Goal: Task Accomplishment & Management: Complete application form

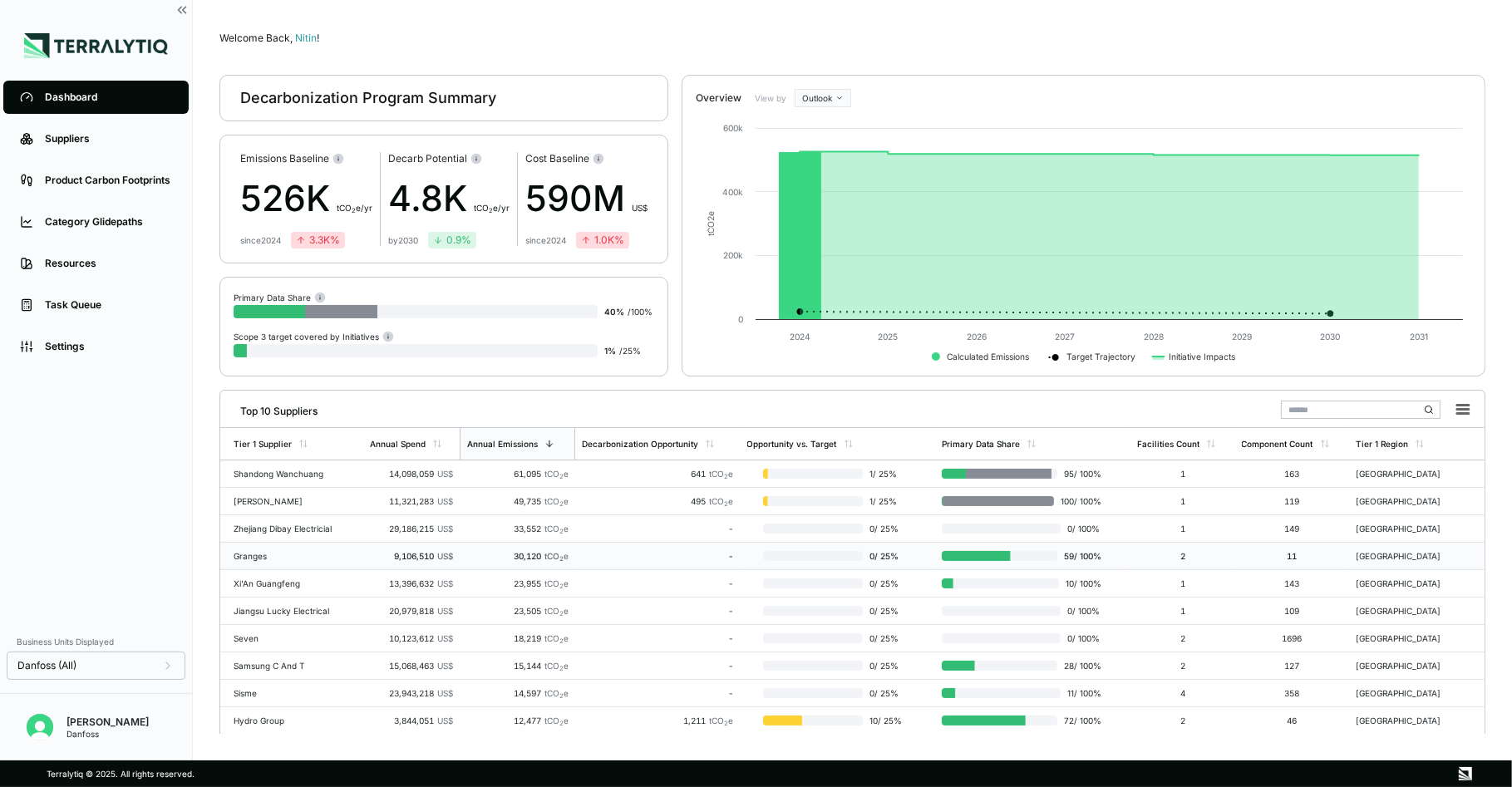
click at [308, 551] on div "Granges" at bounding box center [286, 555] width 106 height 10
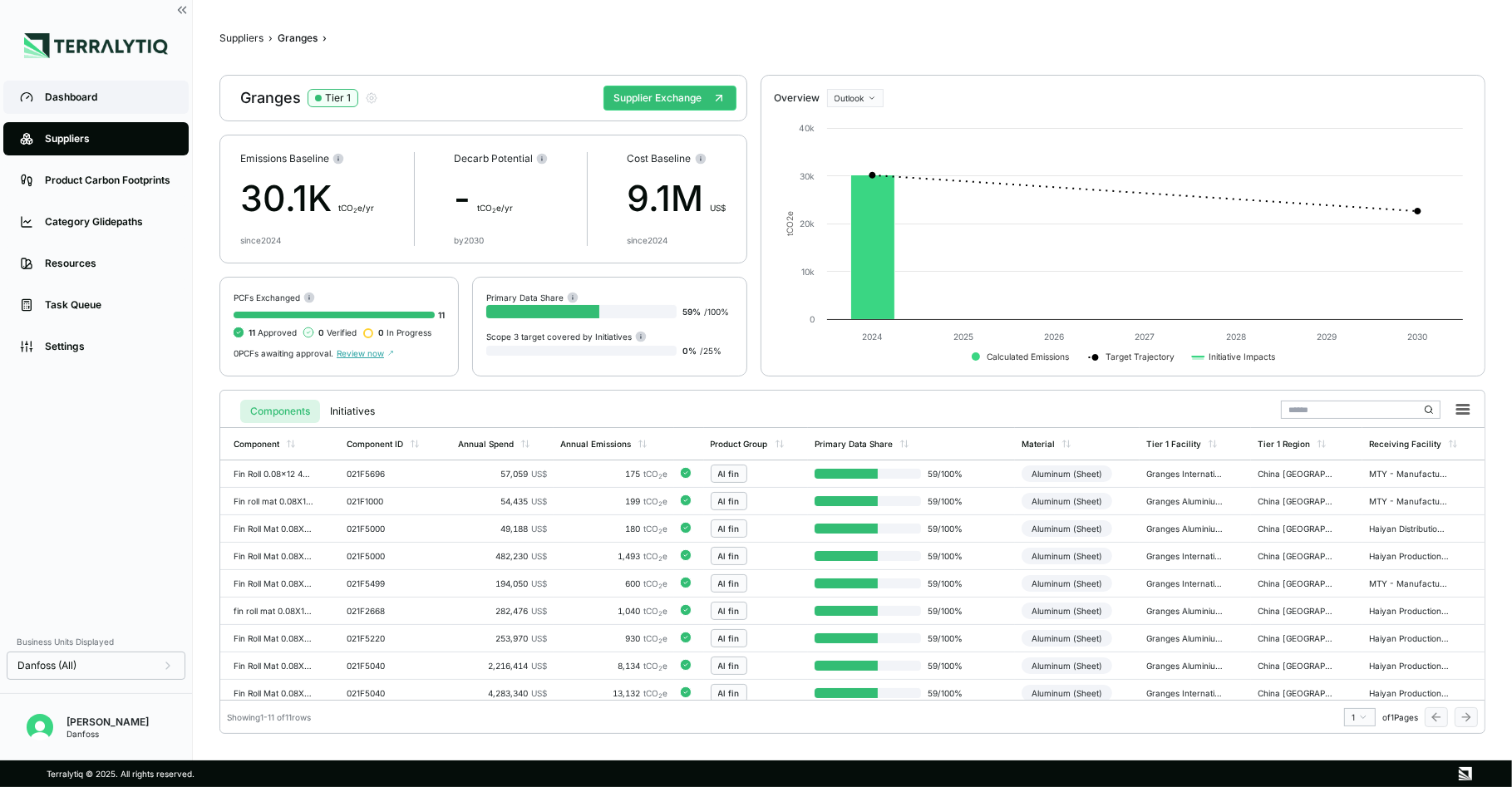
click at [114, 98] on div "Dashboard" at bounding box center [108, 97] width 127 height 13
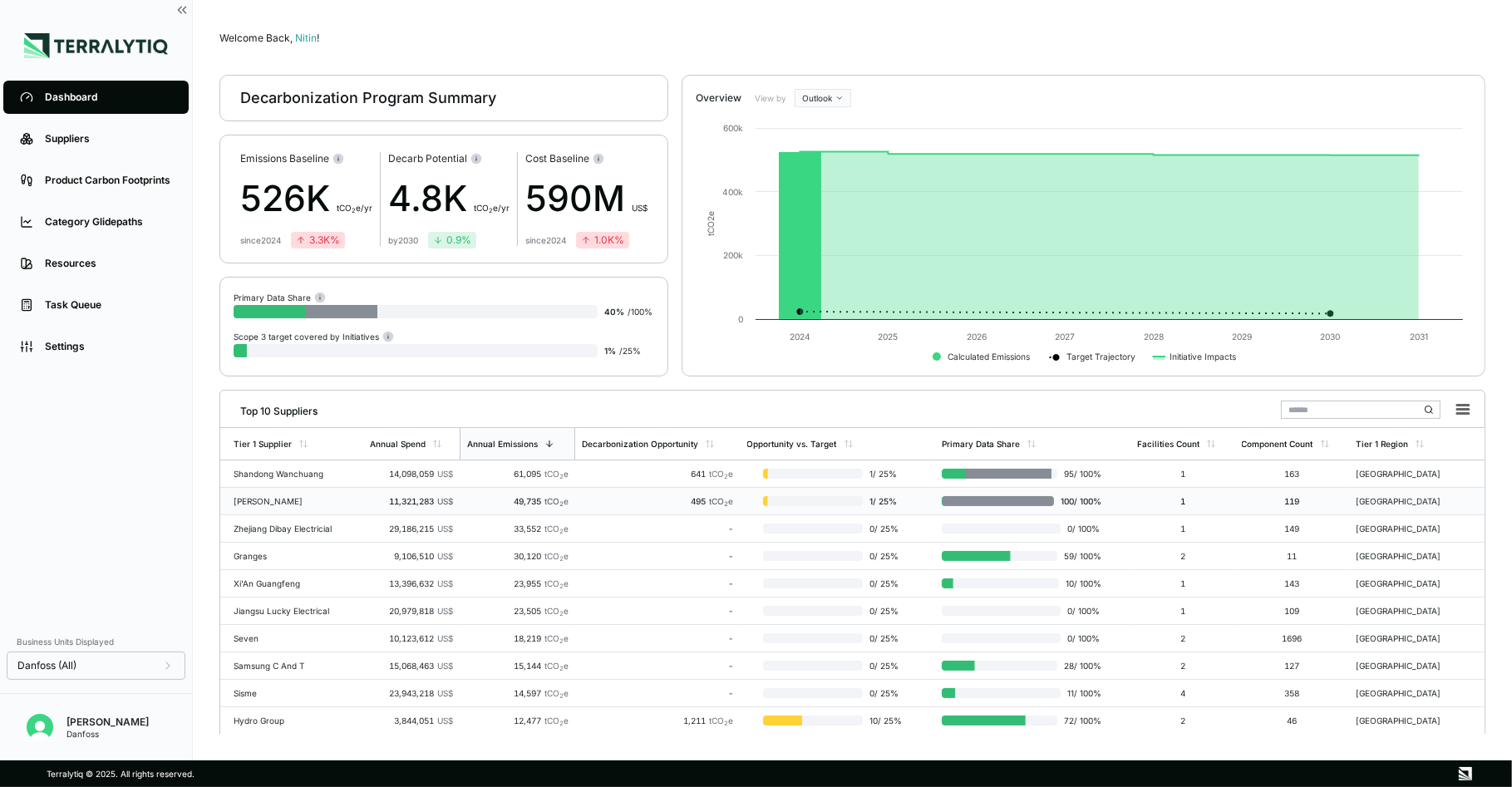
click at [474, 500] on div "49,735 tCO 2 e" at bounding box center [517, 501] width 103 height 10
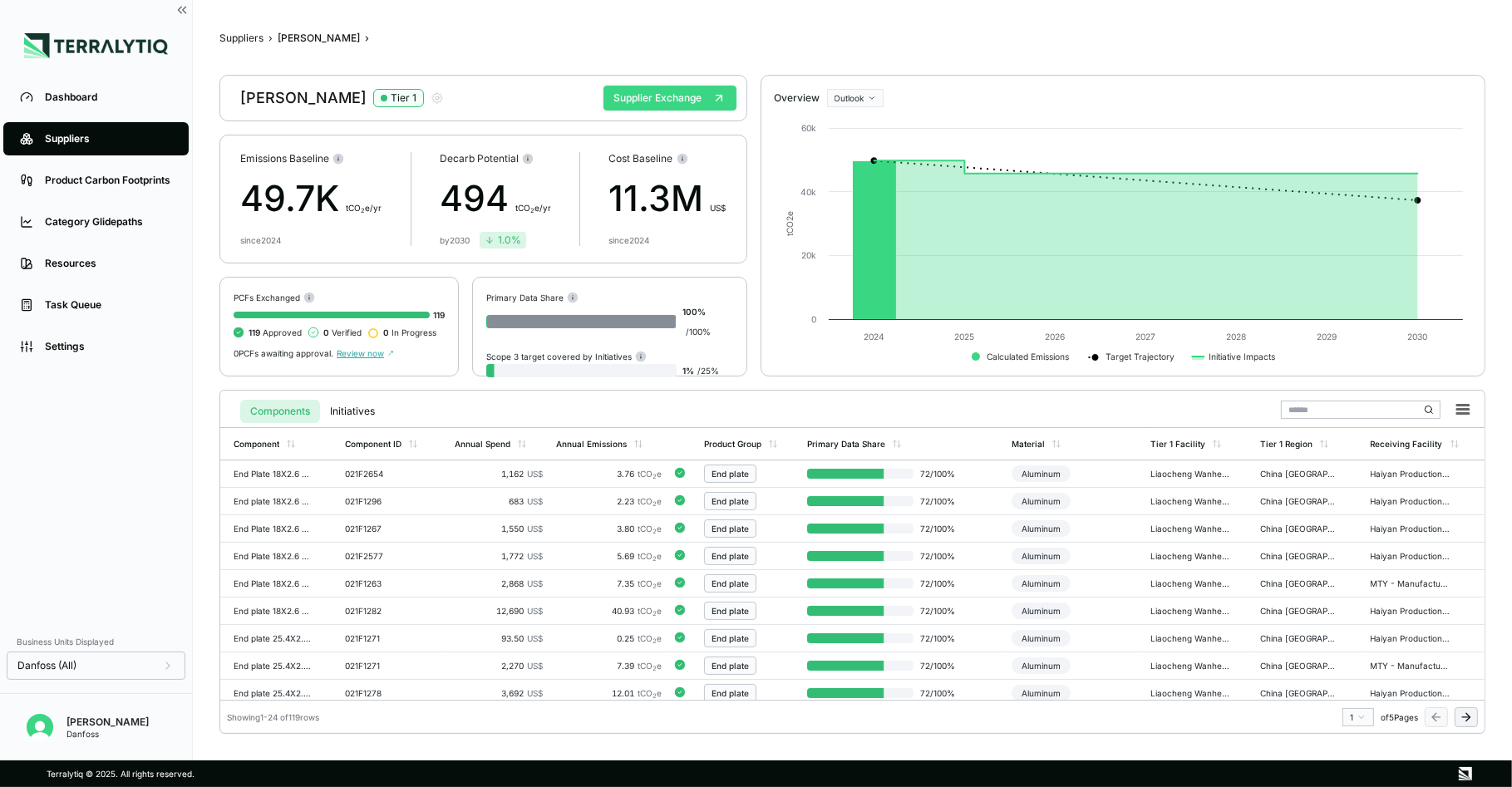
click at [676, 89] on button "Supplier Exchange" at bounding box center [670, 98] width 133 height 25
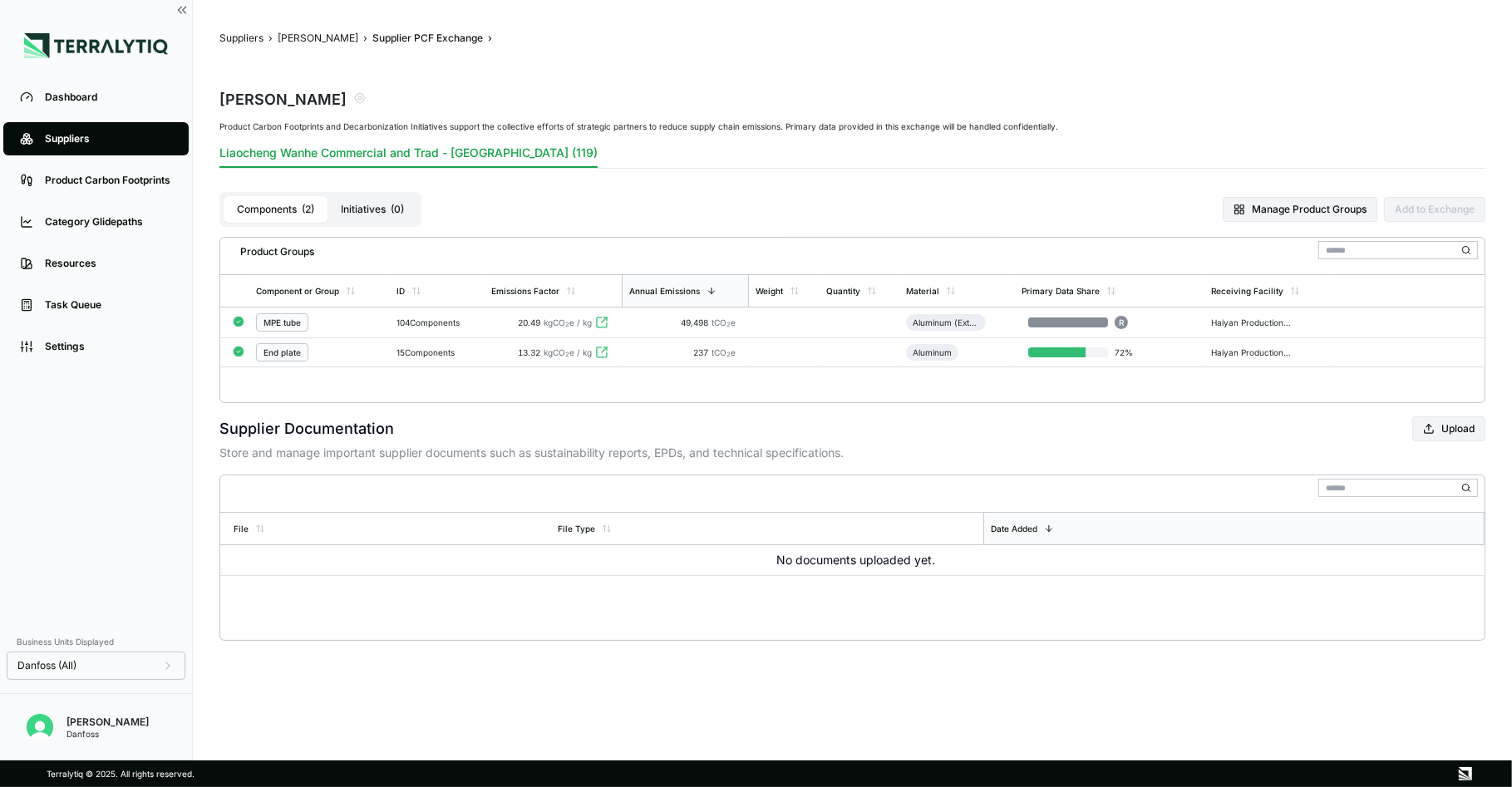
click at [478, 324] on div "104 Components" at bounding box center [437, 322] width 81 height 10
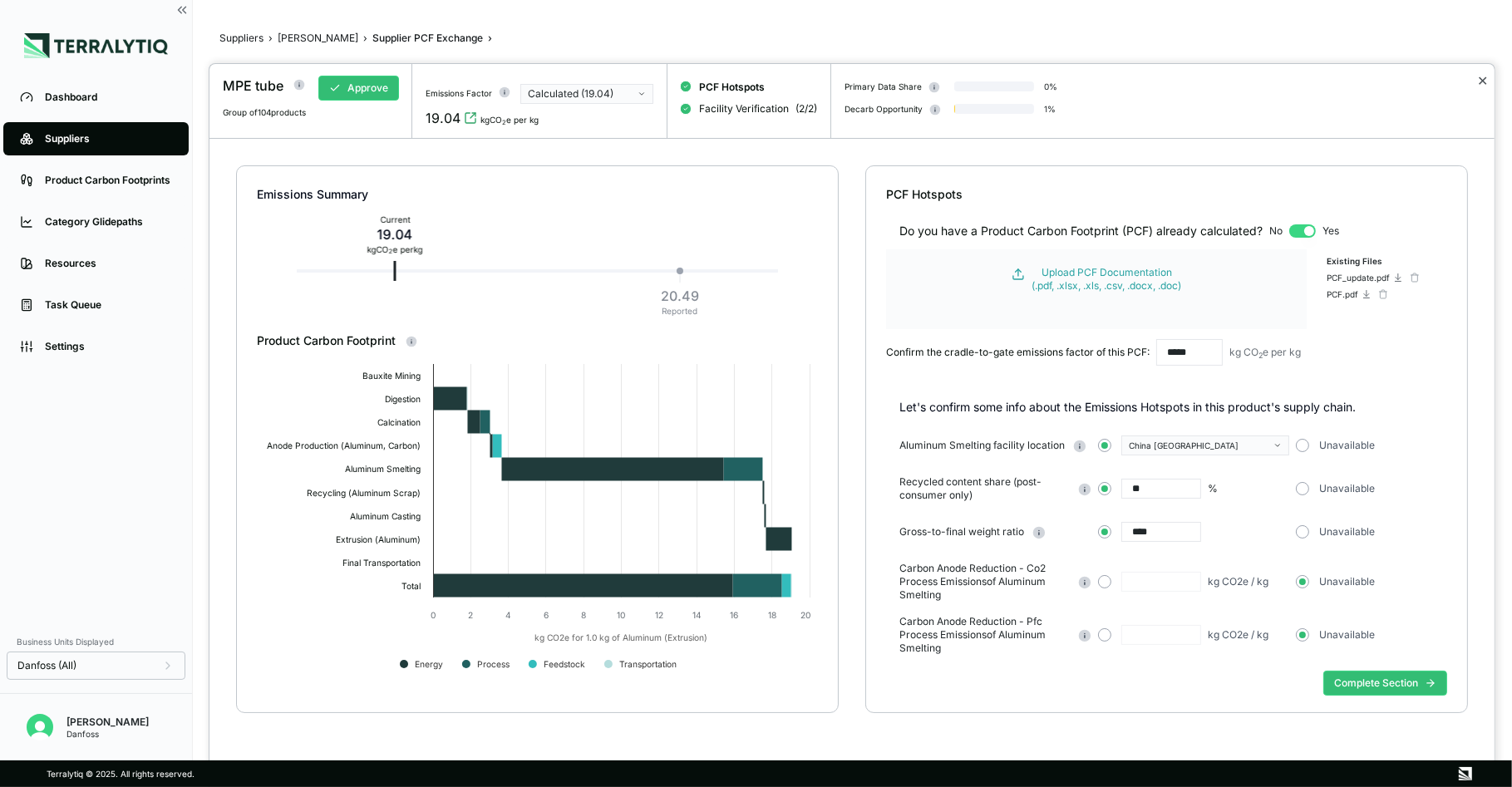
click at [1470, 80] on button "✕" at bounding box center [1483, 80] width 11 height 20
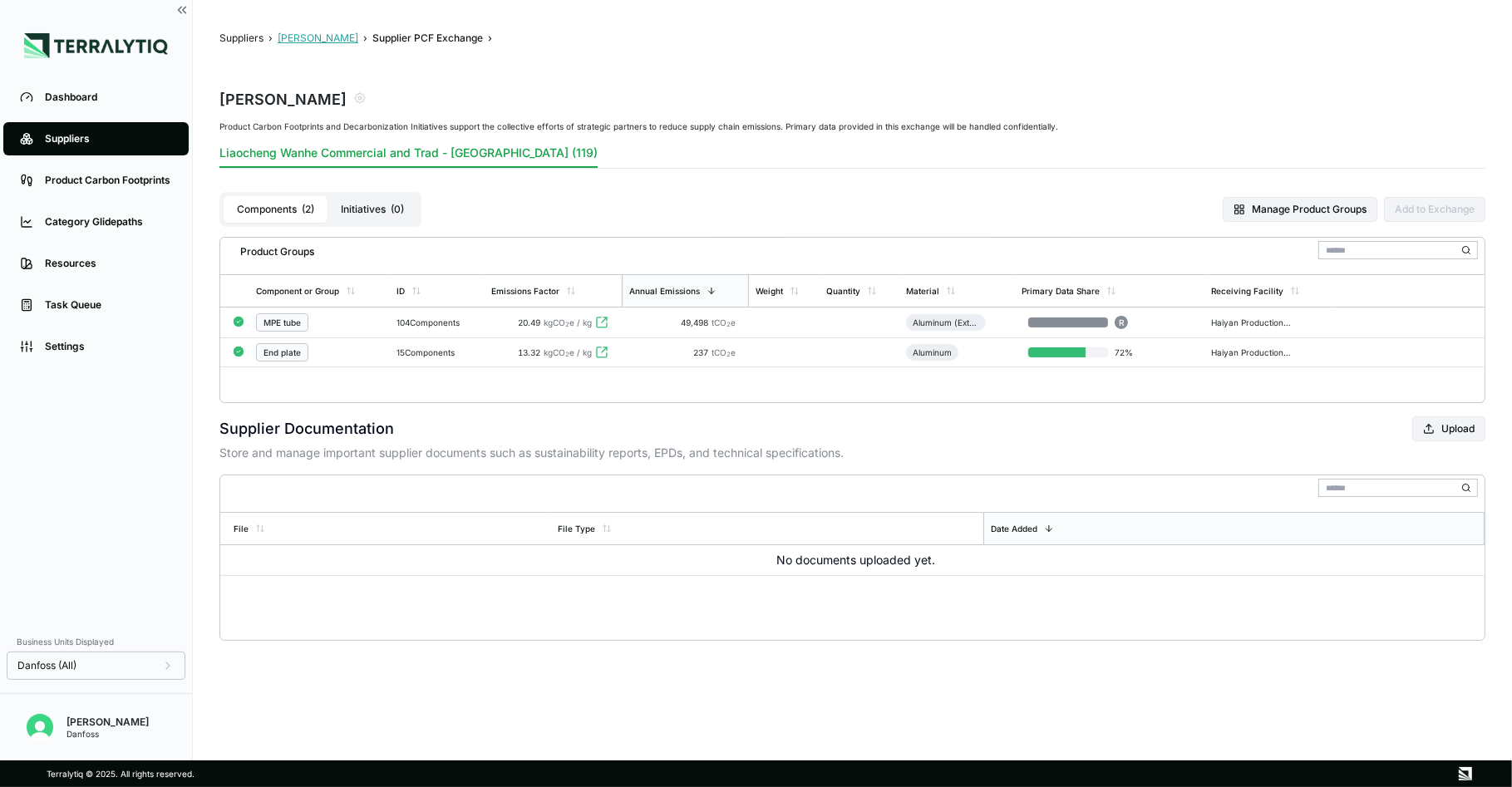
click at [331, 40] on button "[PERSON_NAME]" at bounding box center [317, 37] width 80 height 13
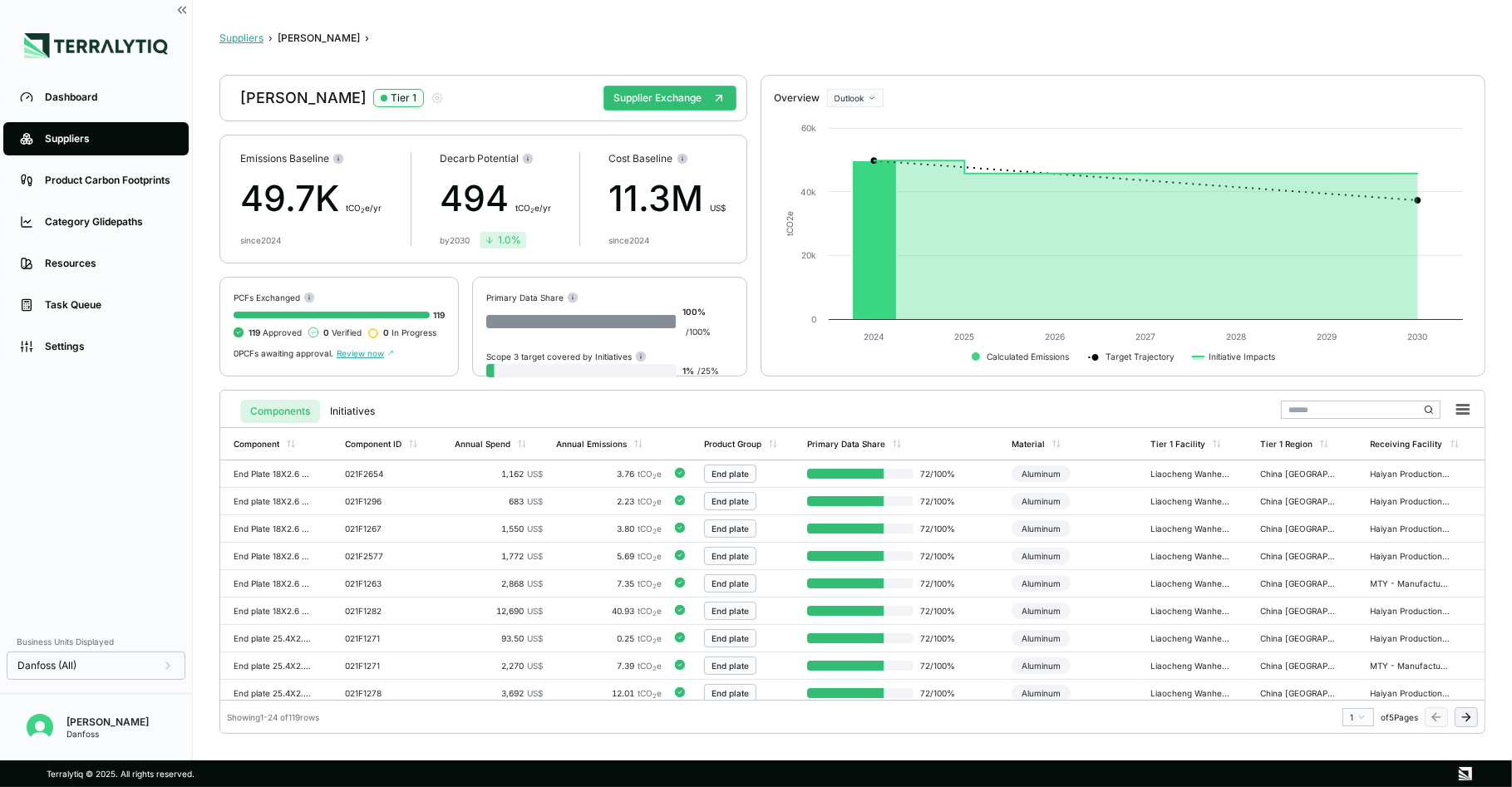
click at [242, 44] on button "Suppliers" at bounding box center [241, 37] width 44 height 13
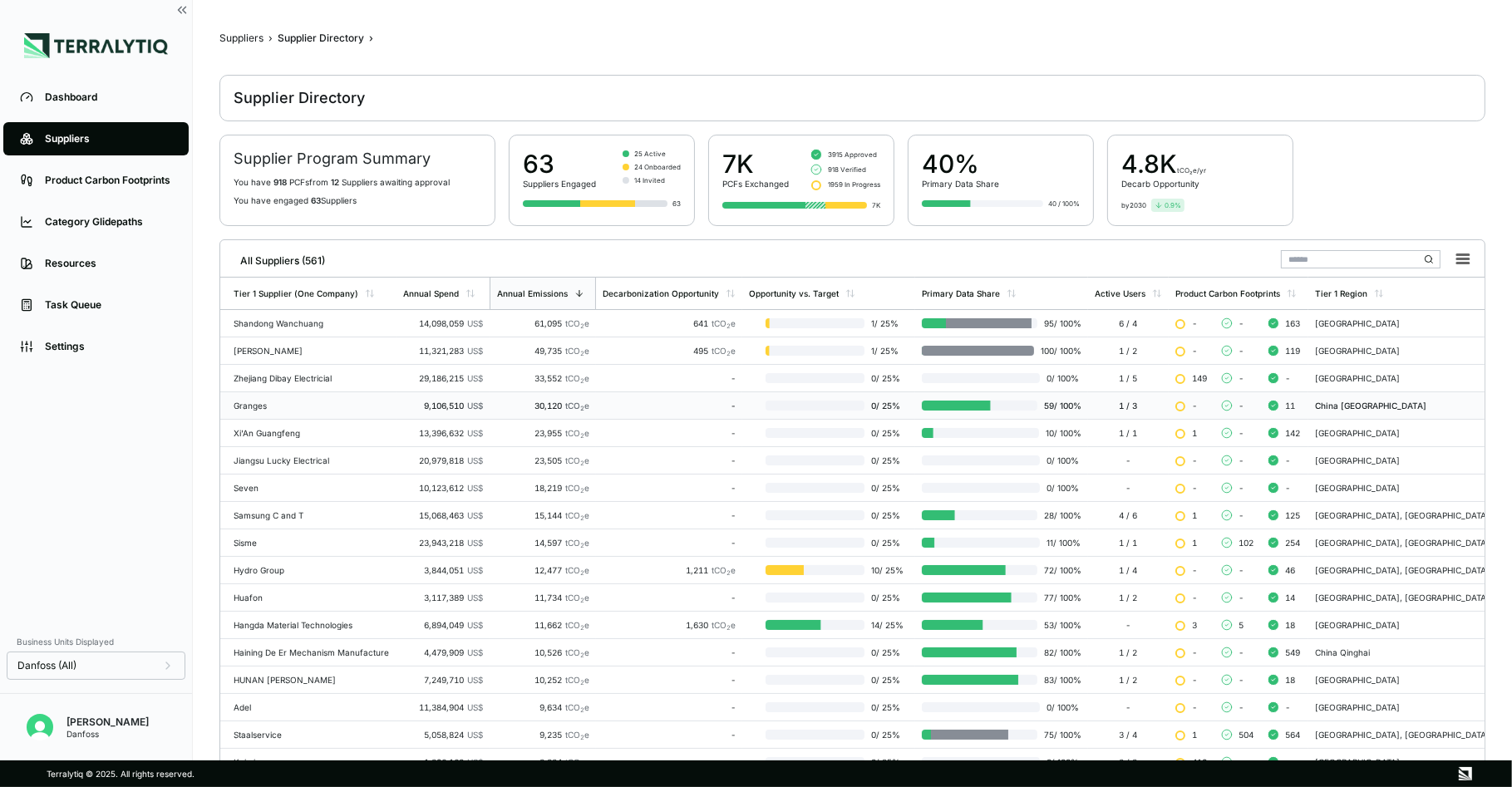
click at [969, 406] on div at bounding box center [933, 405] width 116 height 10
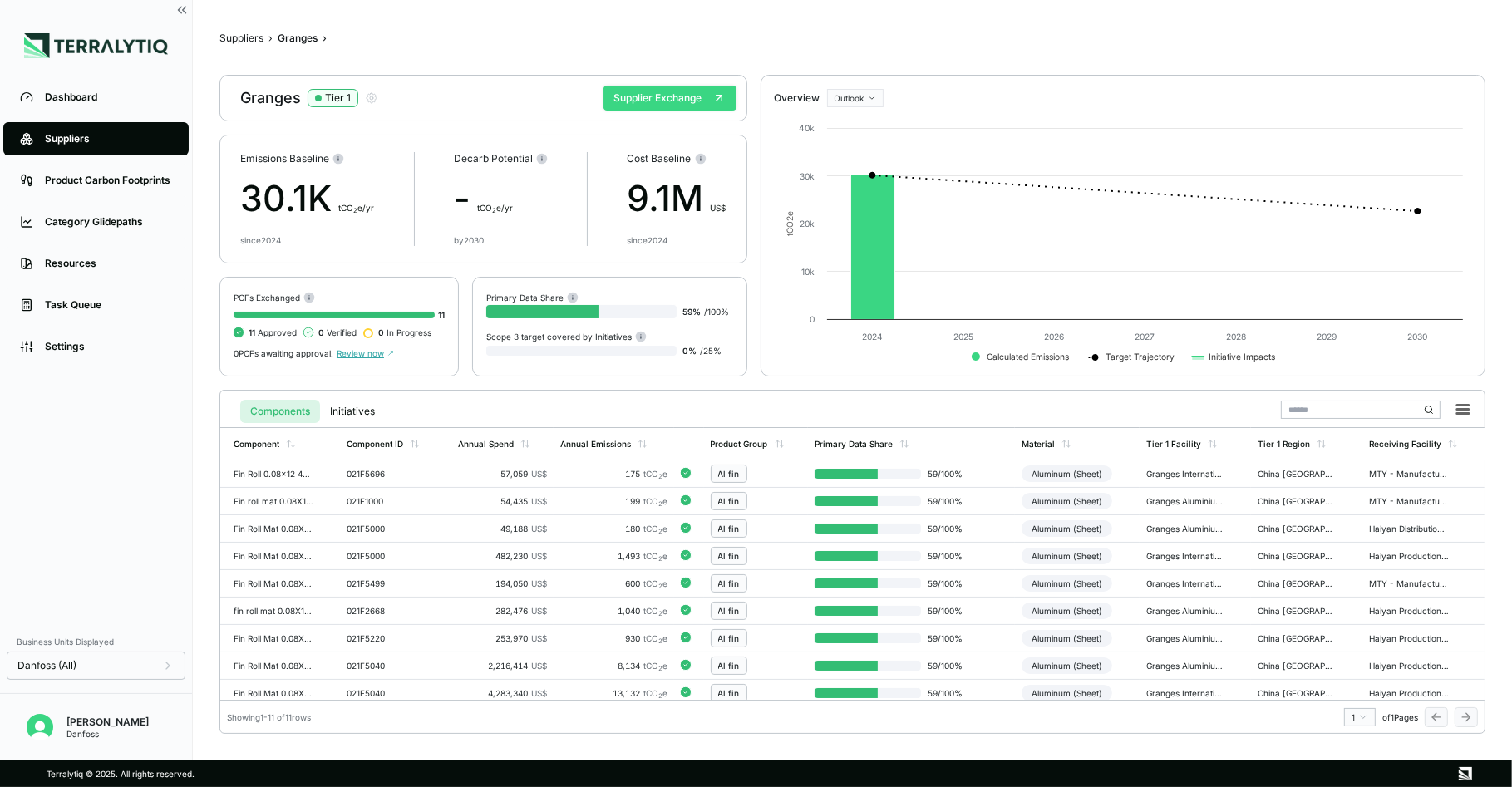
click at [696, 96] on button "Supplier Exchange" at bounding box center [670, 98] width 133 height 25
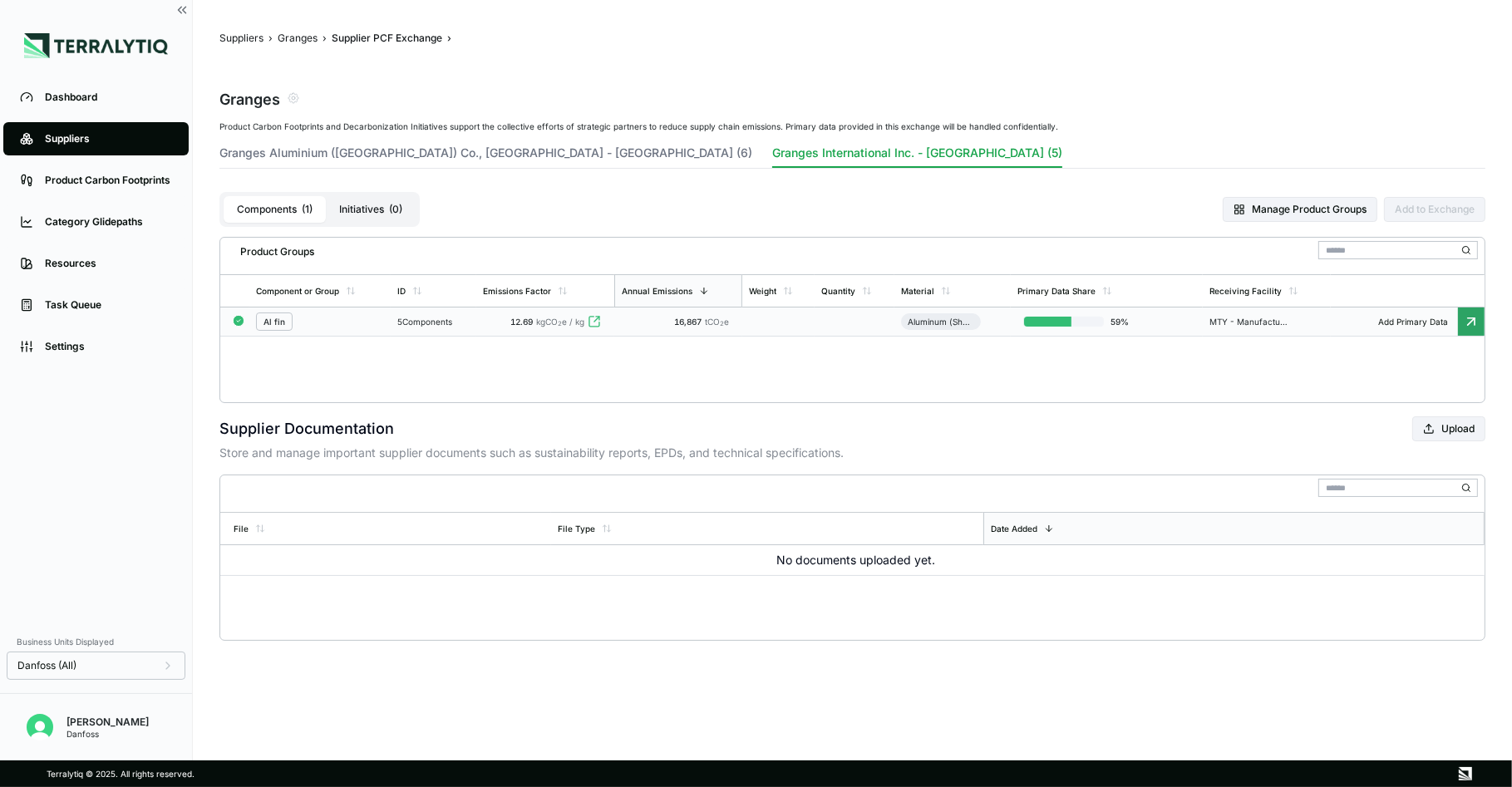
click at [470, 318] on div "5 Components" at bounding box center [433, 321] width 72 height 10
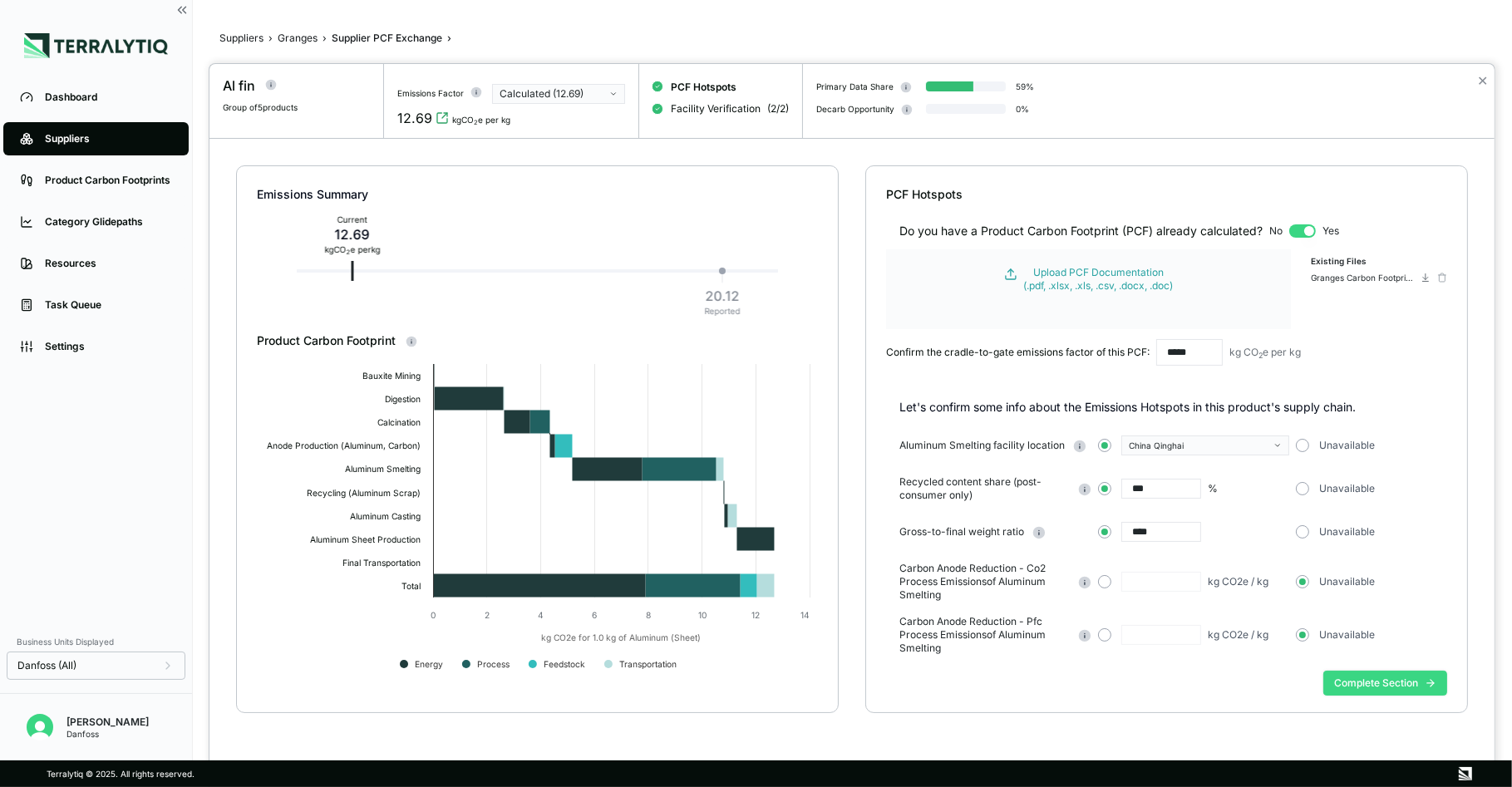
click at [1393, 684] on button "Complete Section" at bounding box center [1385, 684] width 124 height 25
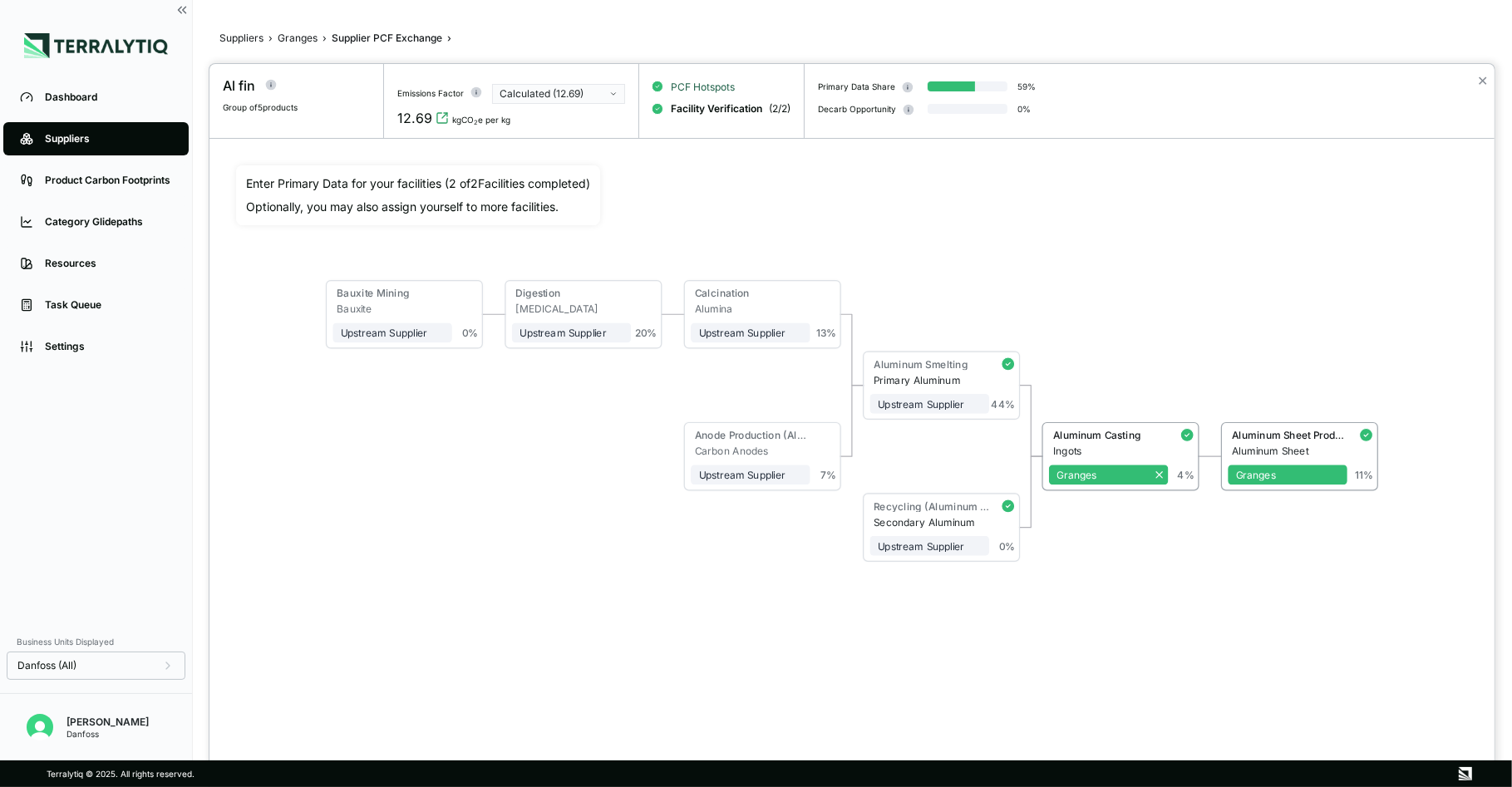
click at [709, 80] on span "PCF Hotspots" at bounding box center [703, 86] width 64 height 13
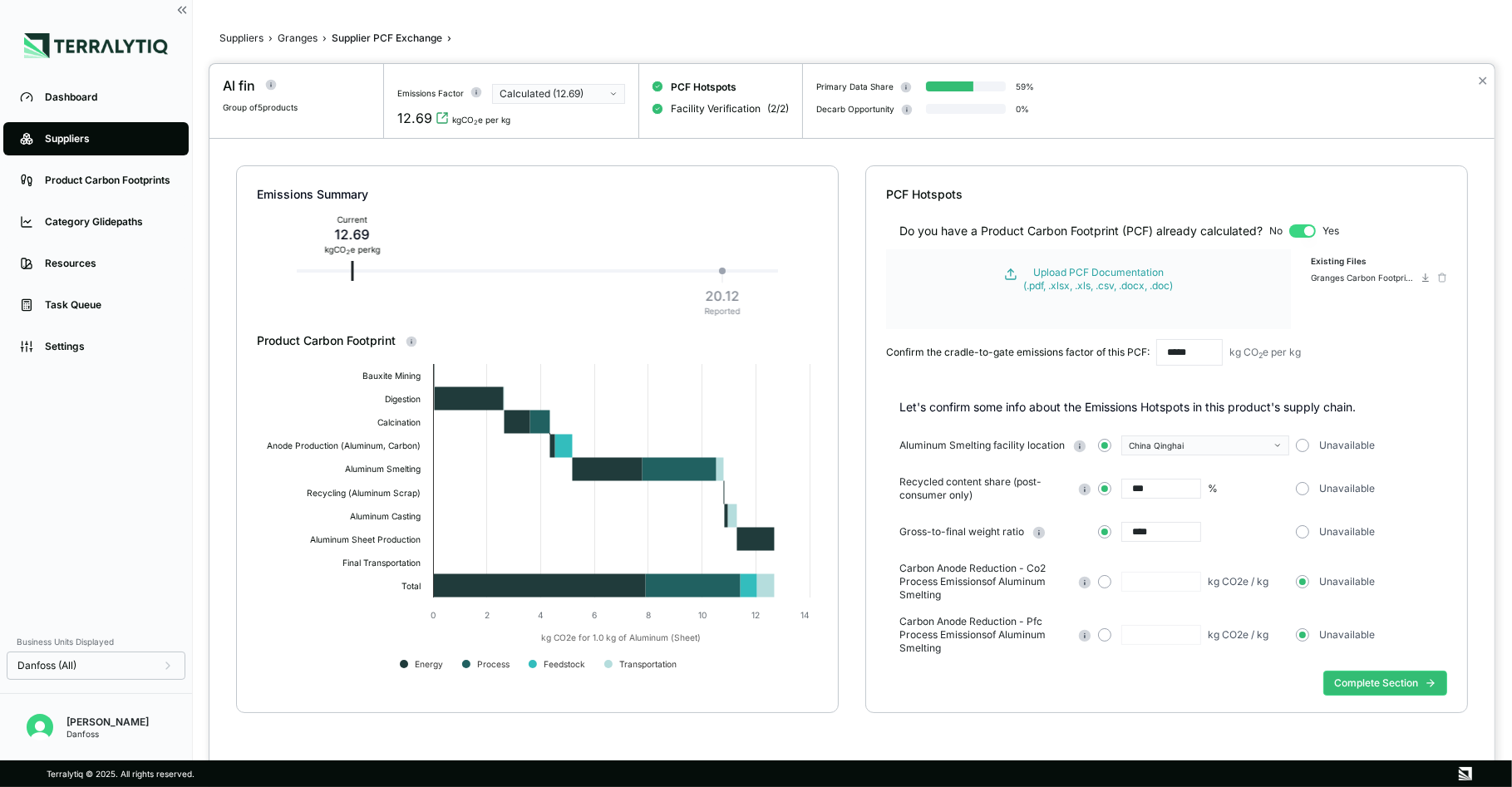
click at [610, 93] on icon "button" at bounding box center [613, 94] width 8 height 8
click at [611, 94] on icon "button" at bounding box center [613, 94] width 8 height 8
click at [1470, 80] on button "✕" at bounding box center [1483, 80] width 11 height 20
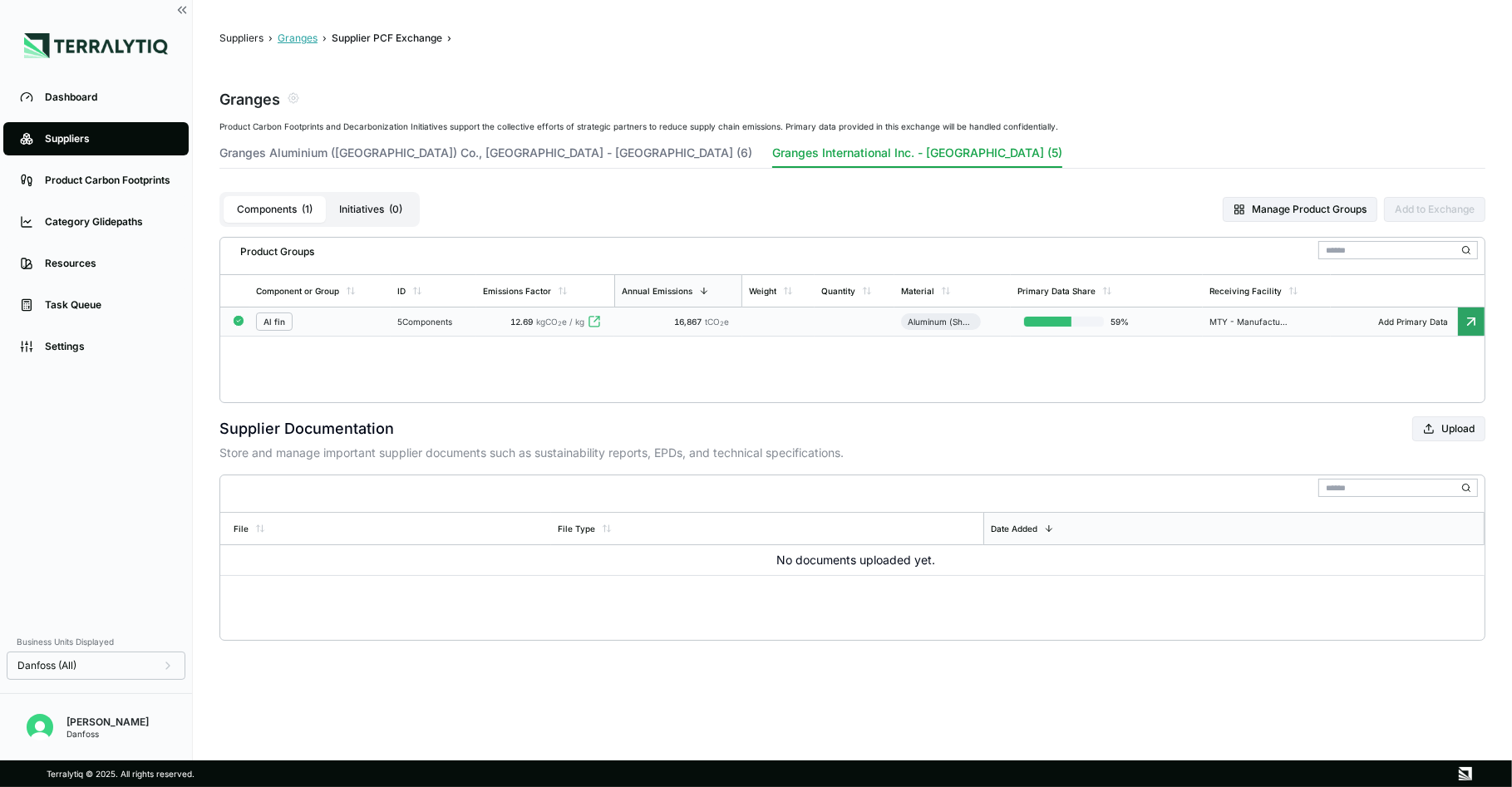
click at [294, 37] on button "Granges" at bounding box center [297, 37] width 40 height 13
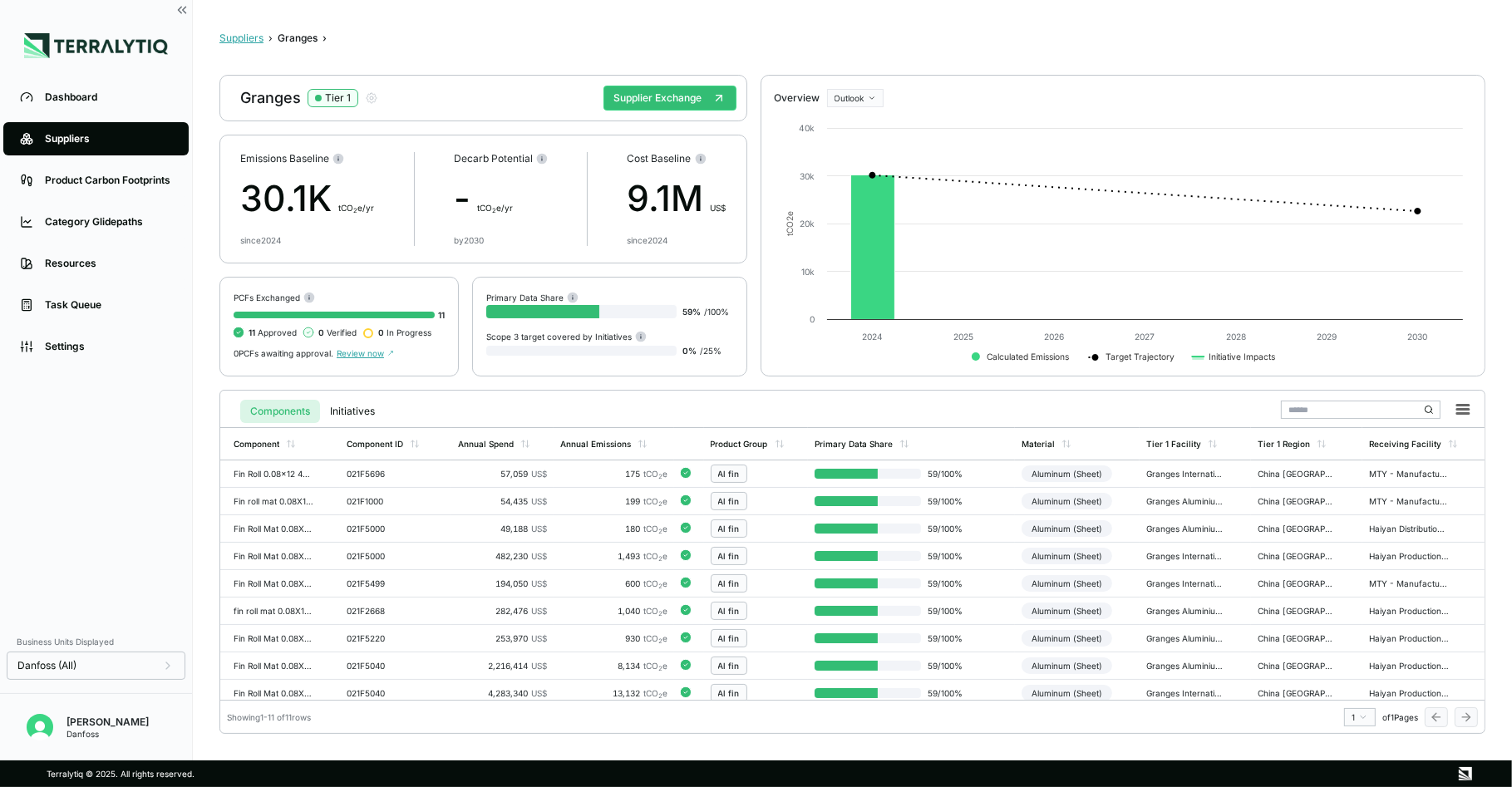
click at [240, 40] on button "Suppliers" at bounding box center [241, 37] width 44 height 13
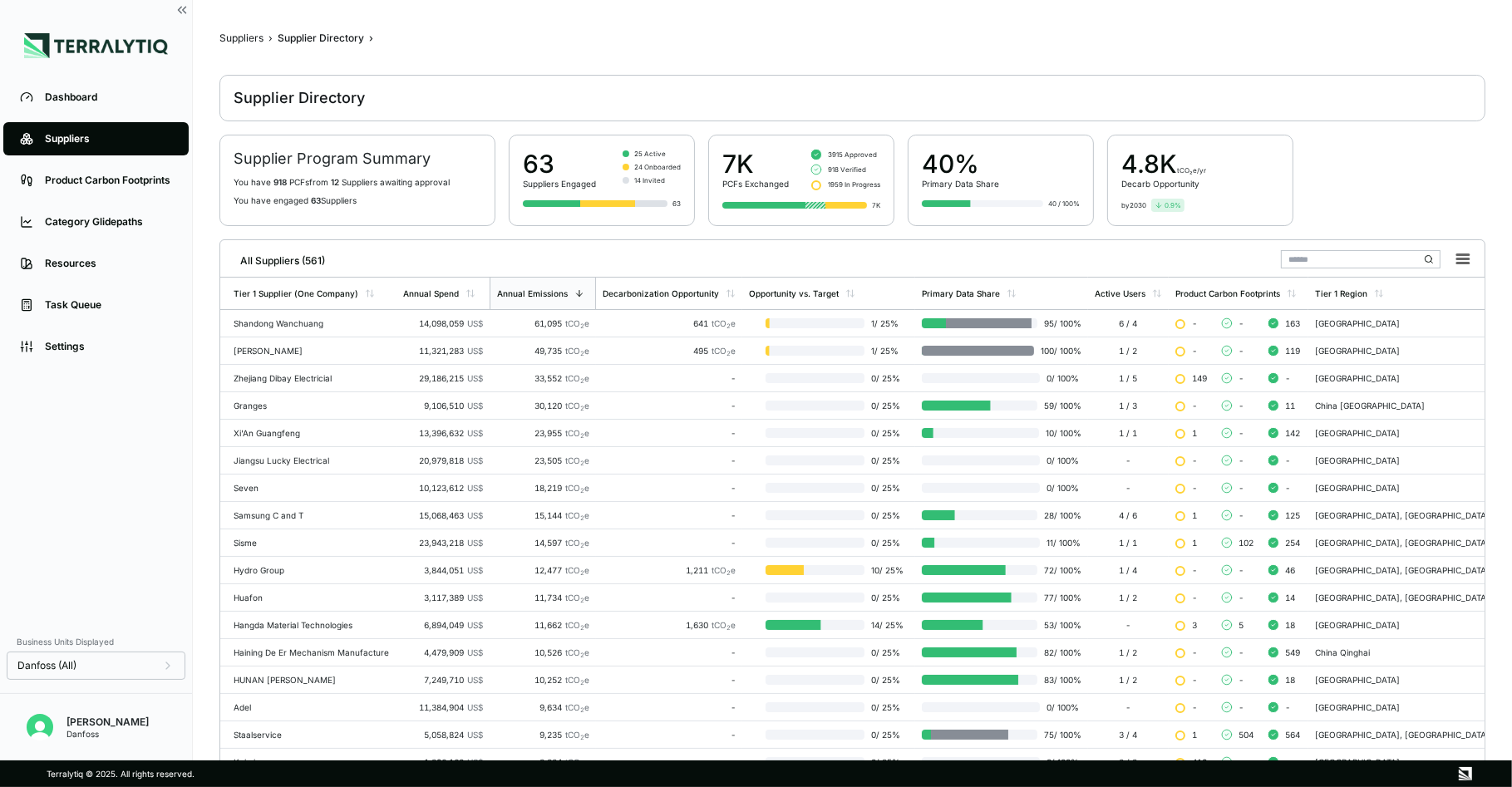
click at [554, 160] on div "63" at bounding box center [560, 164] width 73 height 30
click at [766, 157] on div "7K" at bounding box center [755, 164] width 67 height 30
click at [991, 165] on div "40%" at bounding box center [960, 164] width 78 height 30
click at [77, 96] on div "Dashboard" at bounding box center [108, 97] width 127 height 13
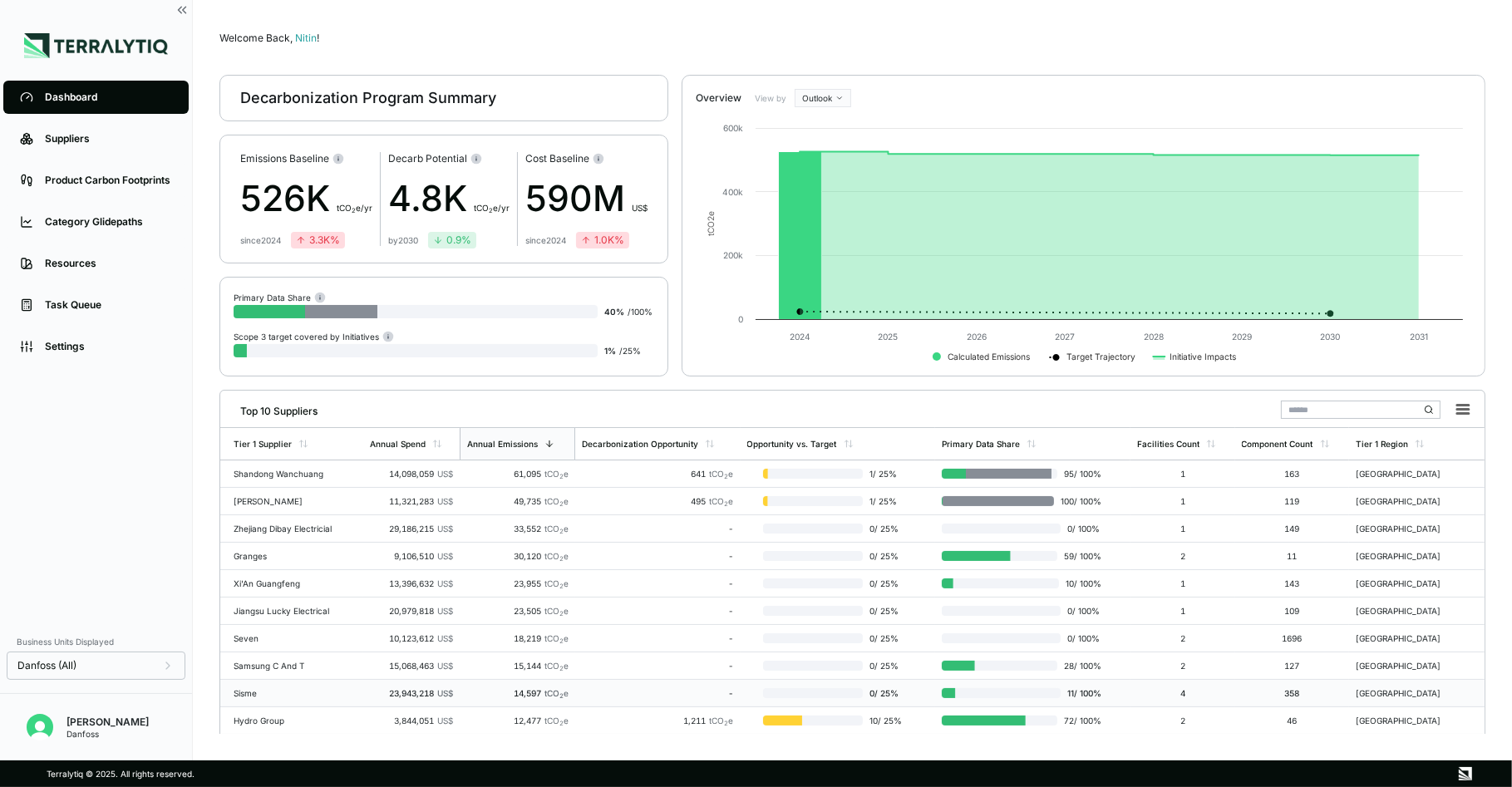
click at [620, 694] on div "-" at bounding box center [658, 693] width 152 height 10
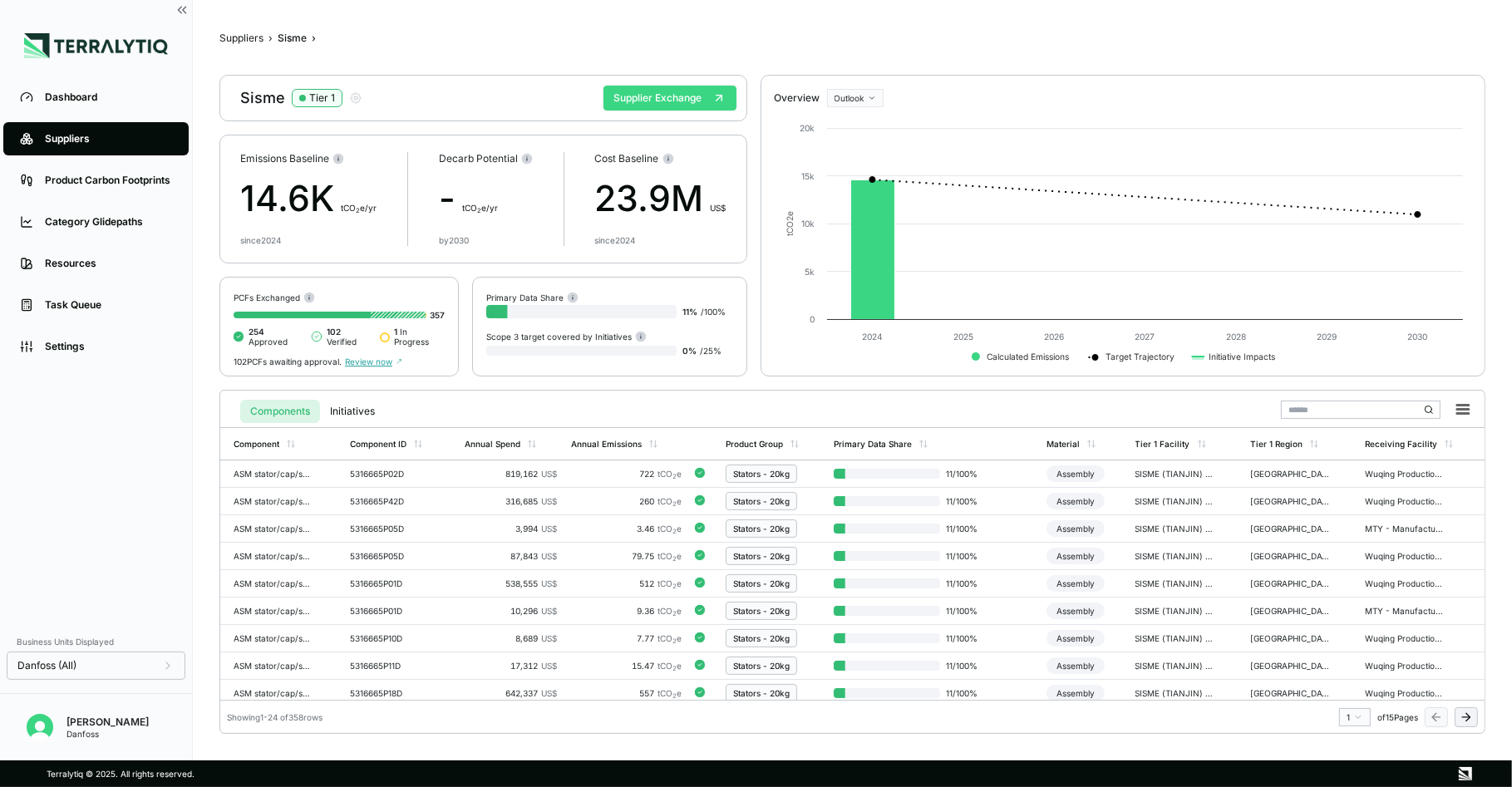
click at [694, 96] on button "Supplier Exchange" at bounding box center [670, 98] width 133 height 25
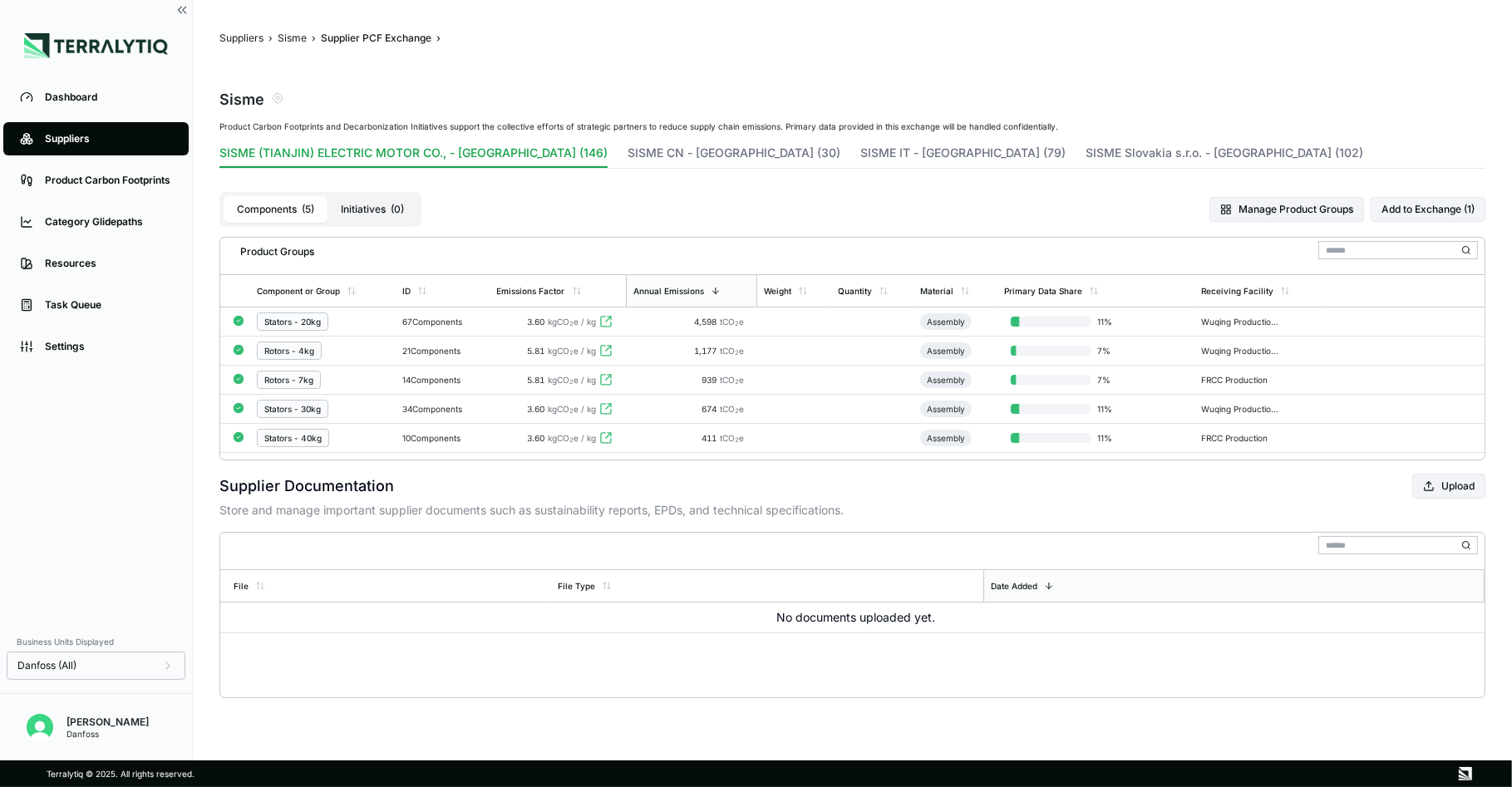
click at [376, 323] on div "Stators - 20kg" at bounding box center [323, 322] width 132 height 19
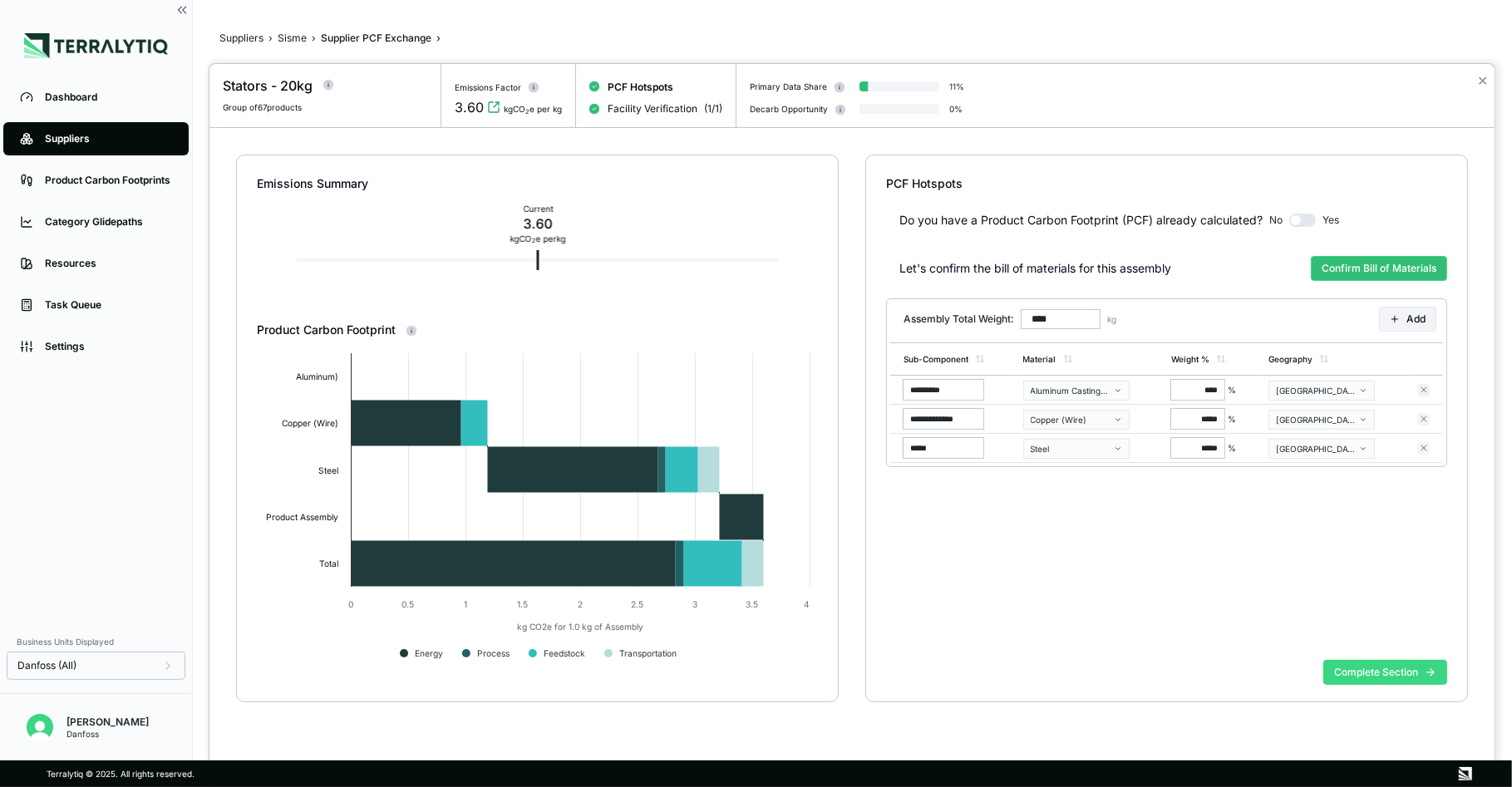
click at [1373, 674] on button "Complete Section" at bounding box center [1385, 672] width 124 height 25
click at [1413, 266] on button "Confirm Bill of Materials" at bounding box center [1379, 268] width 136 height 25
type input "******"
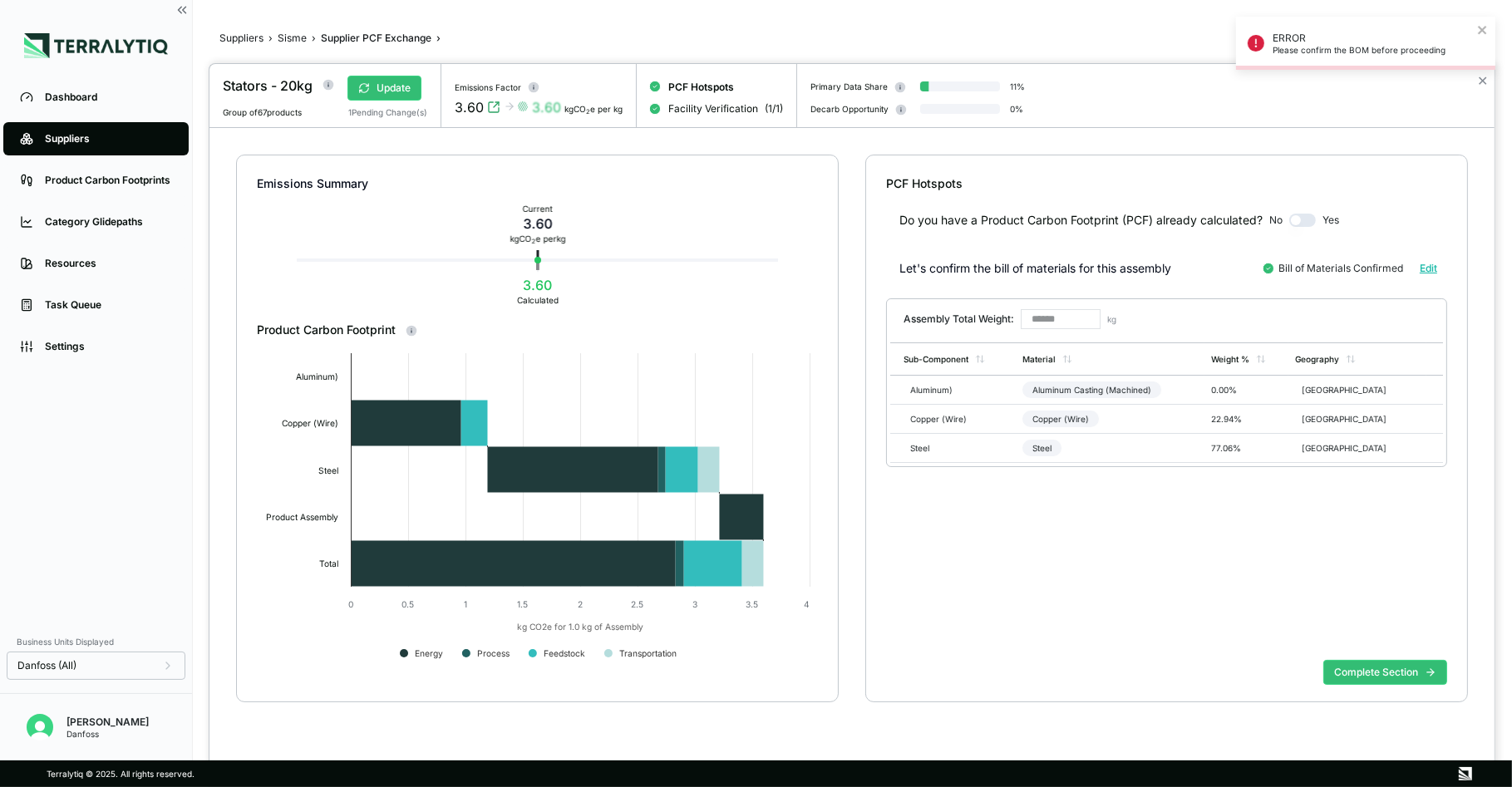
click at [1385, 685] on div "Complete Section" at bounding box center [1166, 685] width 561 height 65
click at [1391, 665] on button "Complete Section" at bounding box center [1385, 672] width 124 height 25
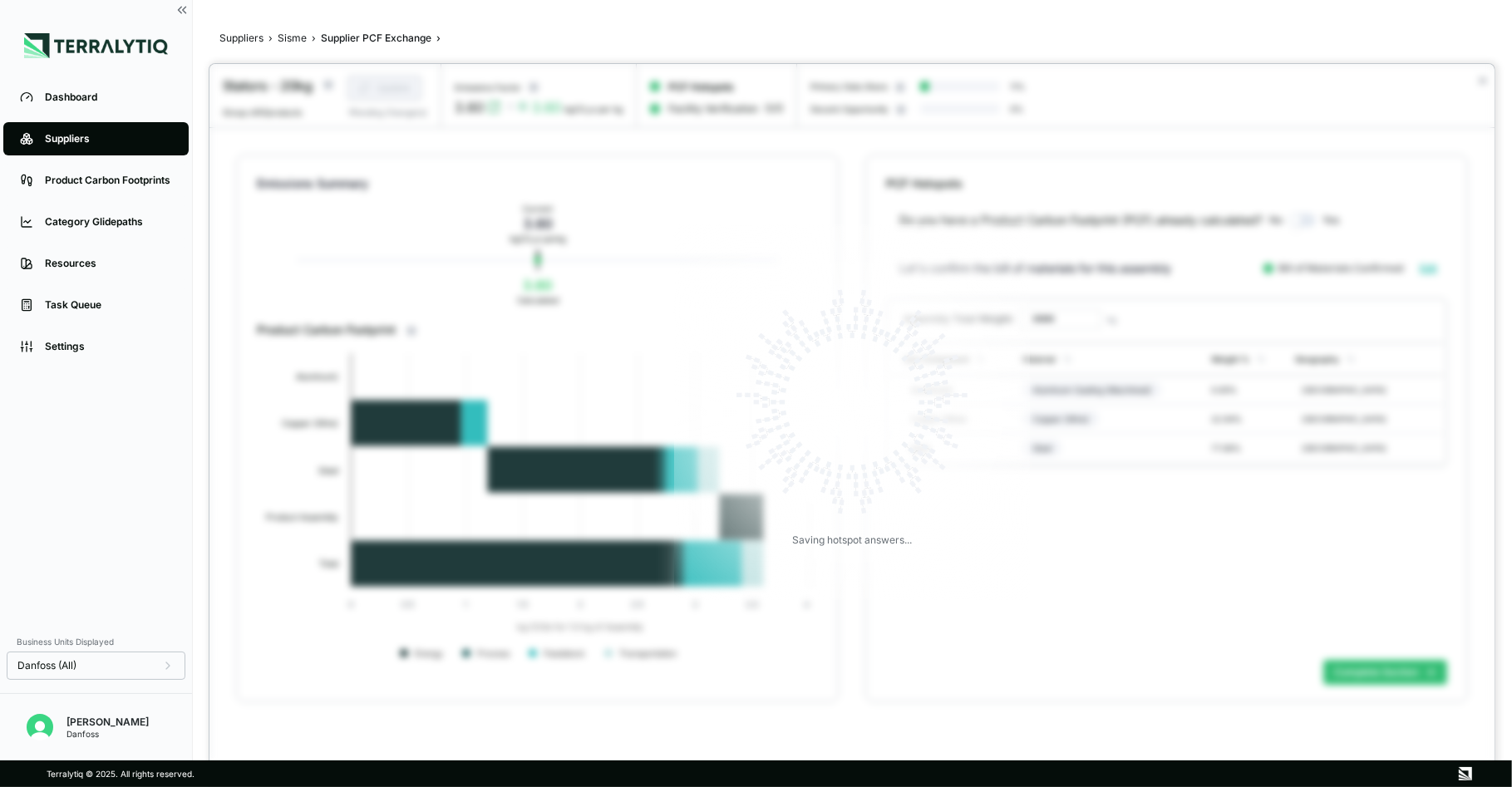
click at [107, 109] on div at bounding box center [756, 393] width 1512 height 787
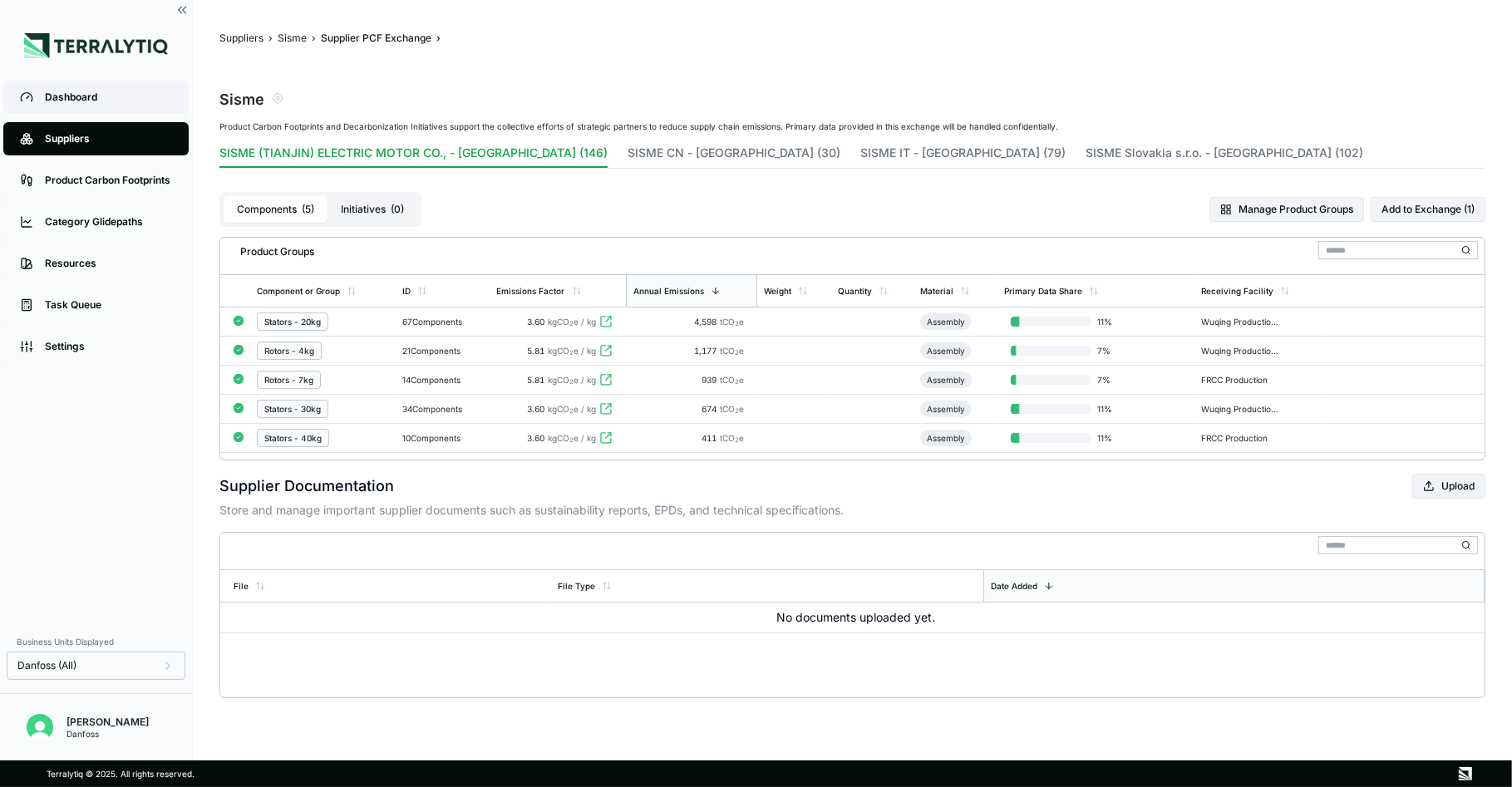
click at [96, 95] on div "Dashboard" at bounding box center [108, 97] width 127 height 13
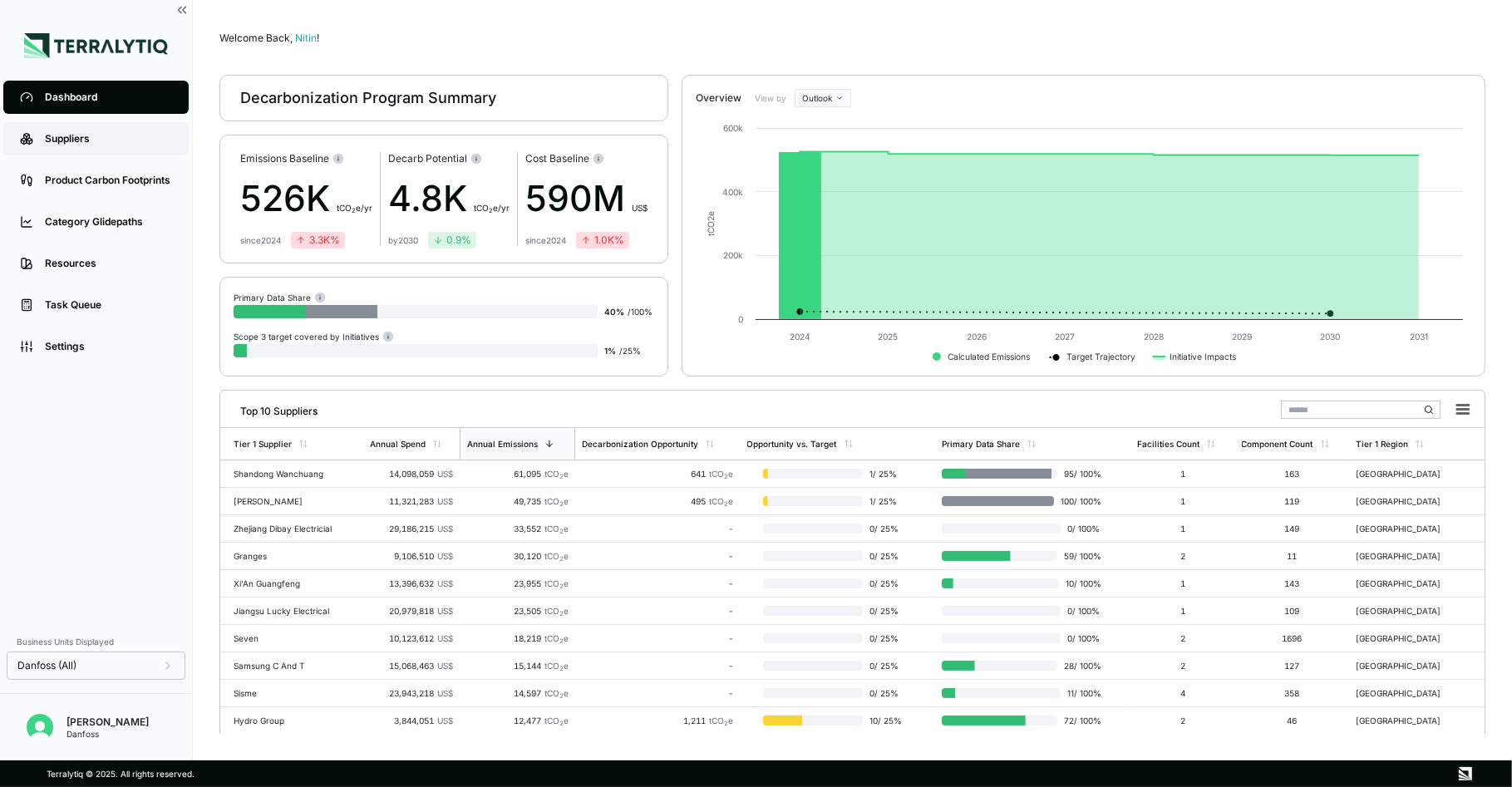
click at [63, 141] on div "Suppliers" at bounding box center [108, 138] width 127 height 13
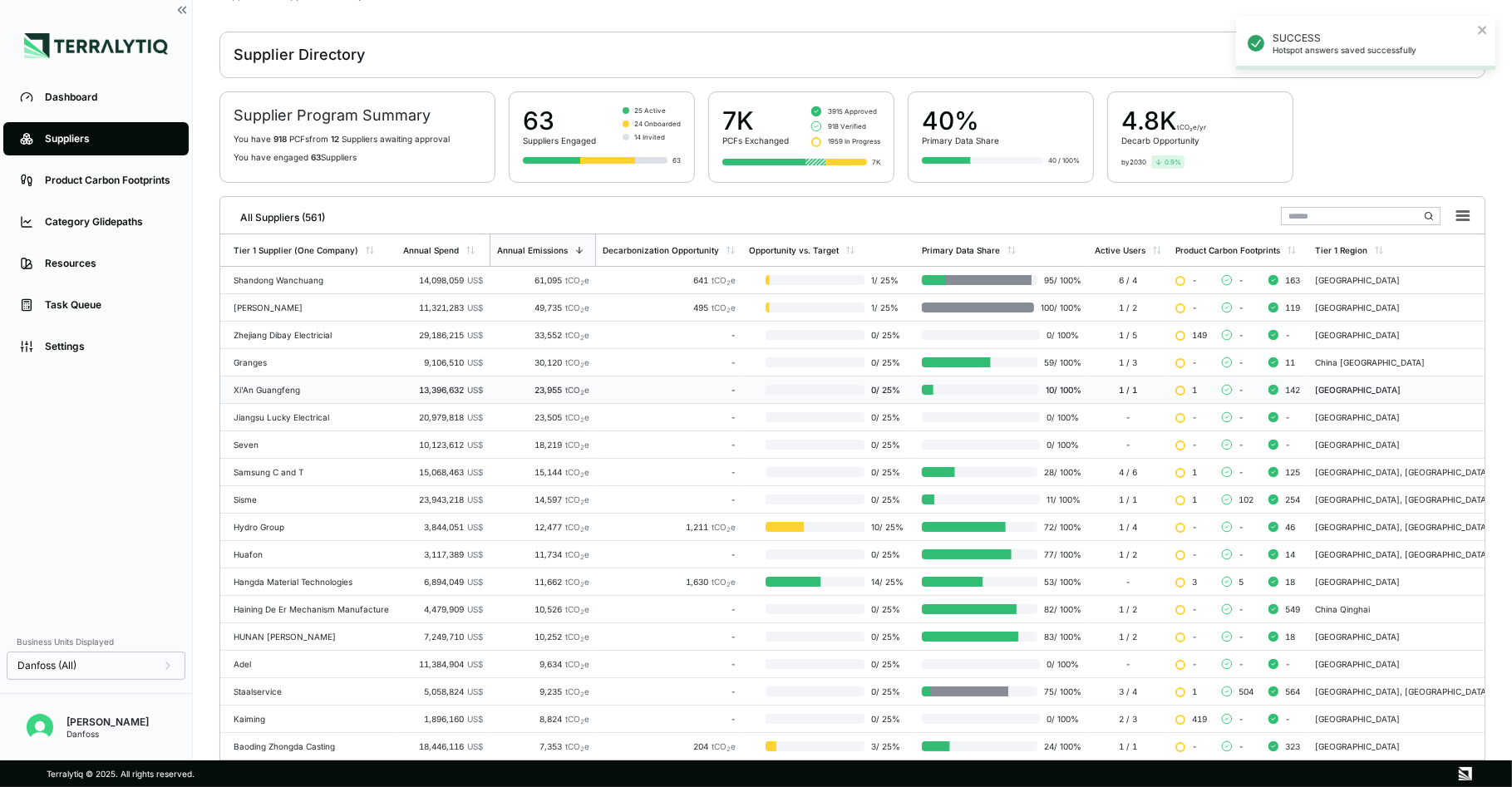
scroll to position [44, 0]
click at [159, 664] on div "Danfoss (All)" at bounding box center [96, 665] width 157 height 13
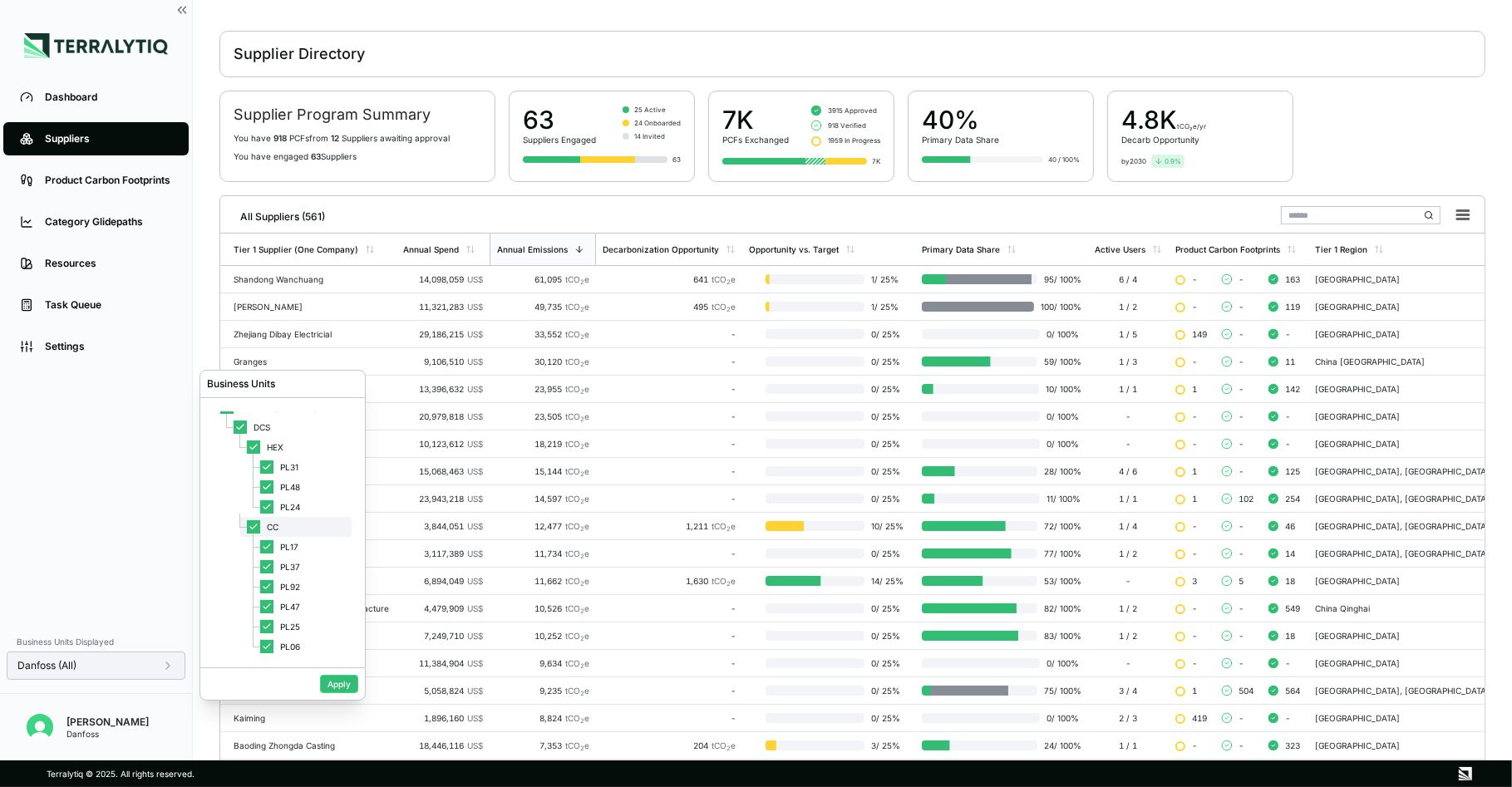
scroll to position [17, 0]
click at [252, 517] on div "CC" at bounding box center [295, 524] width 111 height 20
click at [337, 682] on button "Apply" at bounding box center [339, 684] width 38 height 19
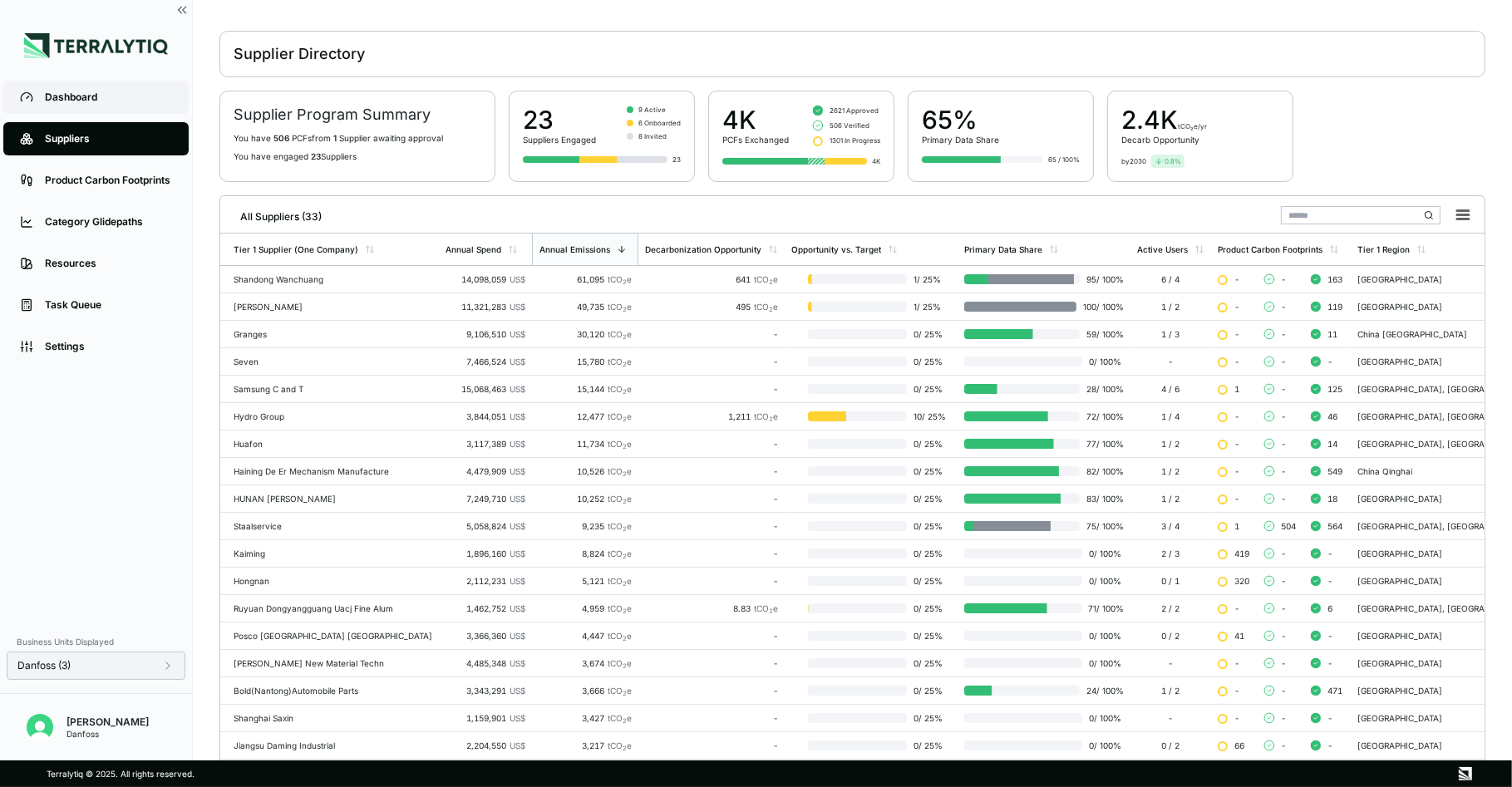
click at [114, 109] on link "Dashboard" at bounding box center [96, 96] width 185 height 33
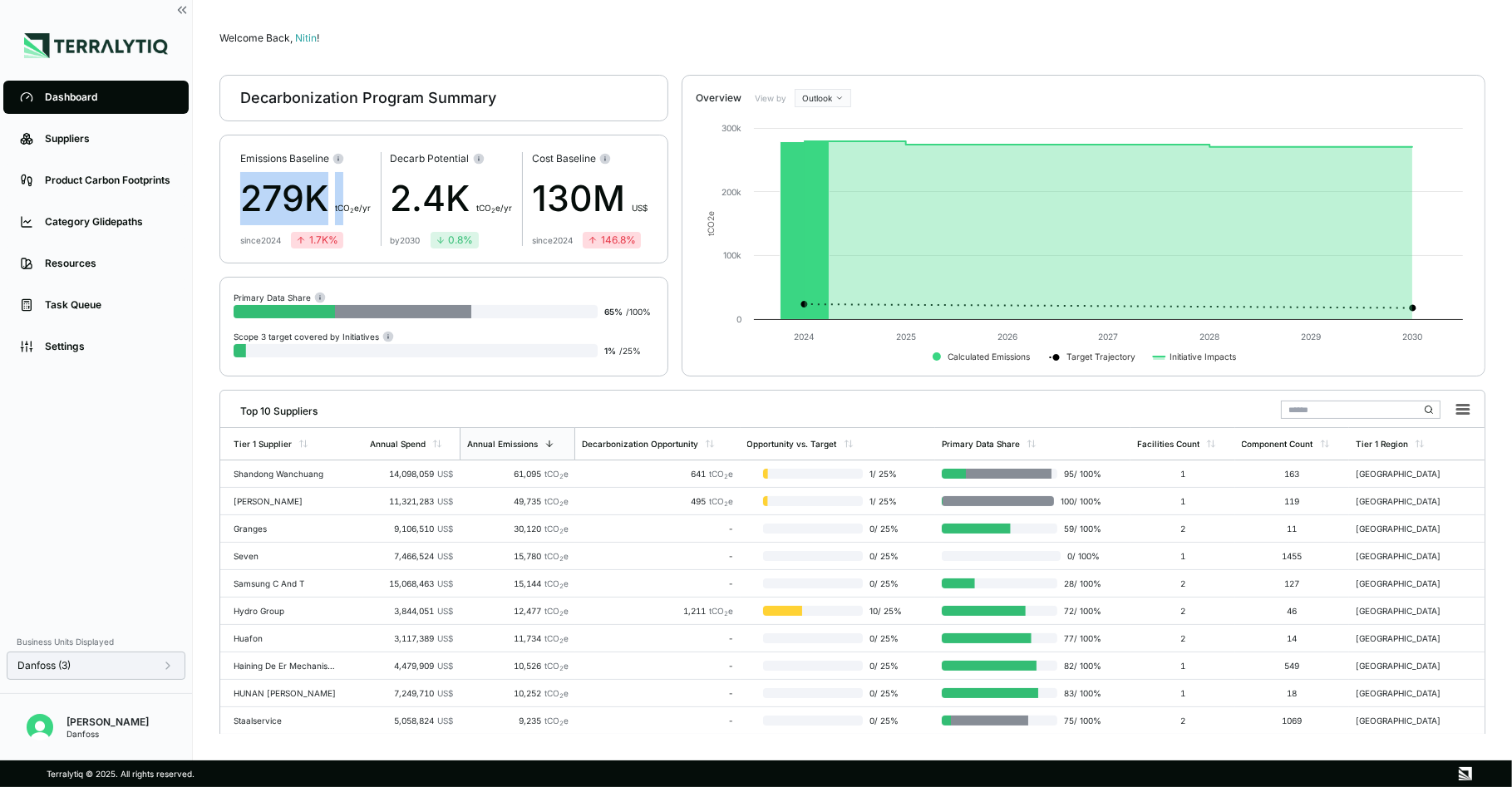
drag, startPoint x: 239, startPoint y: 205, endPoint x: 348, endPoint y: 199, distance: 109.2
click at [348, 199] on div "Emissions Baseline 279K t CO 2 e/yr since [DATE] 1.7K % Decarb Potential 2.4K t…" at bounding box center [444, 199] width 449 height 129
click at [168, 665] on icon at bounding box center [168, 665] width 13 height 13
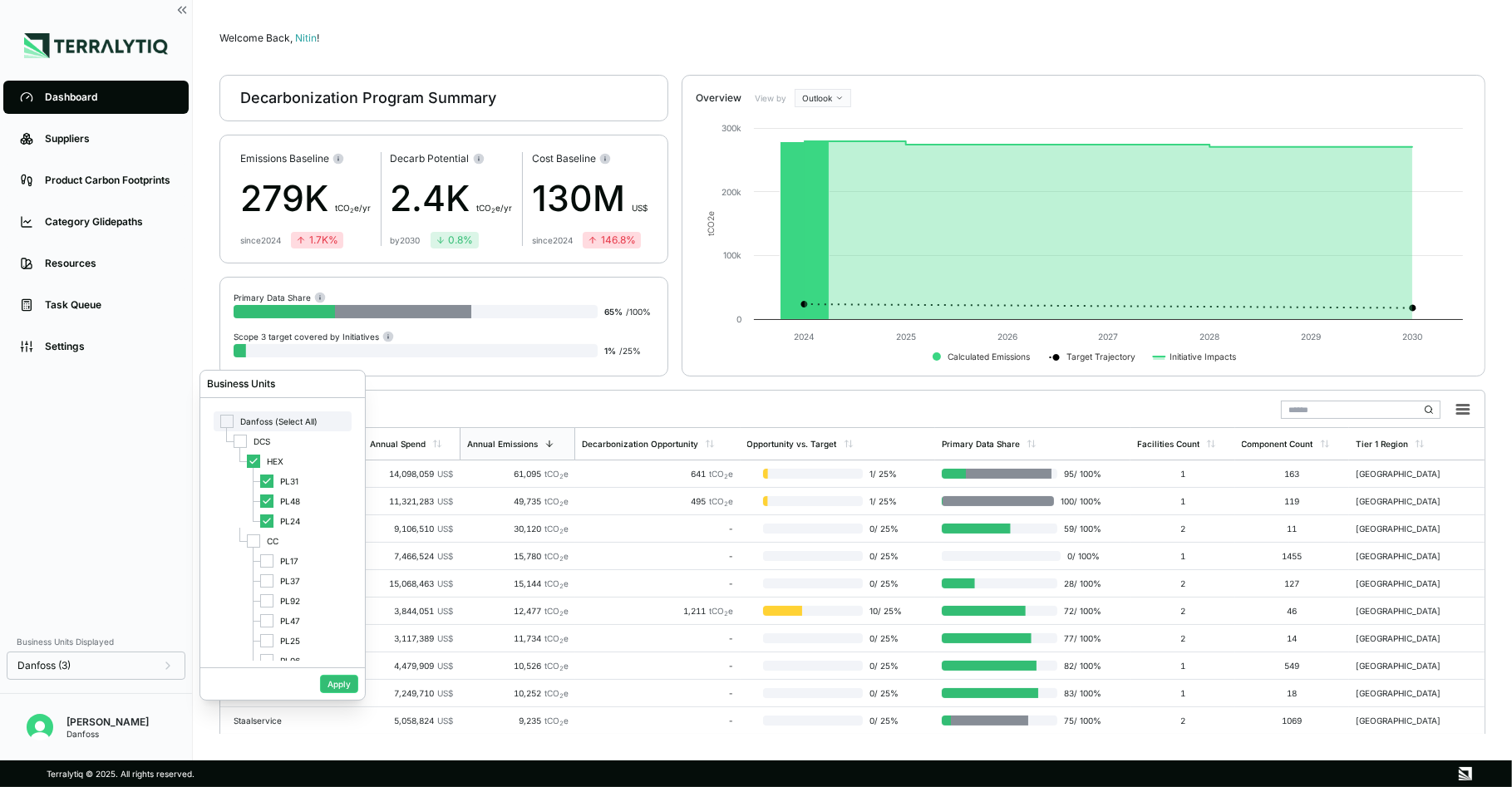
click at [226, 425] on div at bounding box center [226, 421] width 13 height 13
click at [226, 426] on div at bounding box center [226, 421] width 13 height 13
click at [342, 683] on button "Apply" at bounding box center [339, 684] width 38 height 19
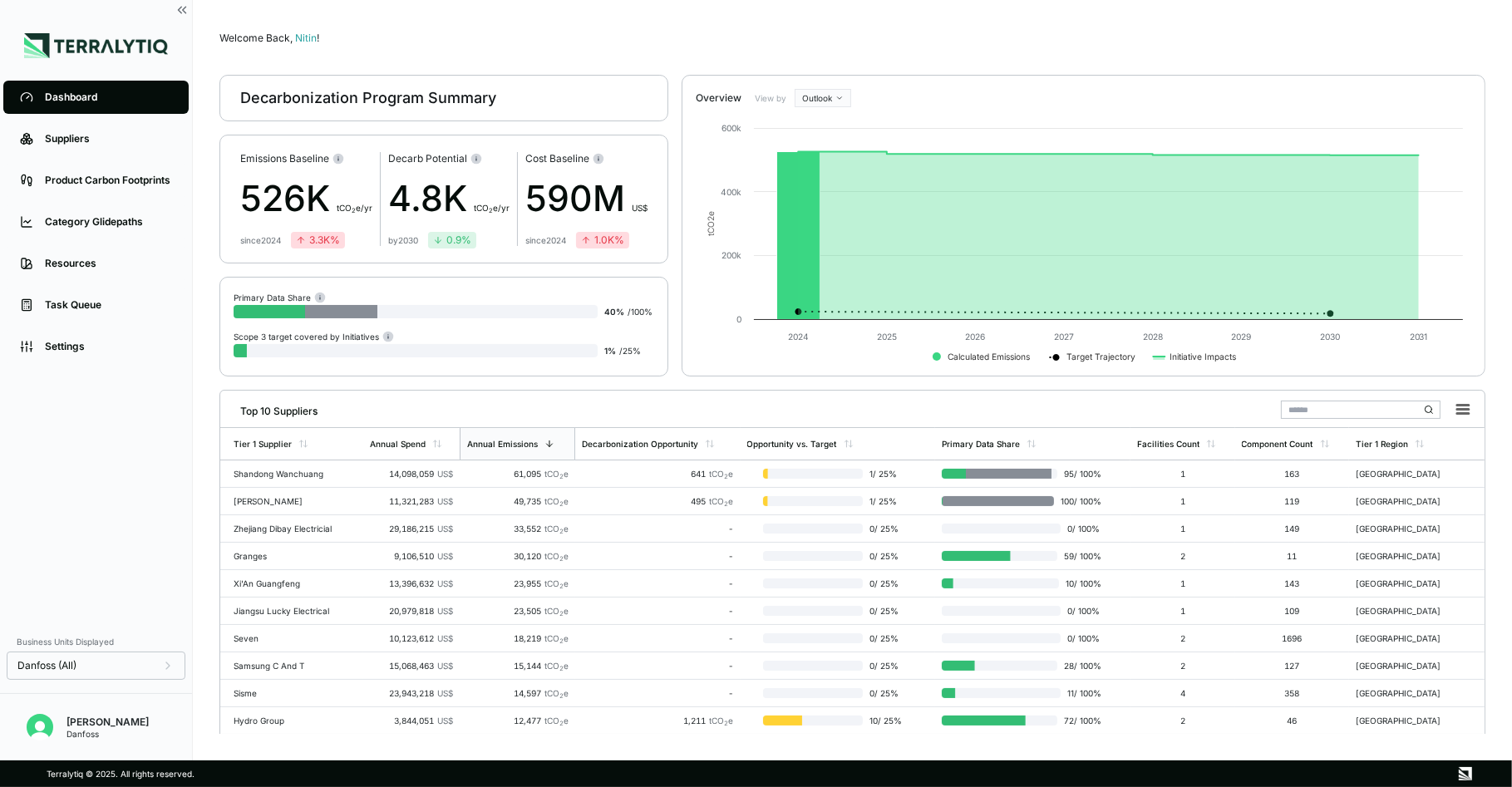
click at [149, 451] on div "Dashboard Suppliers Product Carbon Footprints Category Glidepaths Resources Tas…" at bounding box center [95, 350] width 192 height 548
click at [92, 135] on div "Suppliers" at bounding box center [108, 138] width 127 height 13
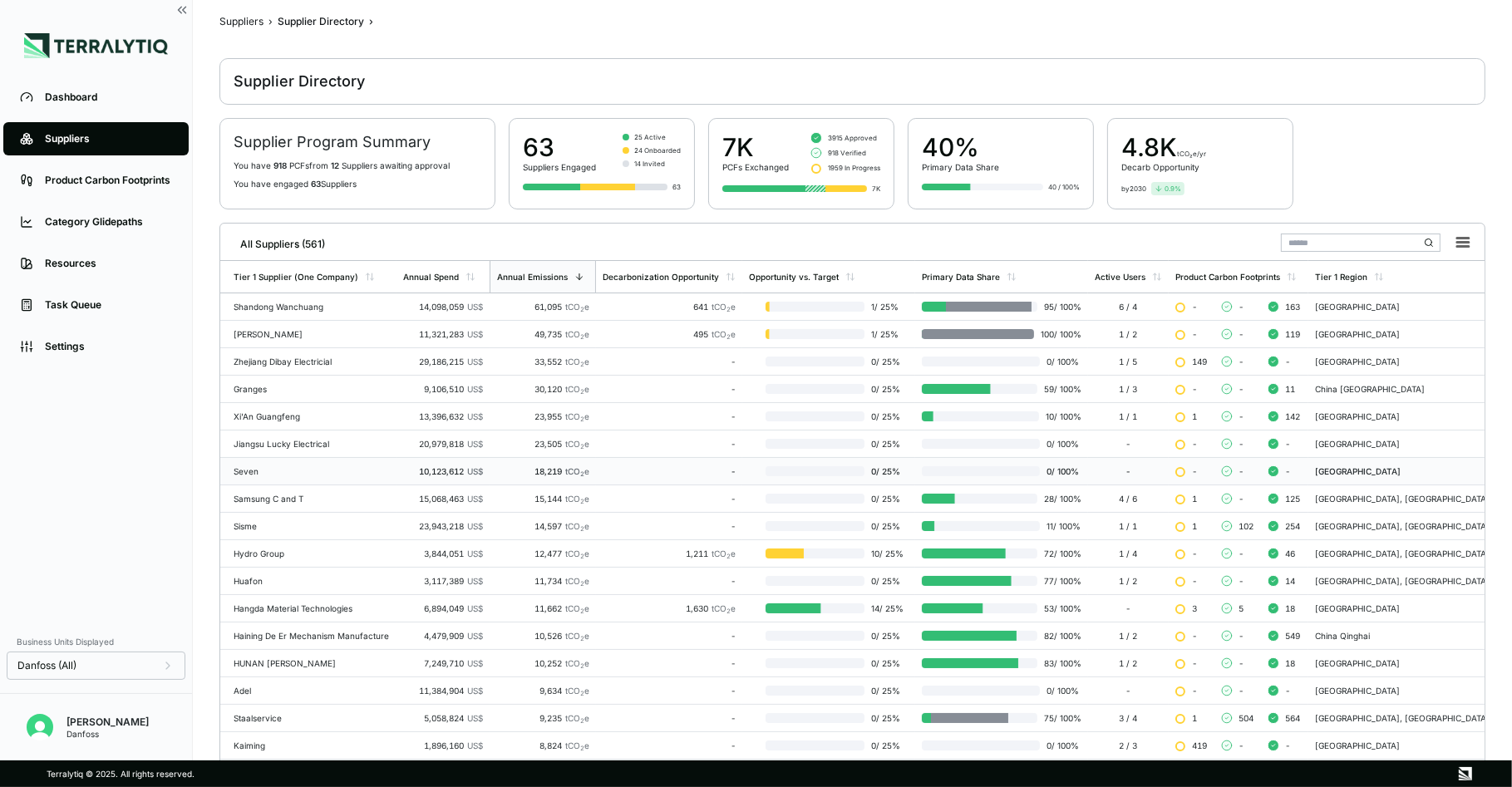
scroll to position [24, 0]
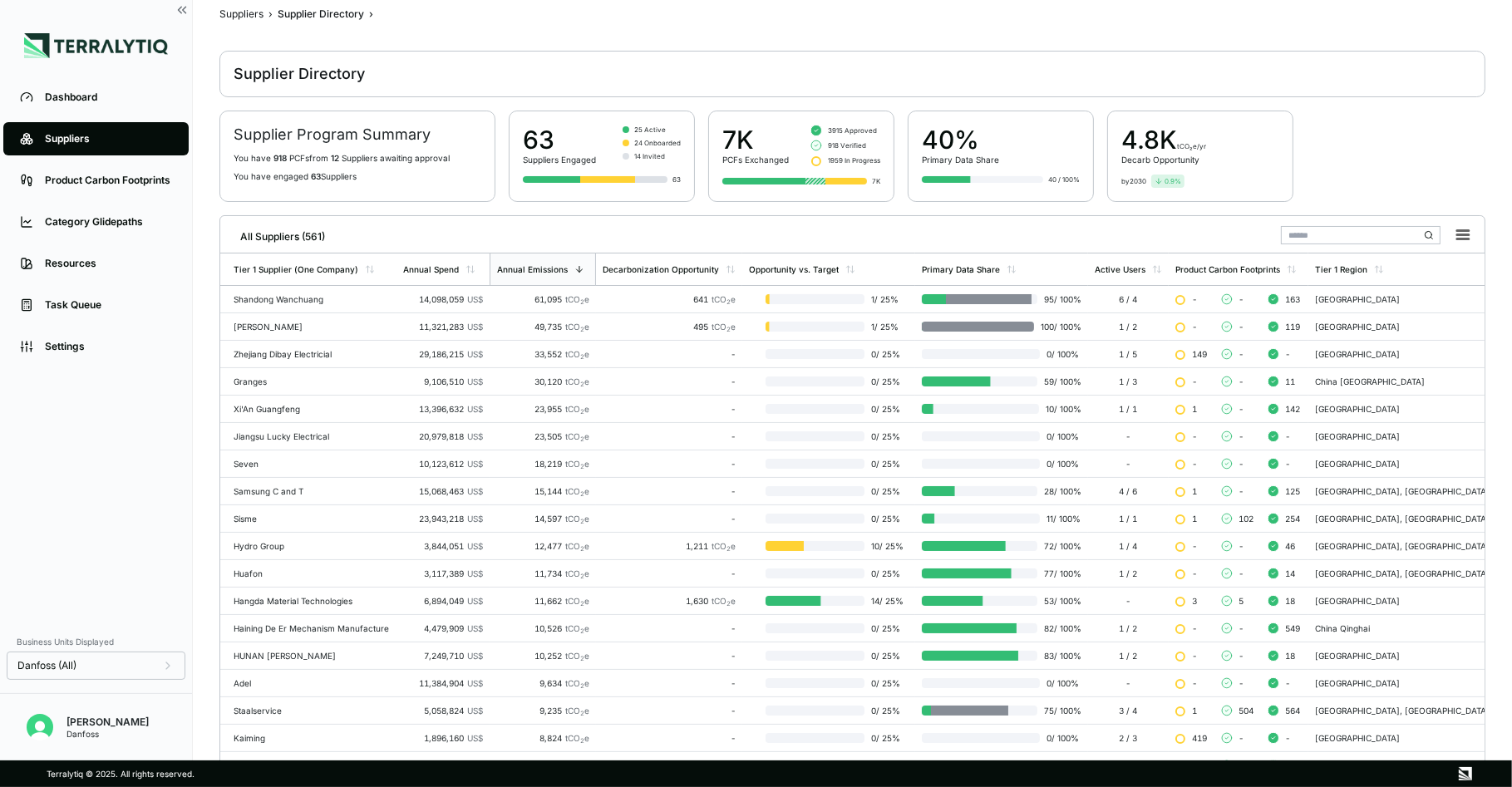
click at [1310, 237] on input "text" at bounding box center [1360, 235] width 160 height 19
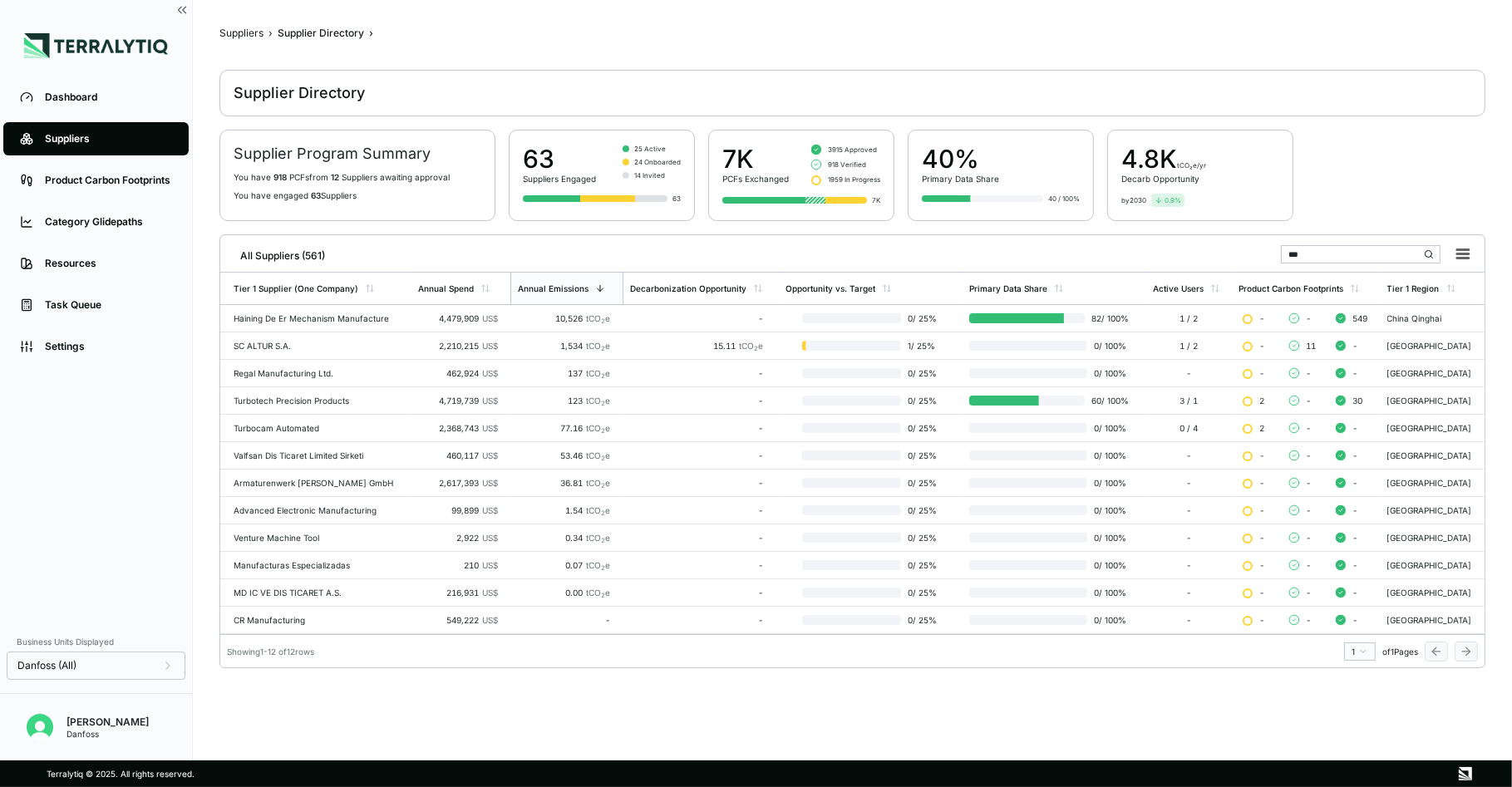
scroll to position [5, 0]
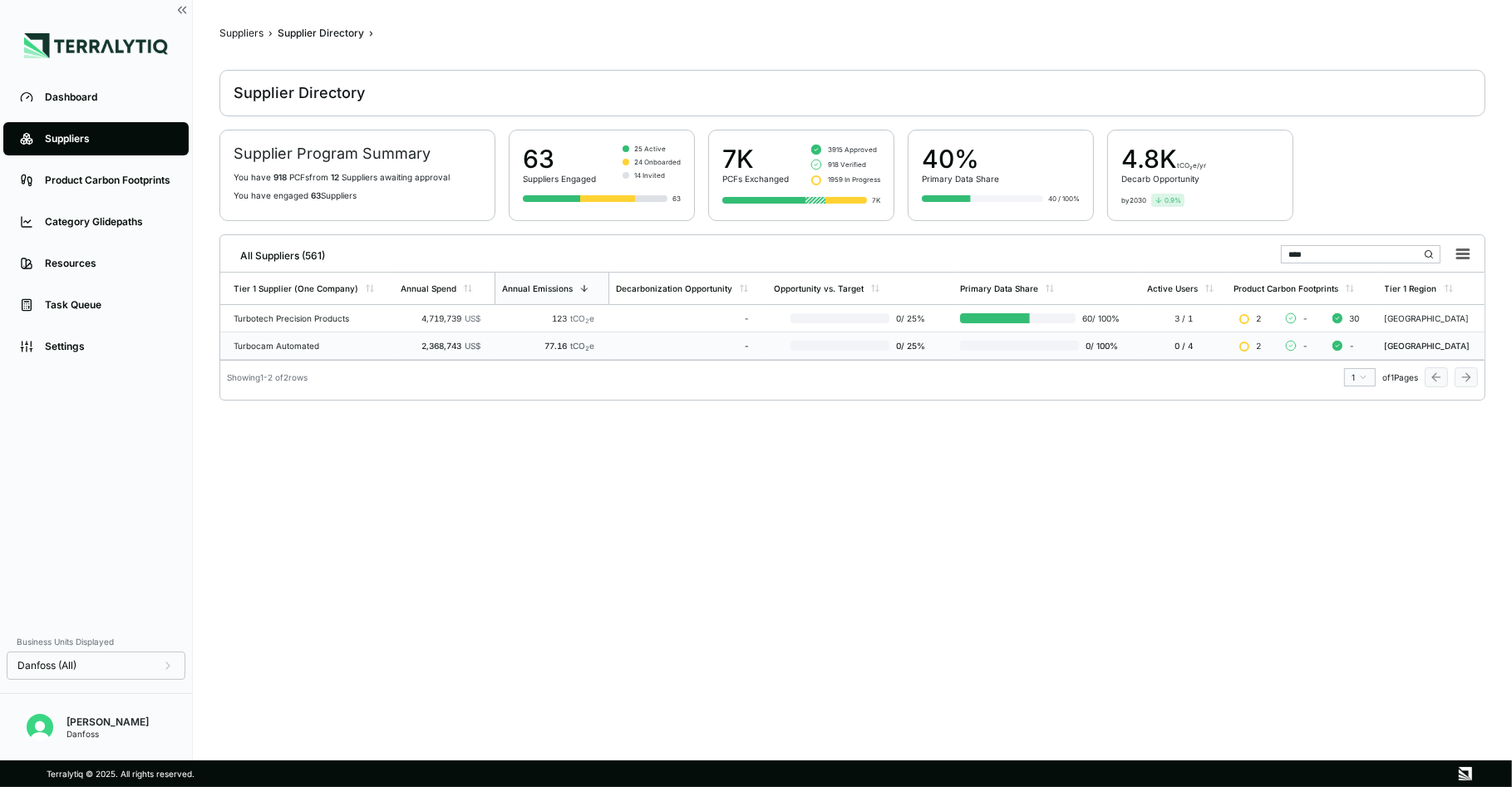
type input "****"
click at [333, 341] on div "Turbocam Automated" at bounding box center [310, 345] width 154 height 10
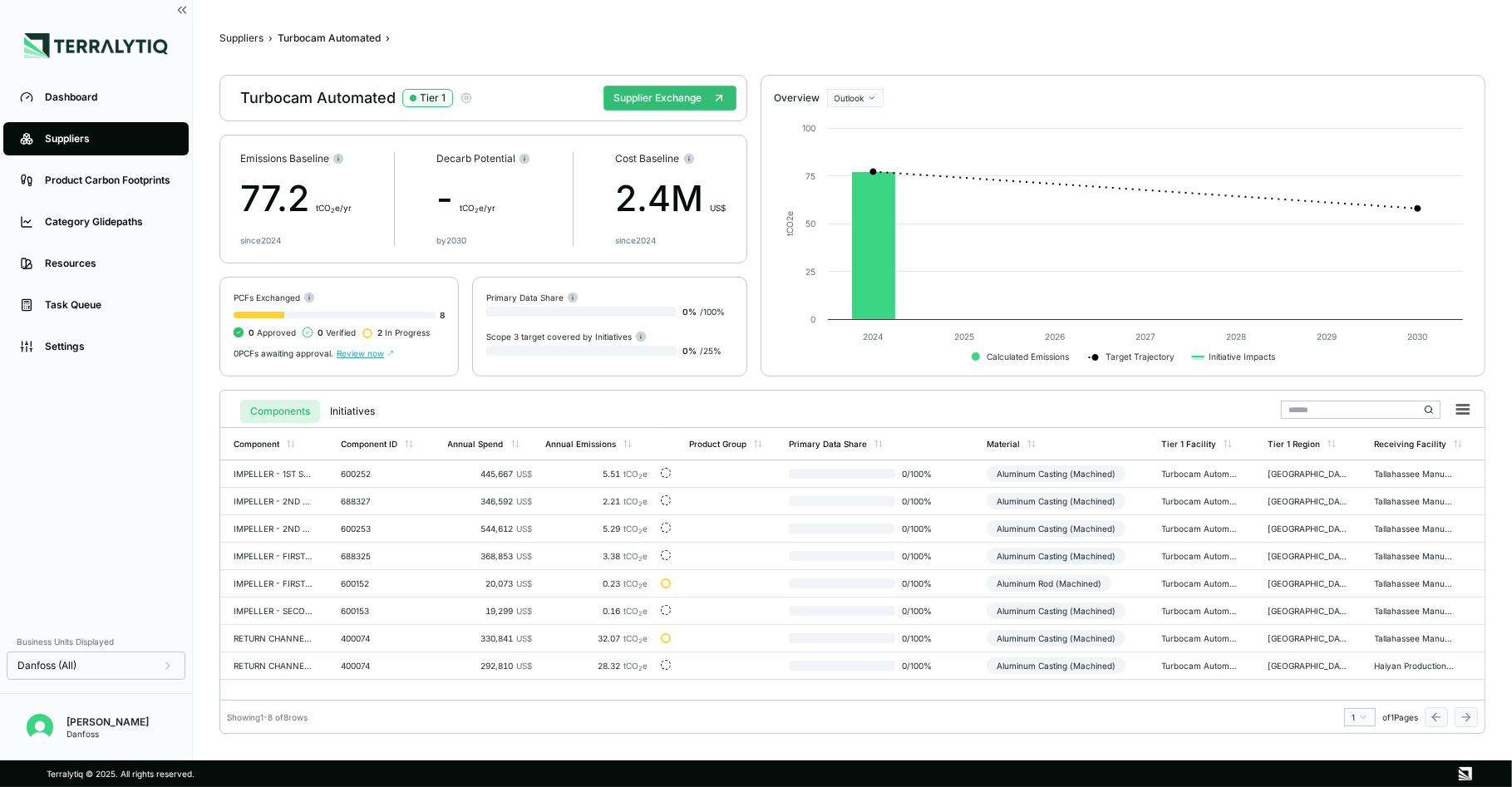
click at [468, 102] on icon "button" at bounding box center [466, 97] width 10 height 10
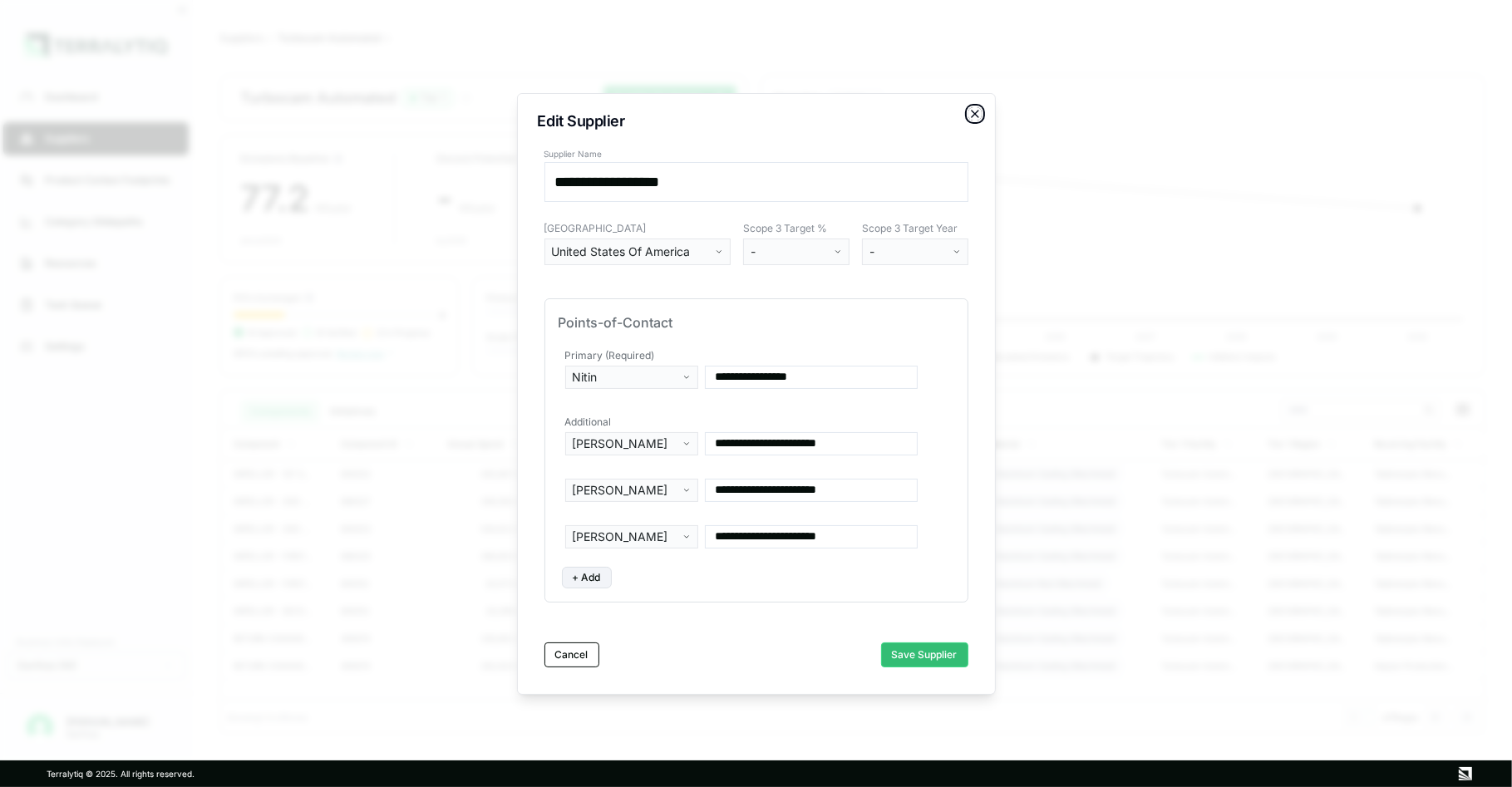
click at [969, 108] on icon "button" at bounding box center [974, 113] width 13 height 13
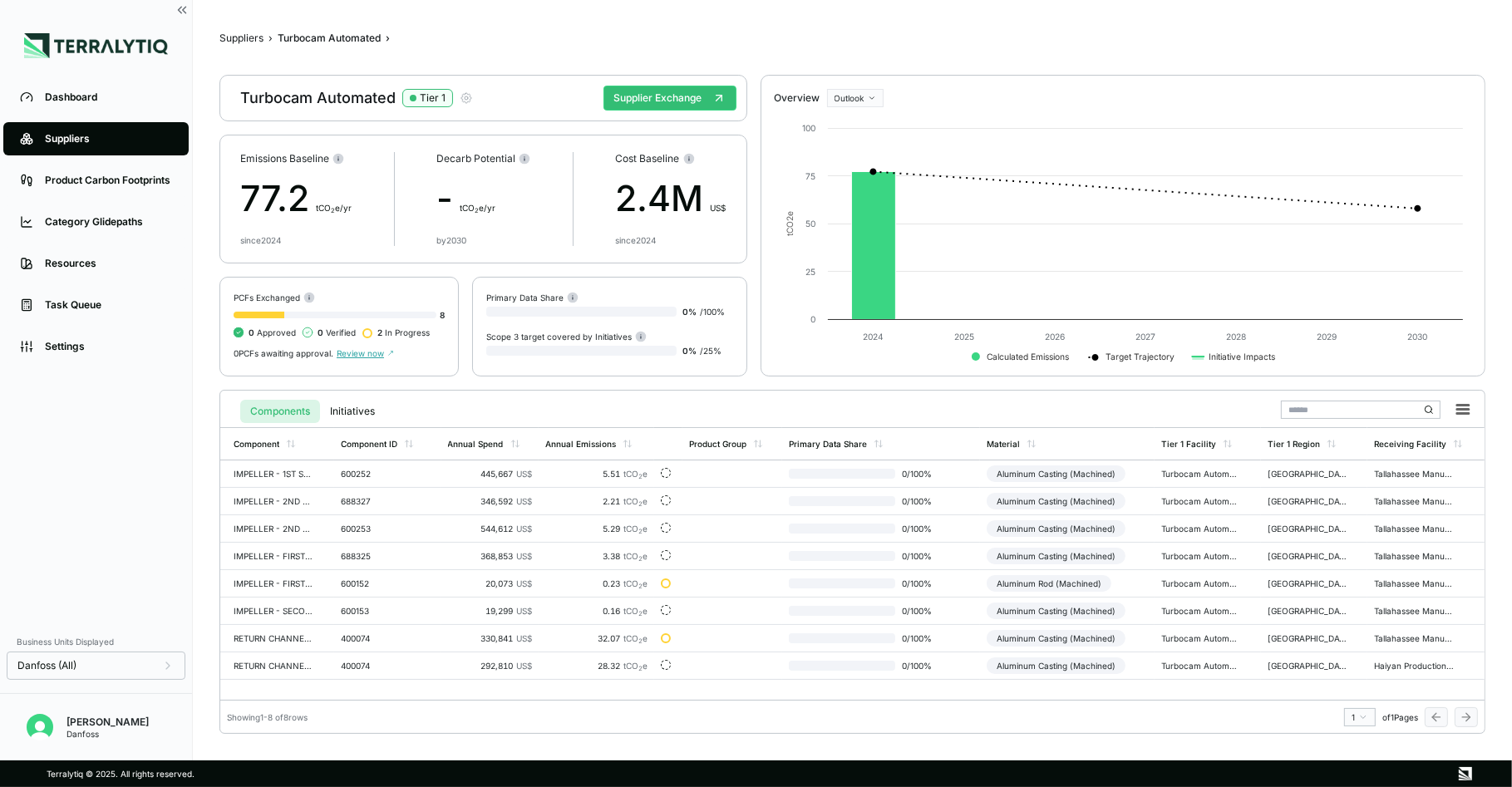
click at [465, 99] on icon "button" at bounding box center [466, 98] width 4 height 4
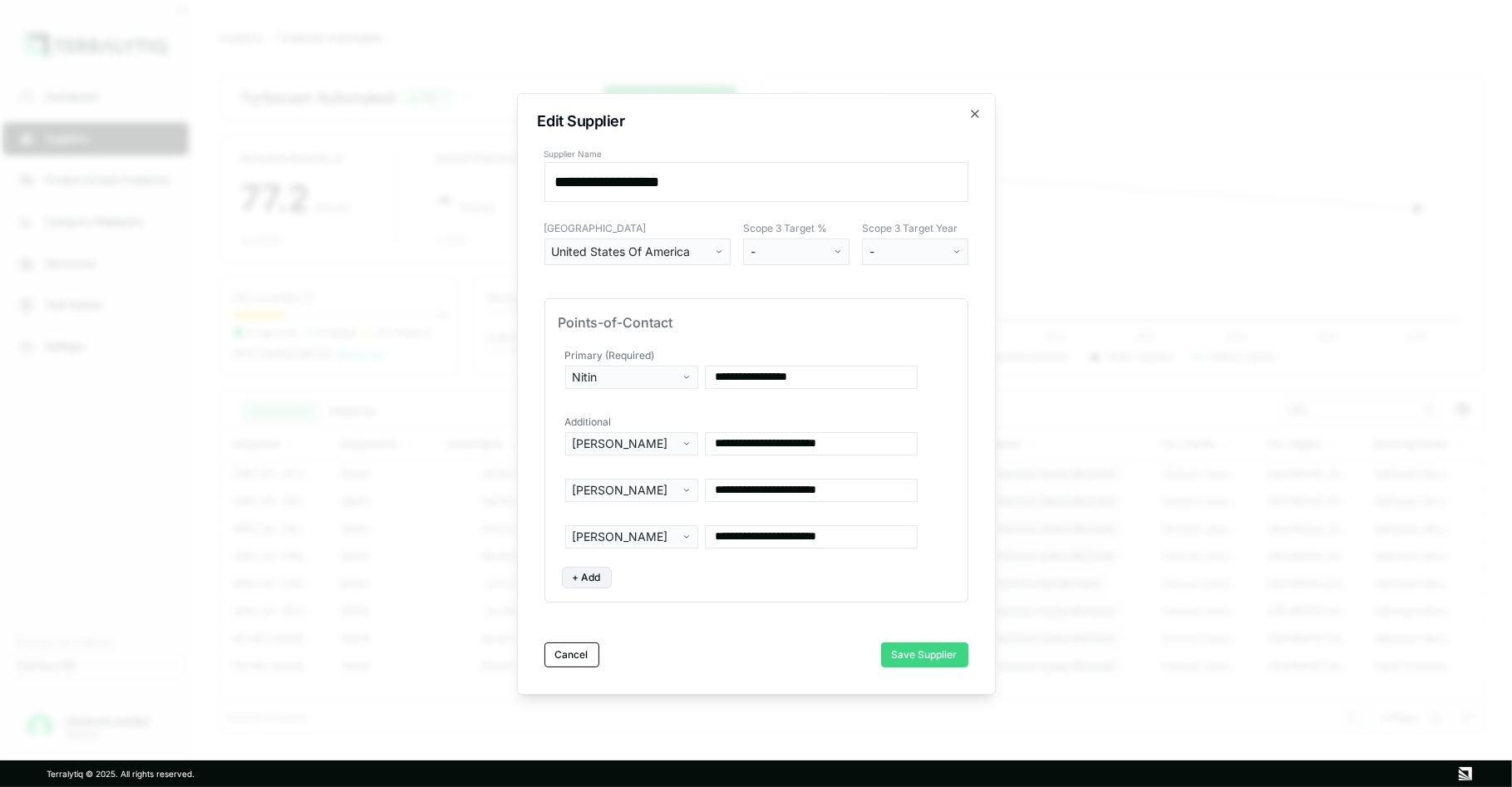
click at [914, 644] on button "Save Supplier" at bounding box center [924, 655] width 87 height 25
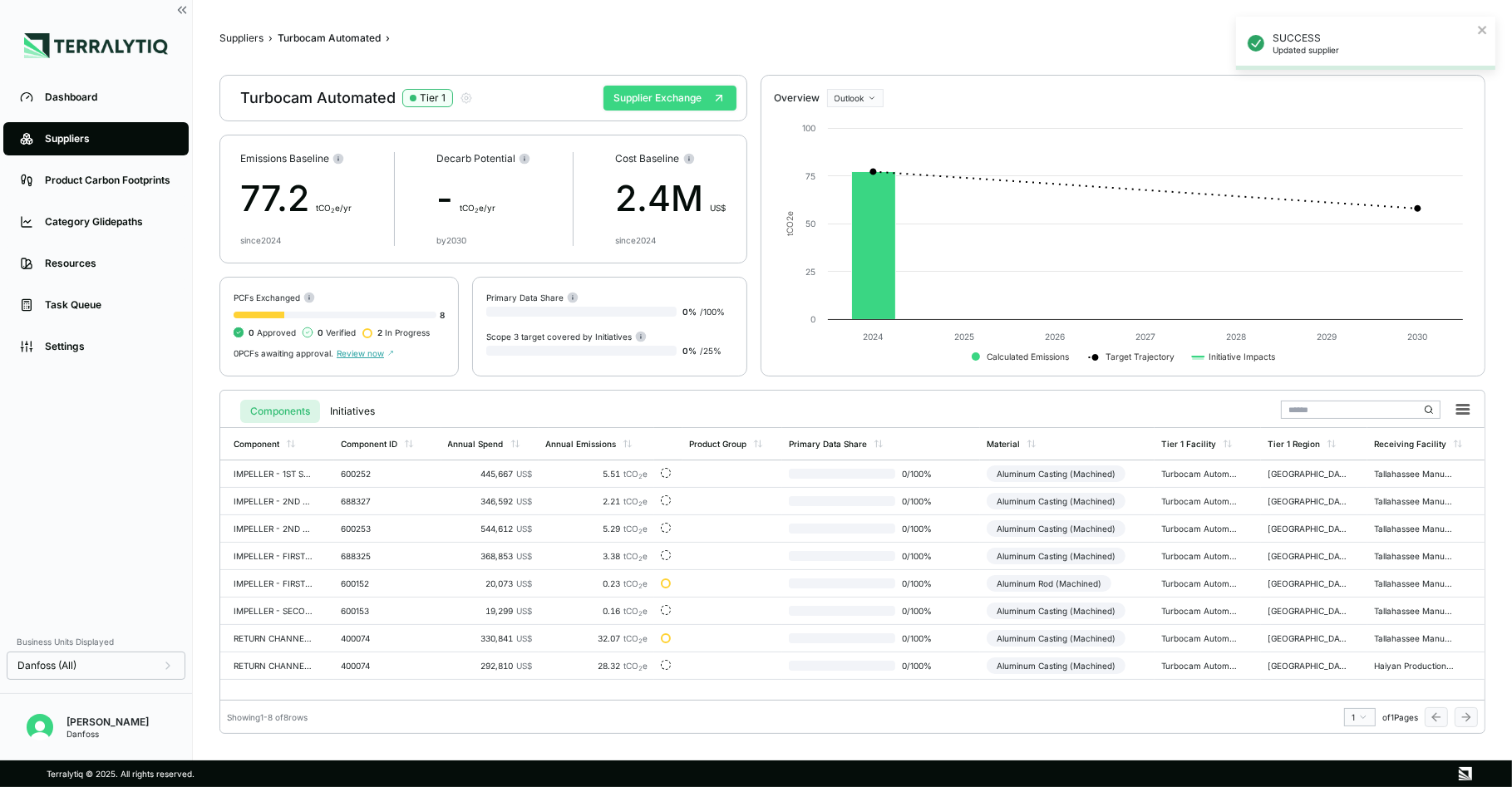
click at [673, 95] on button "Supplier Exchange" at bounding box center [670, 98] width 133 height 25
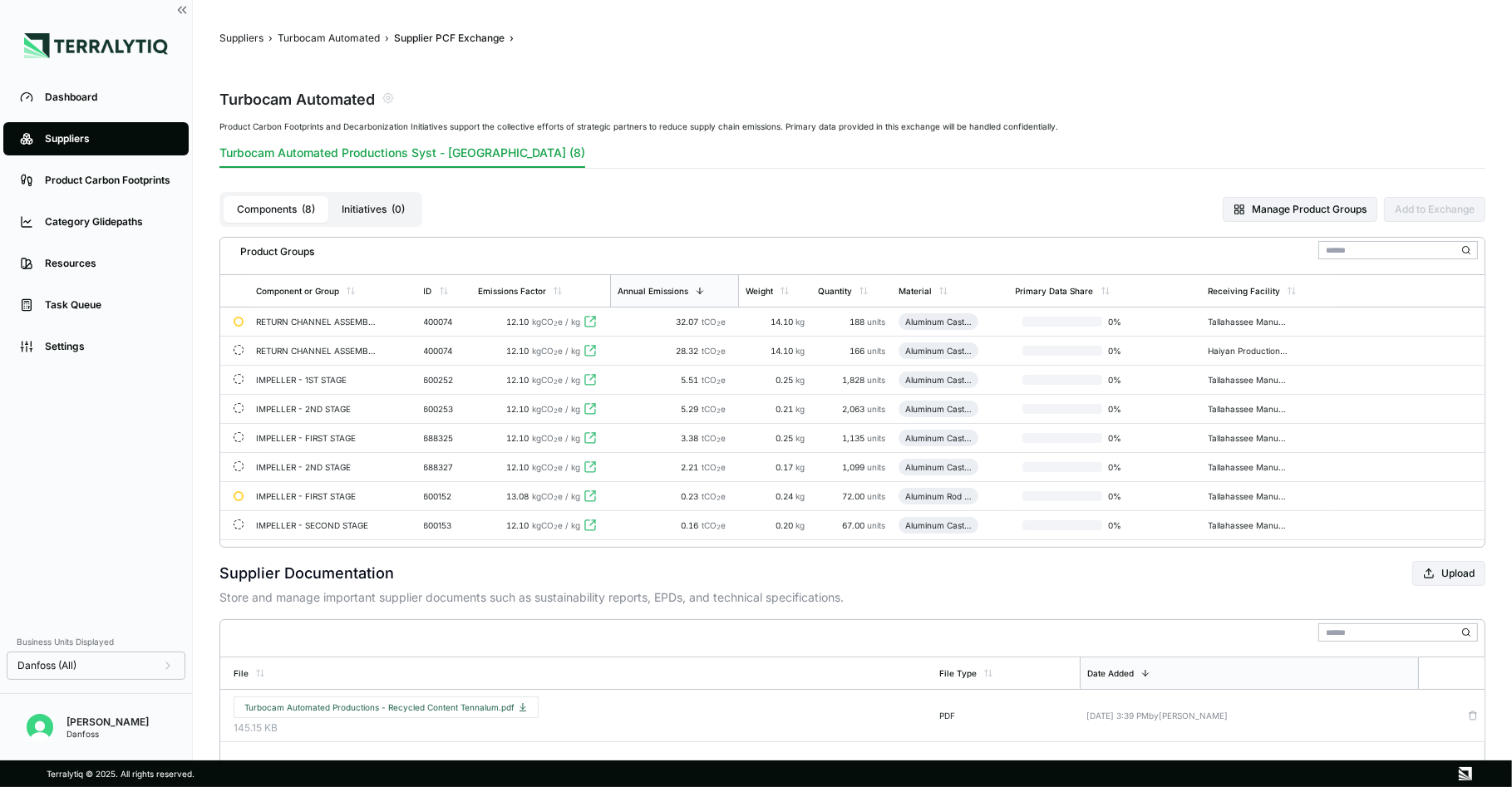
click at [75, 144] on div "Suppliers" at bounding box center [108, 138] width 127 height 13
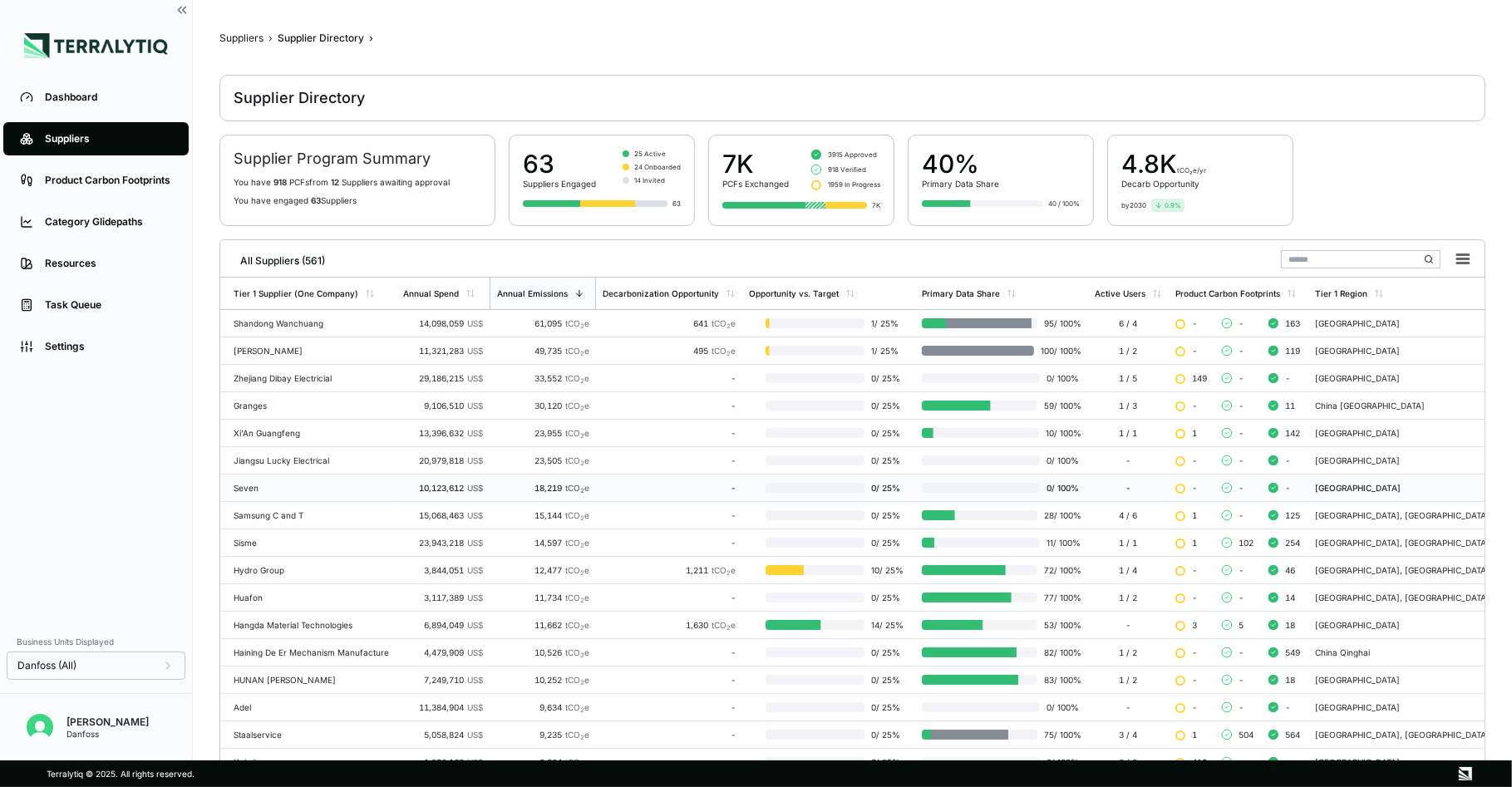
click at [584, 492] on td "18,219 tCO 2 e" at bounding box center [542, 488] width 106 height 28
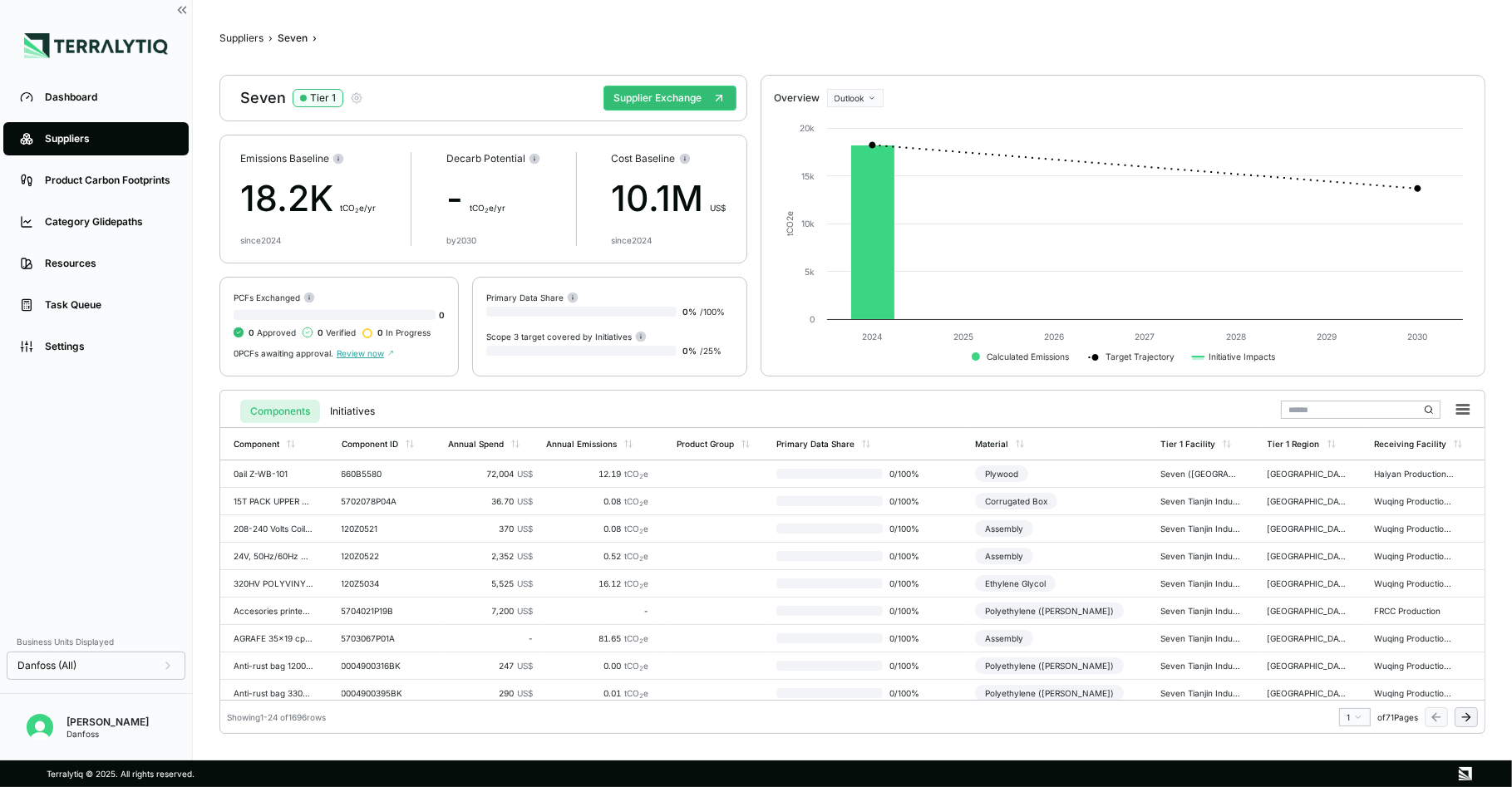
click at [355, 99] on icon "button" at bounding box center [357, 98] width 4 height 4
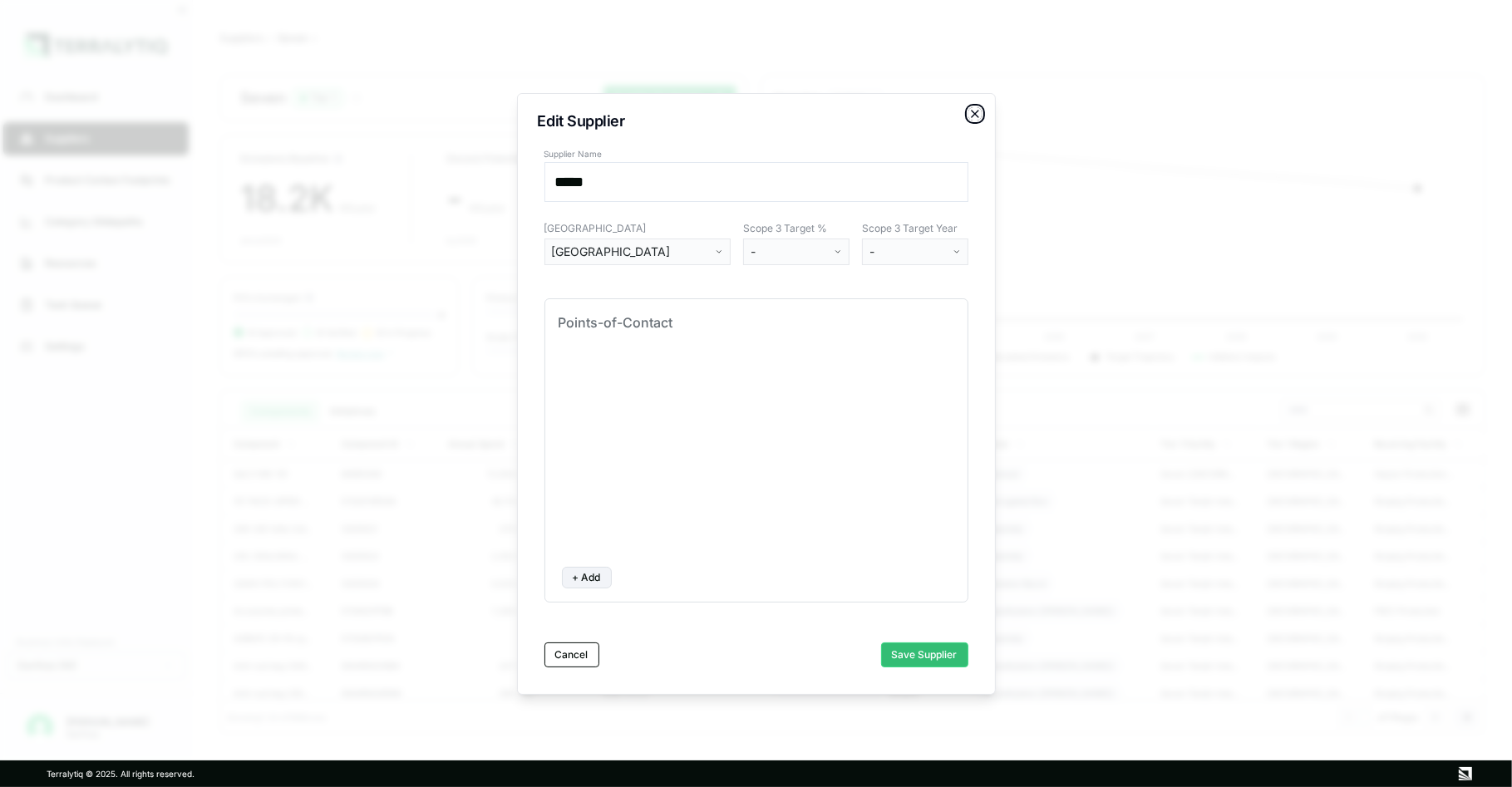
click at [974, 117] on icon "button" at bounding box center [974, 113] width 13 height 13
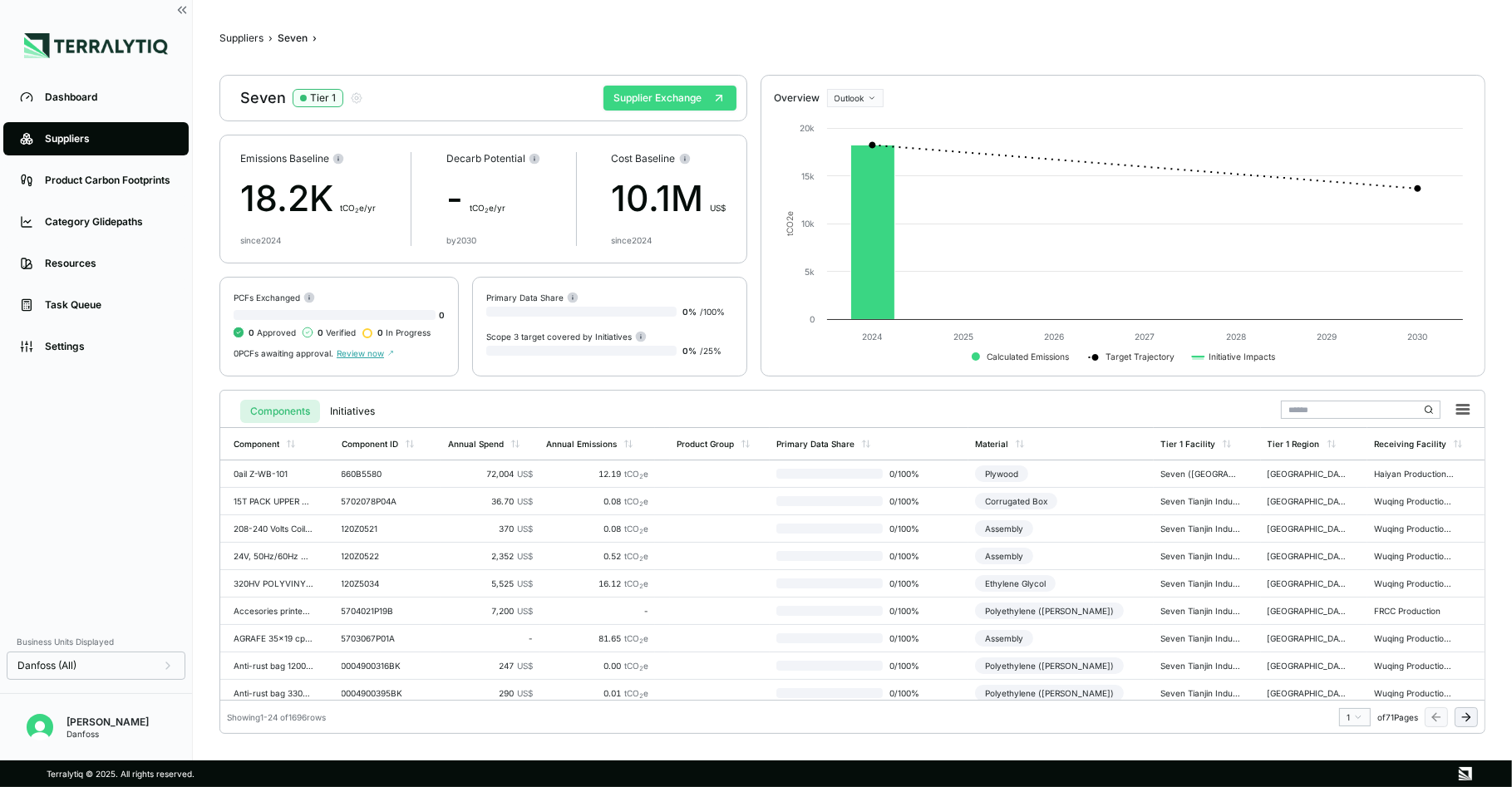
click at [674, 102] on button "Supplier Exchange" at bounding box center [670, 98] width 133 height 25
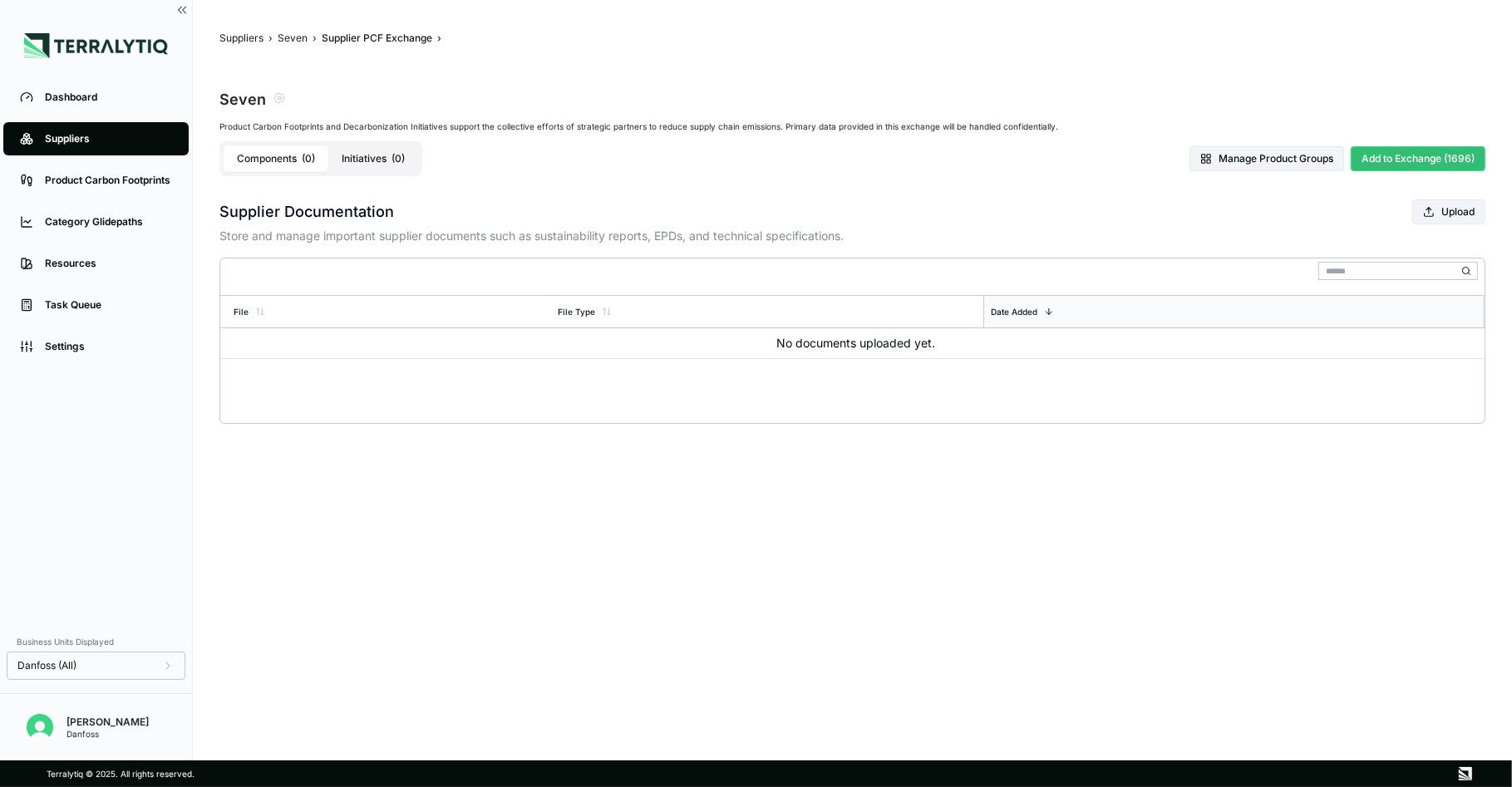
click at [1432, 160] on button "Add to Exchange (1696)" at bounding box center [1418, 159] width 135 height 25
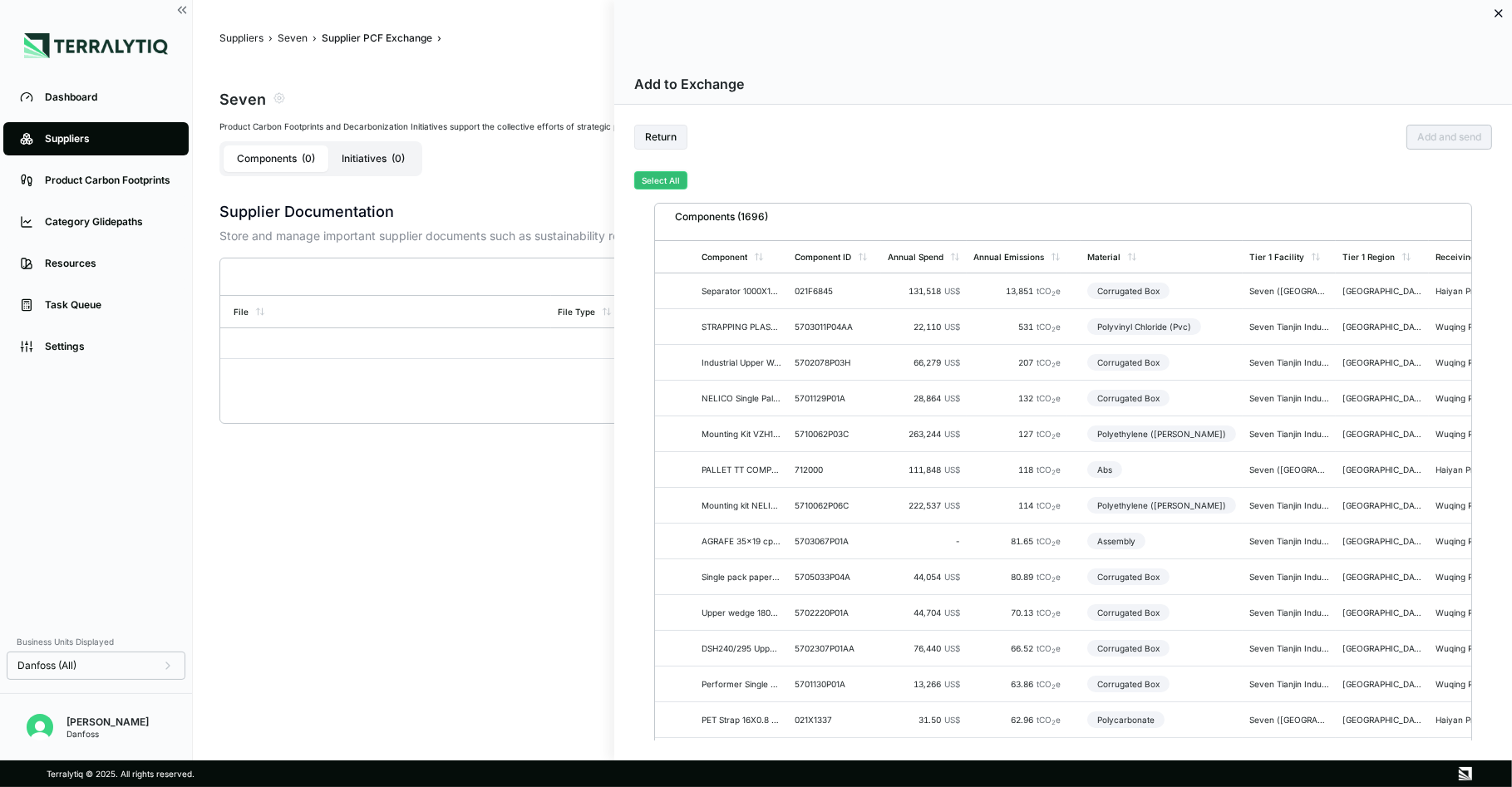
click at [660, 180] on button "Select All" at bounding box center [661, 180] width 53 height 19
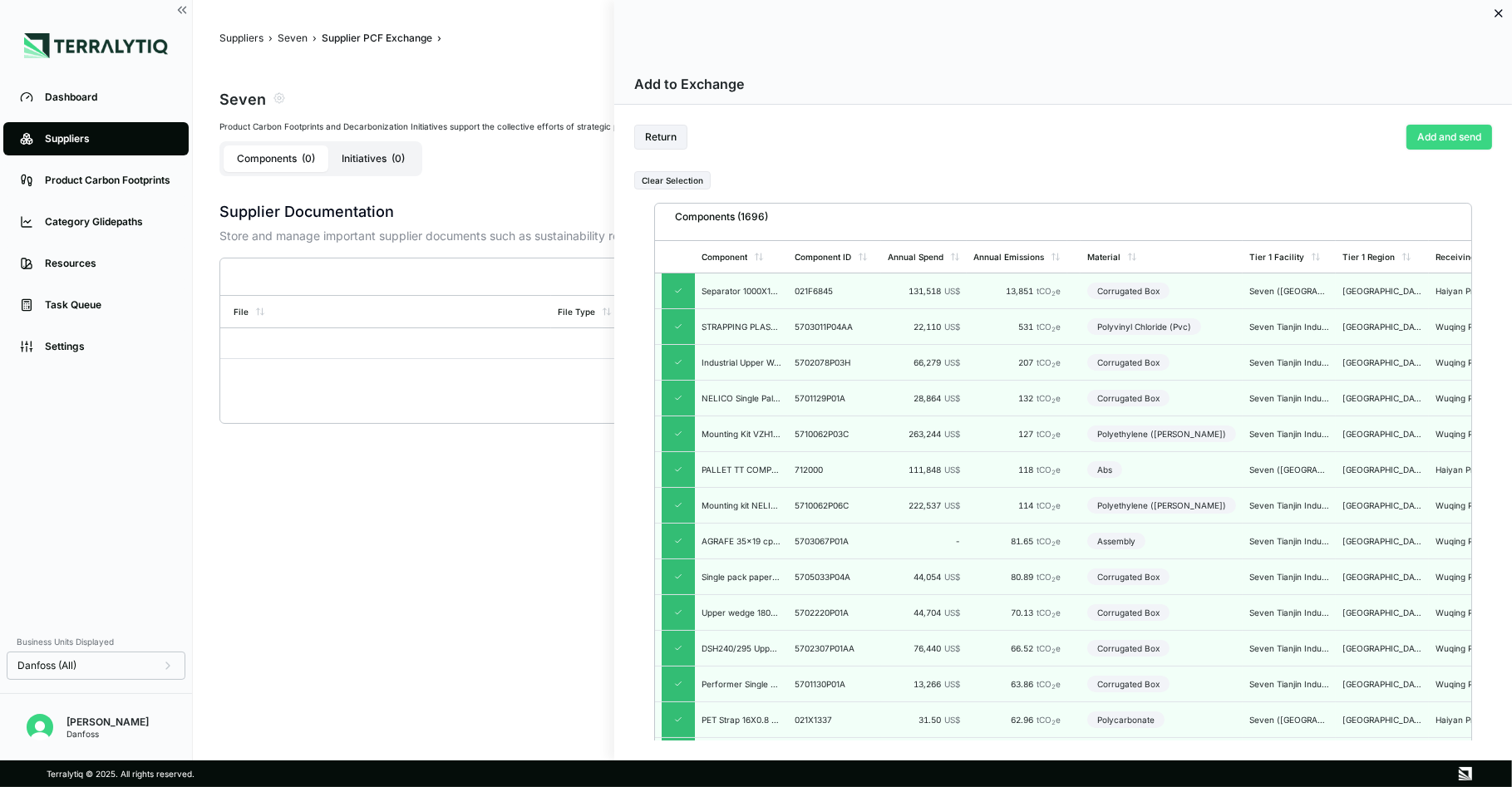
click at [1447, 137] on button "Add and send" at bounding box center [1450, 137] width 86 height 25
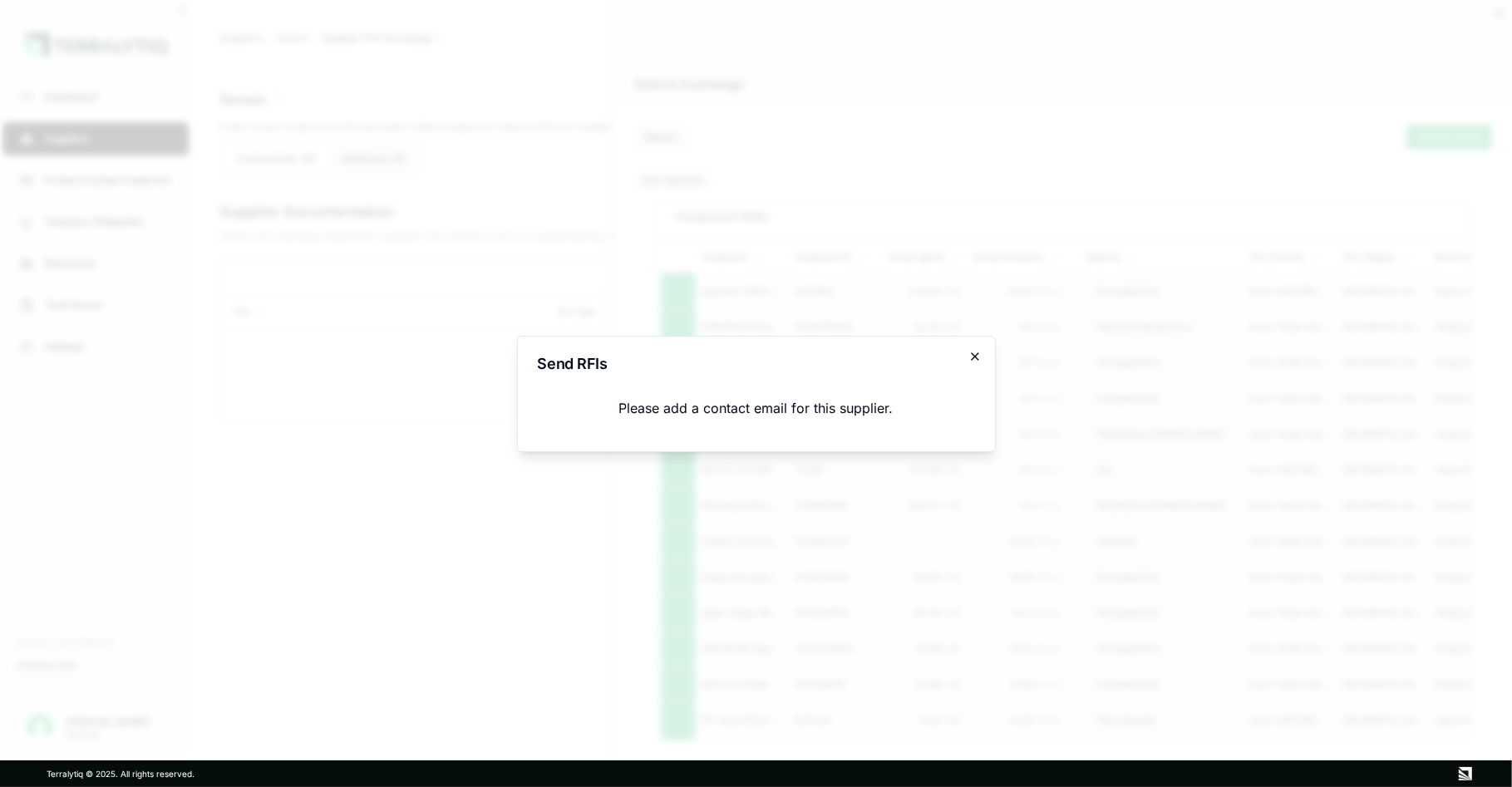
click at [973, 356] on icon "button" at bounding box center [974, 357] width 13 height 13
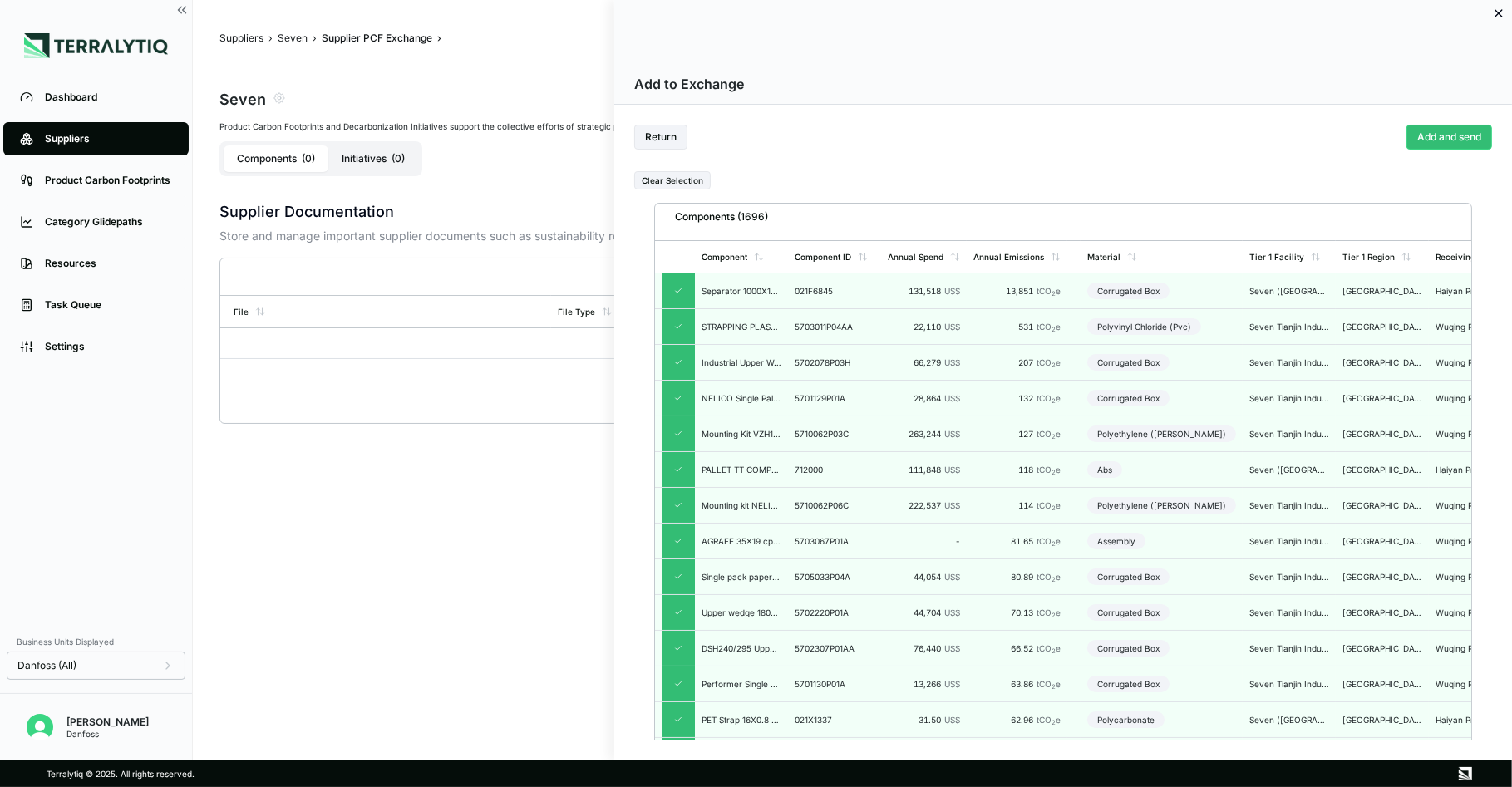
click at [1498, 17] on icon at bounding box center [1499, 12] width 13 height 13
click at [113, 136] on div at bounding box center [756, 393] width 1512 height 787
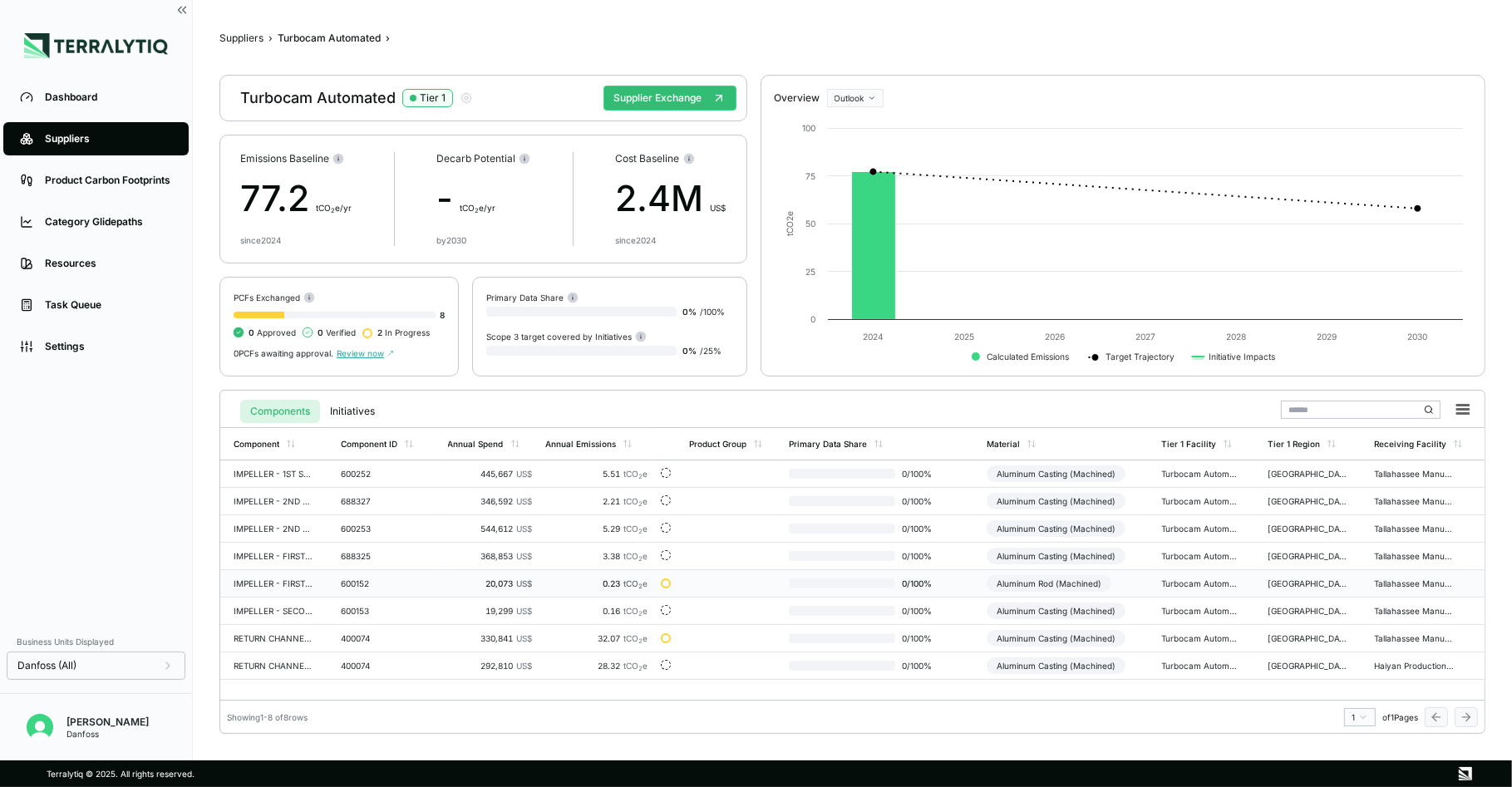
click at [700, 578] on td at bounding box center [733, 584] width 100 height 28
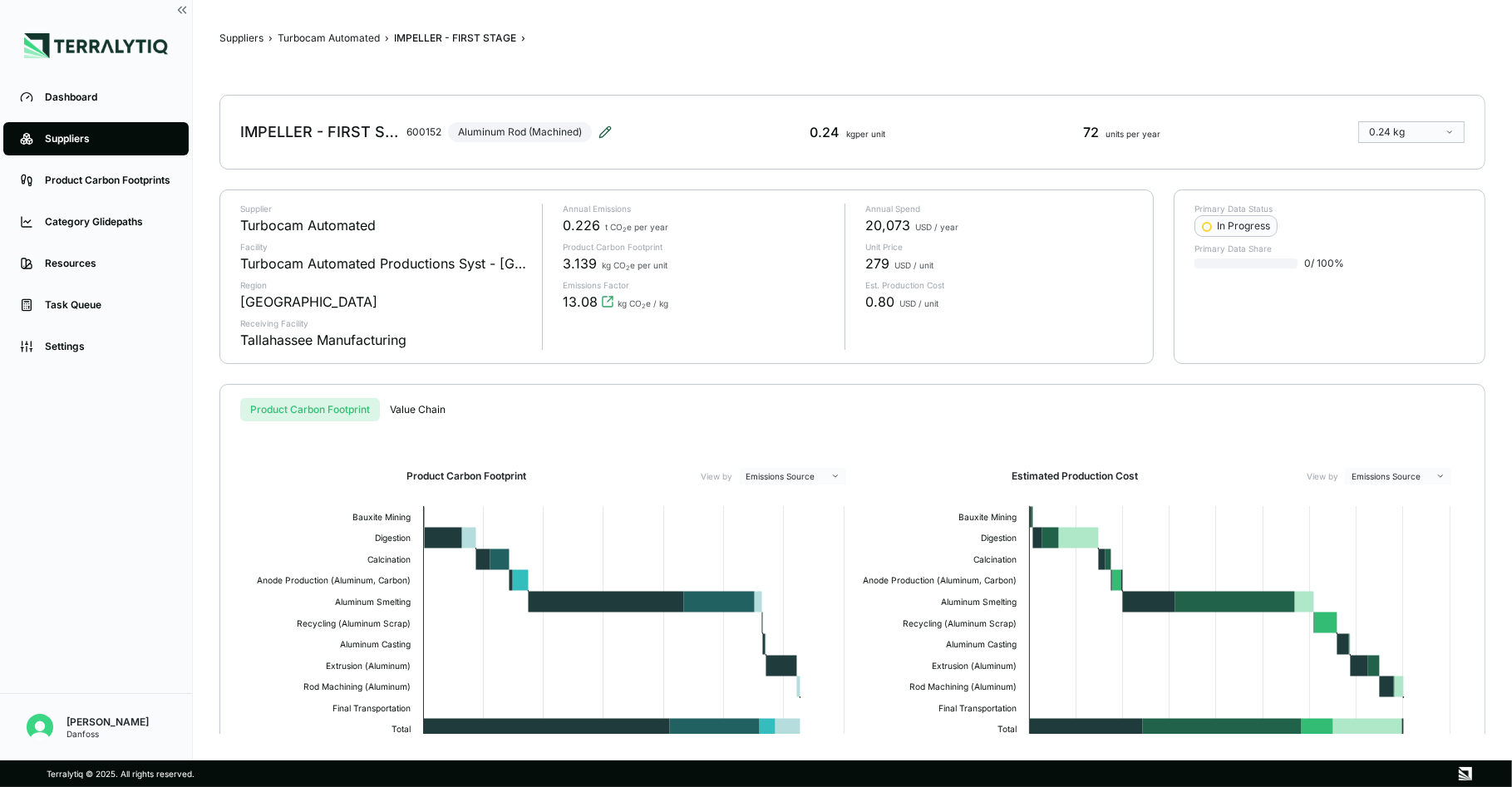
click at [606, 130] on icon at bounding box center [604, 132] width 13 height 13
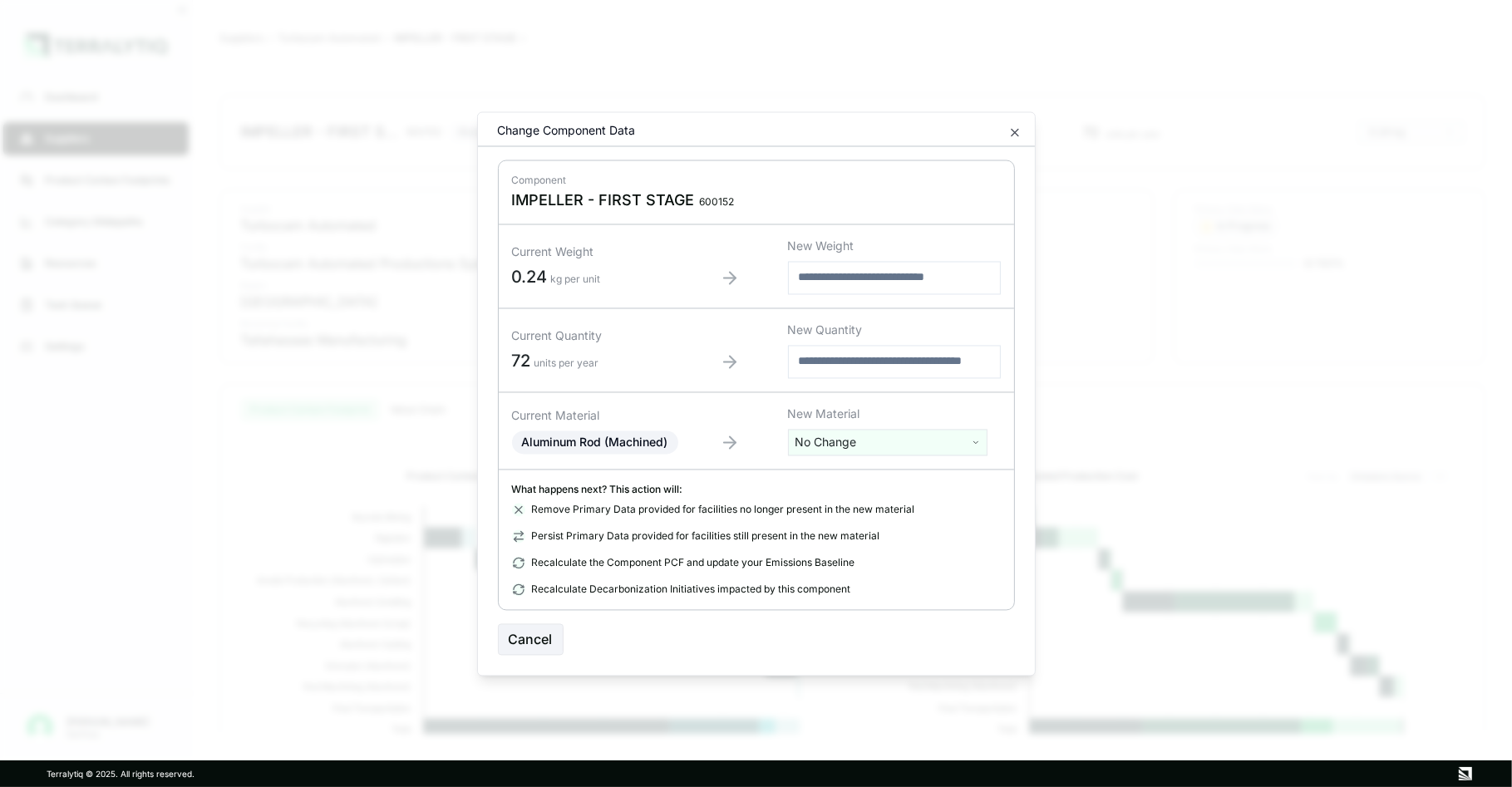
click at [871, 439] on html "Dashboard Suppliers Product Carbon Footprints Category Glidepaths Resources Tas…" at bounding box center [756, 393] width 1512 height 787
click at [951, 444] on html "Dashboard Suppliers Product Carbon Footprints Category Glidepaths Resources Tas…" at bounding box center [756, 393] width 1512 height 787
click at [1012, 131] on icon "button" at bounding box center [1015, 132] width 13 height 13
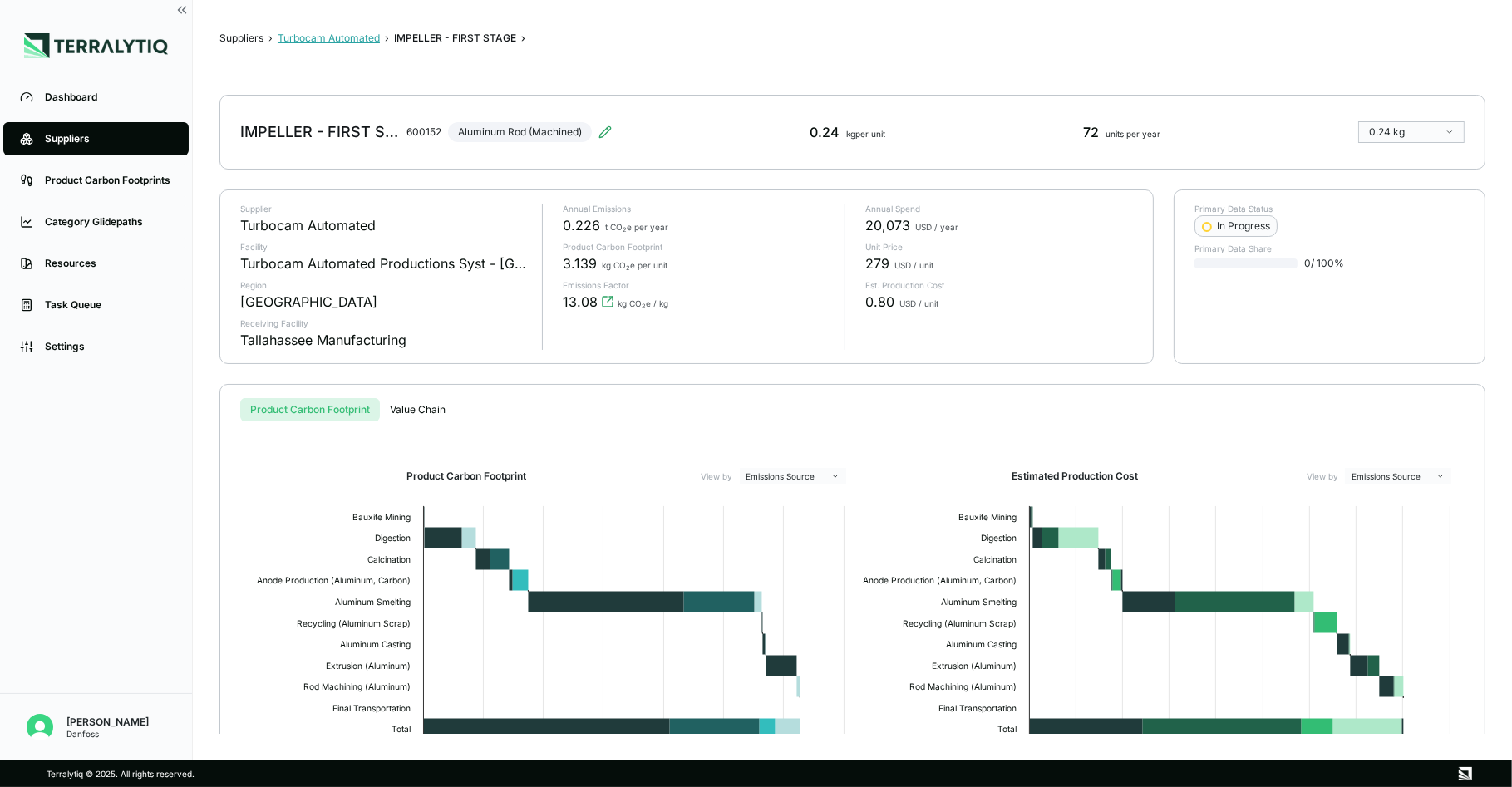
click at [351, 36] on button "Turbocam Automated" at bounding box center [328, 37] width 103 height 13
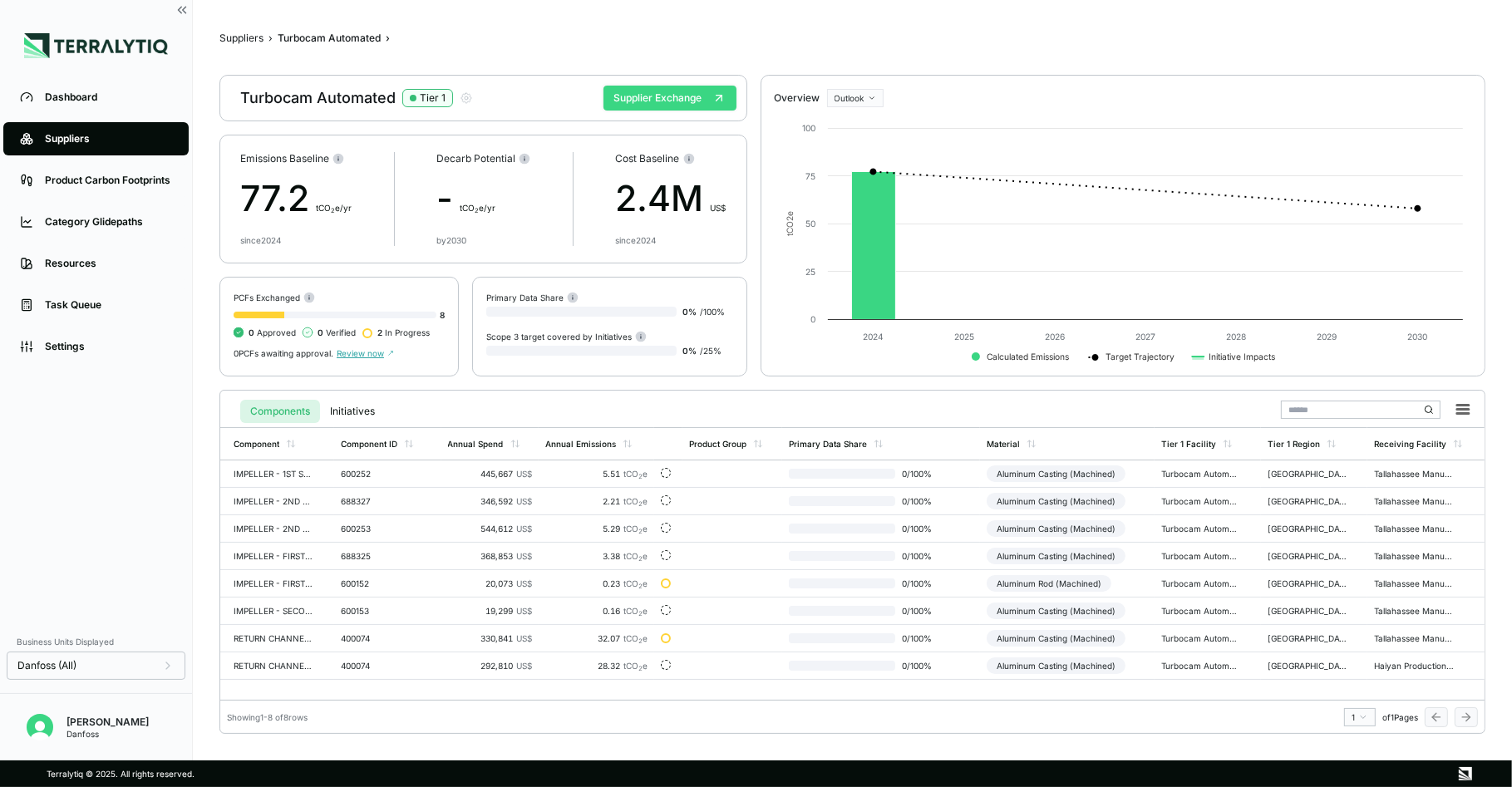
click at [689, 99] on button "Supplier Exchange" at bounding box center [670, 98] width 133 height 25
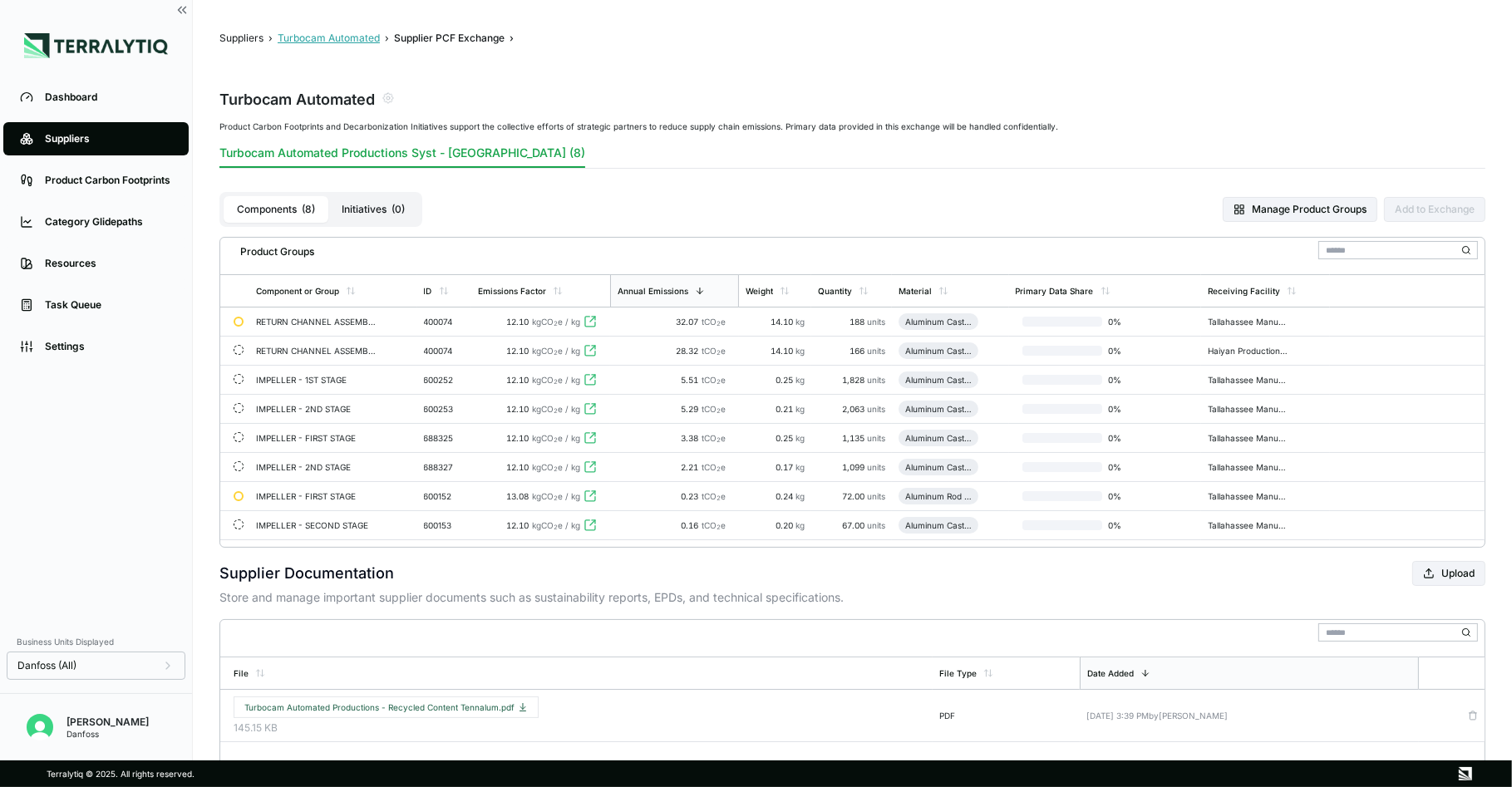
click at [351, 38] on button "Turbocam Automated" at bounding box center [328, 37] width 103 height 13
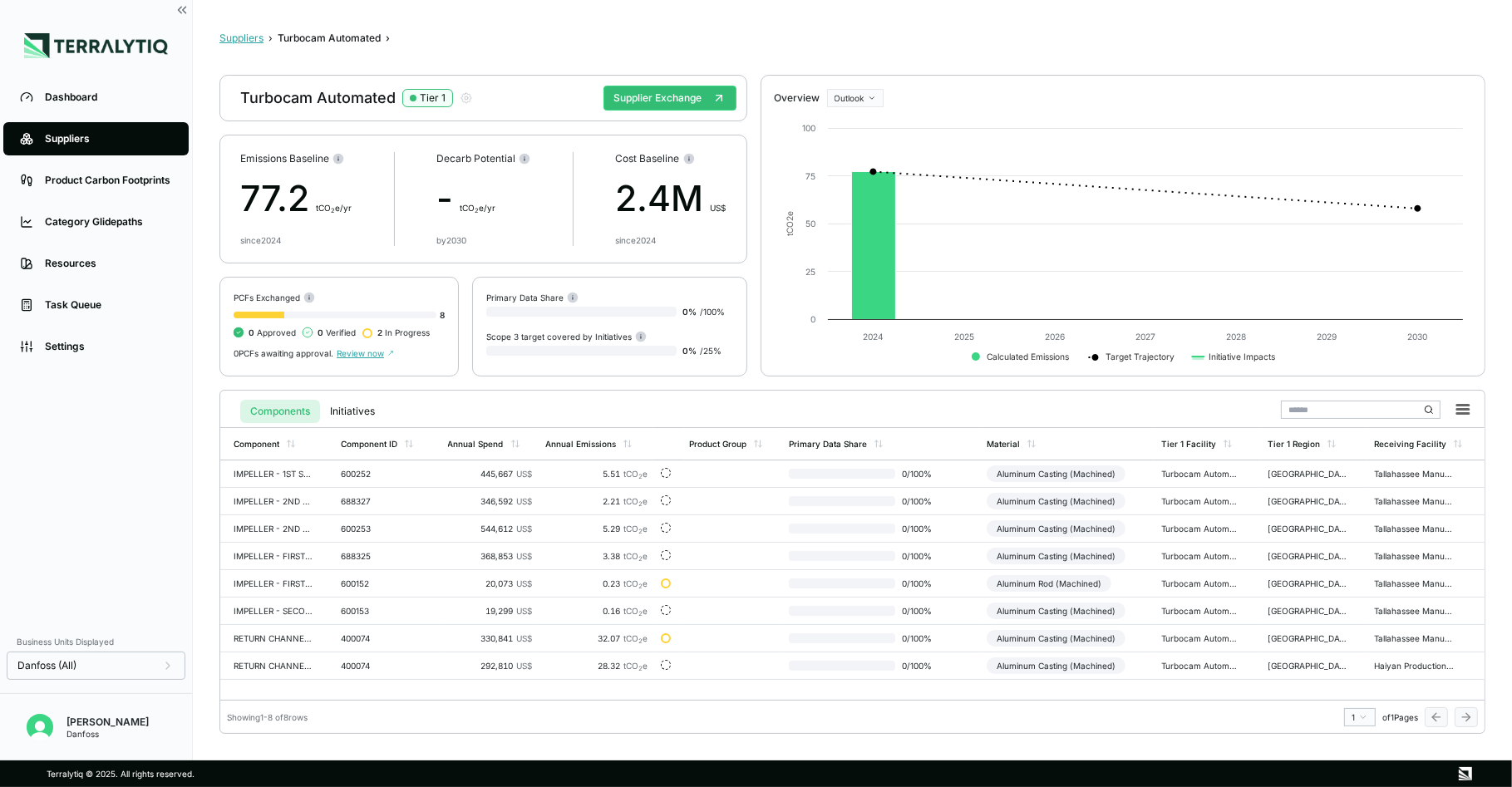
click at [245, 37] on button "Suppliers" at bounding box center [241, 37] width 44 height 13
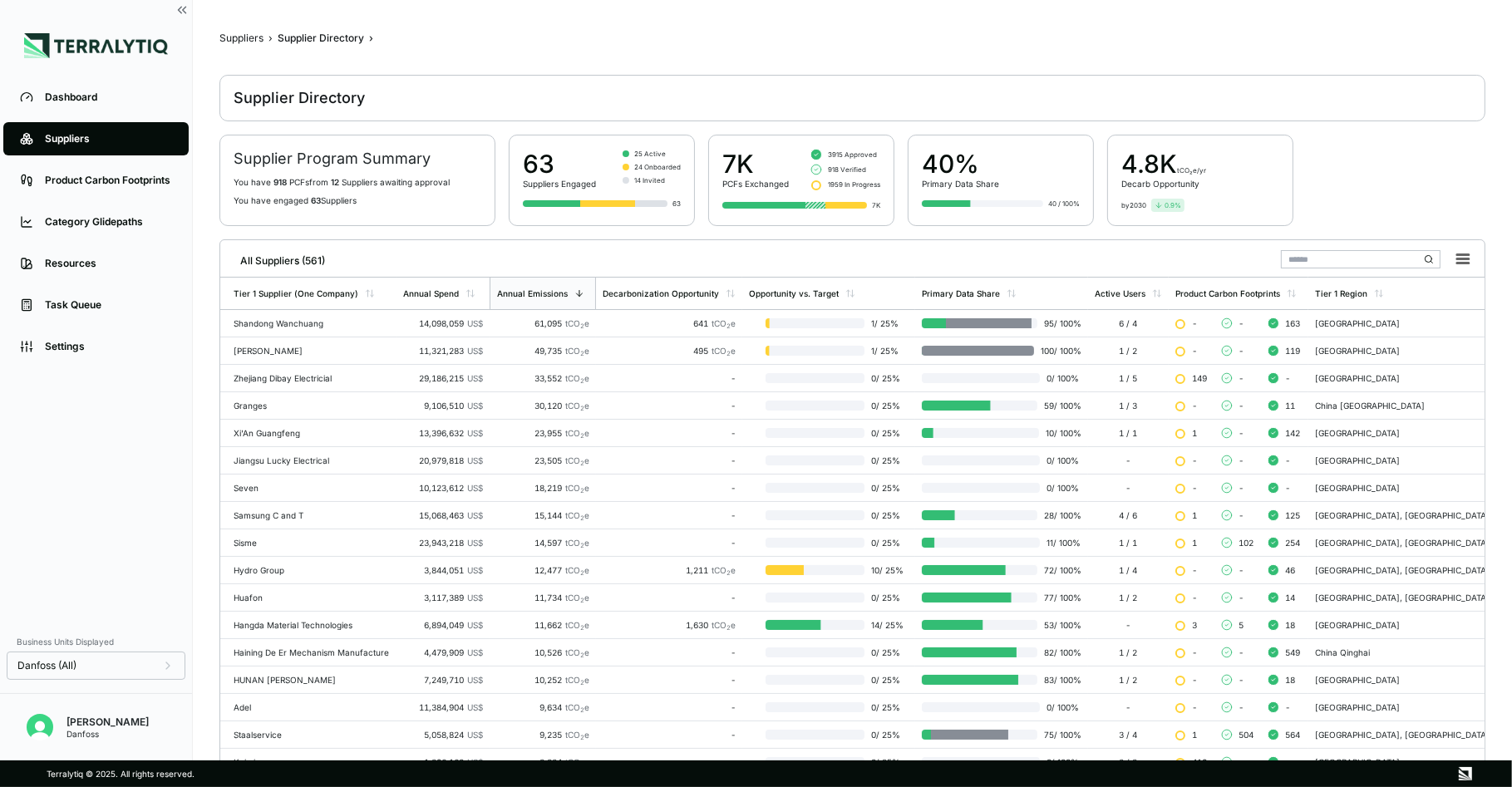
click at [1314, 261] on input "text" at bounding box center [1360, 259] width 160 height 19
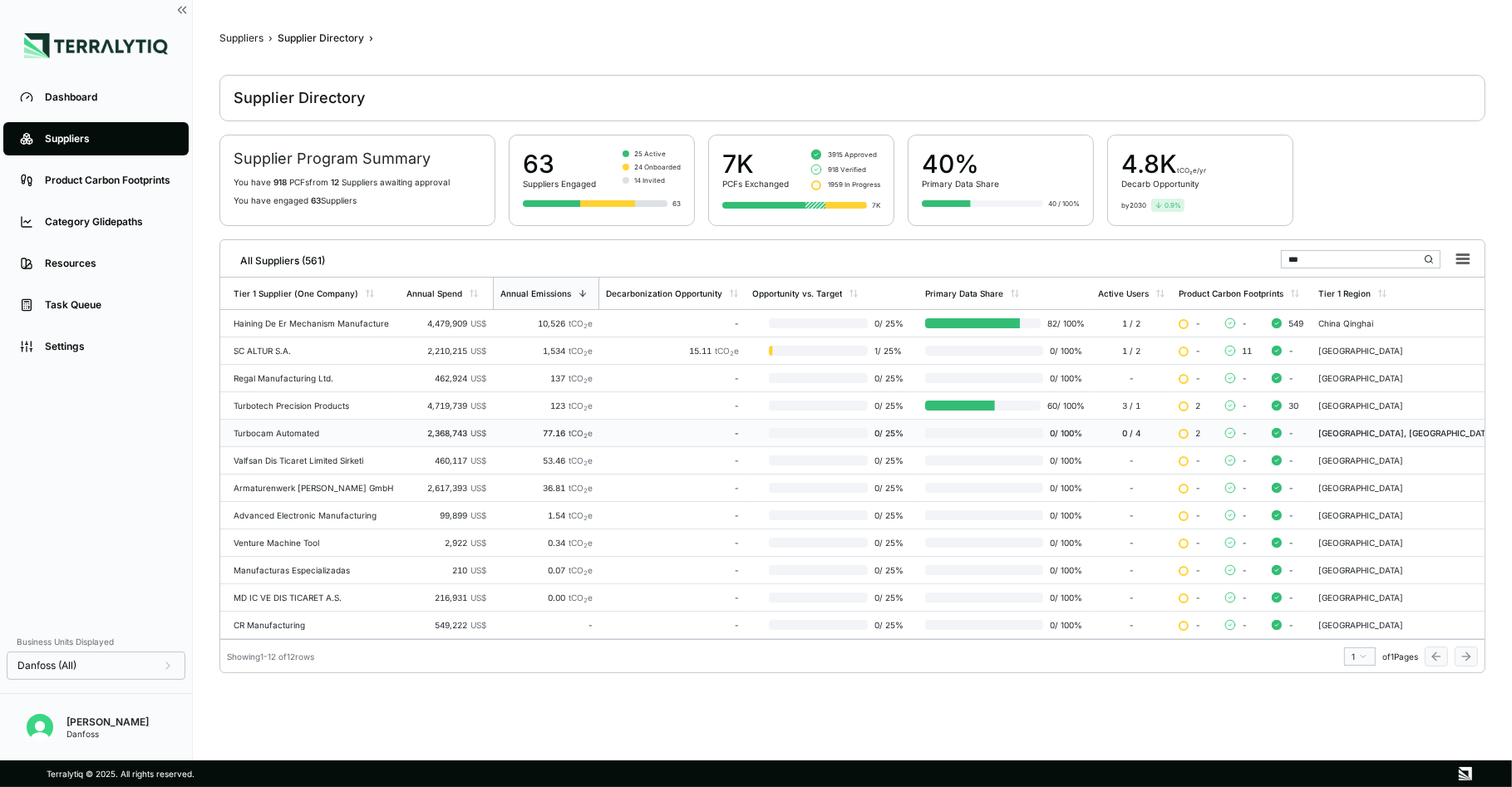
type input "***"
click at [277, 431] on div "Turbocam Automated" at bounding box center [313, 432] width 160 height 10
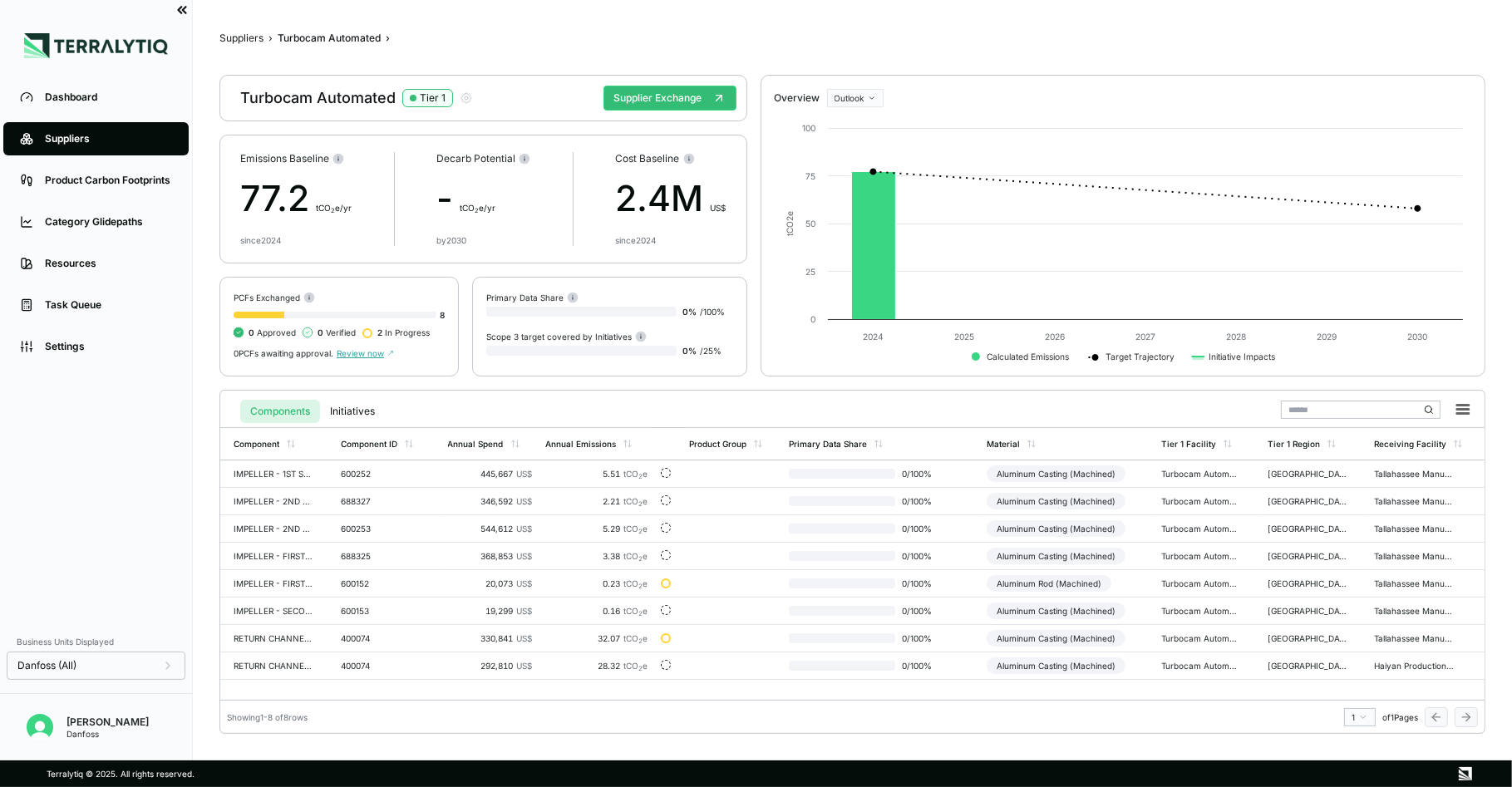
click at [183, 12] on icon at bounding box center [182, 10] width 15 height 15
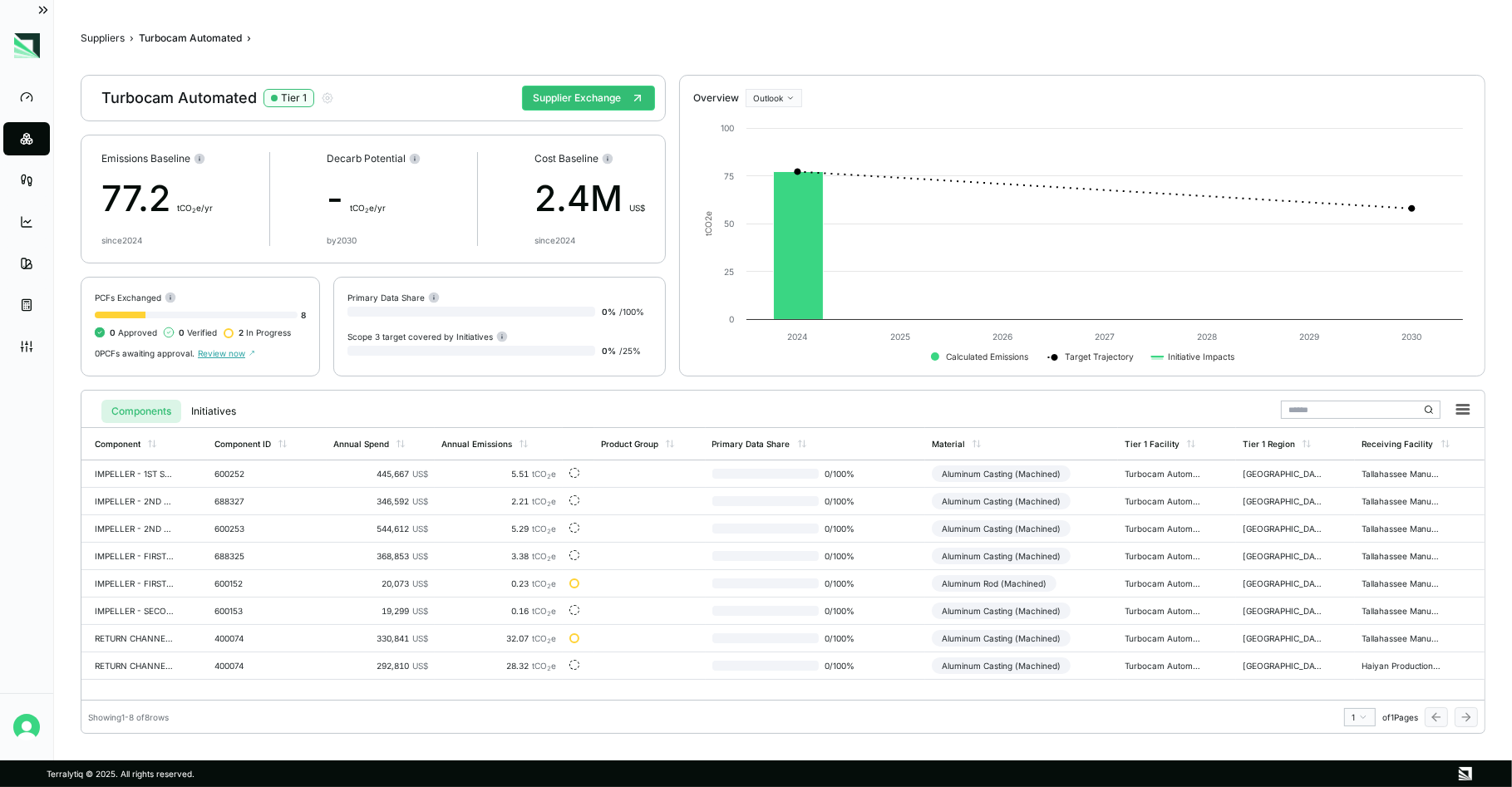
click at [24, 52] on img at bounding box center [27, 45] width 26 height 25
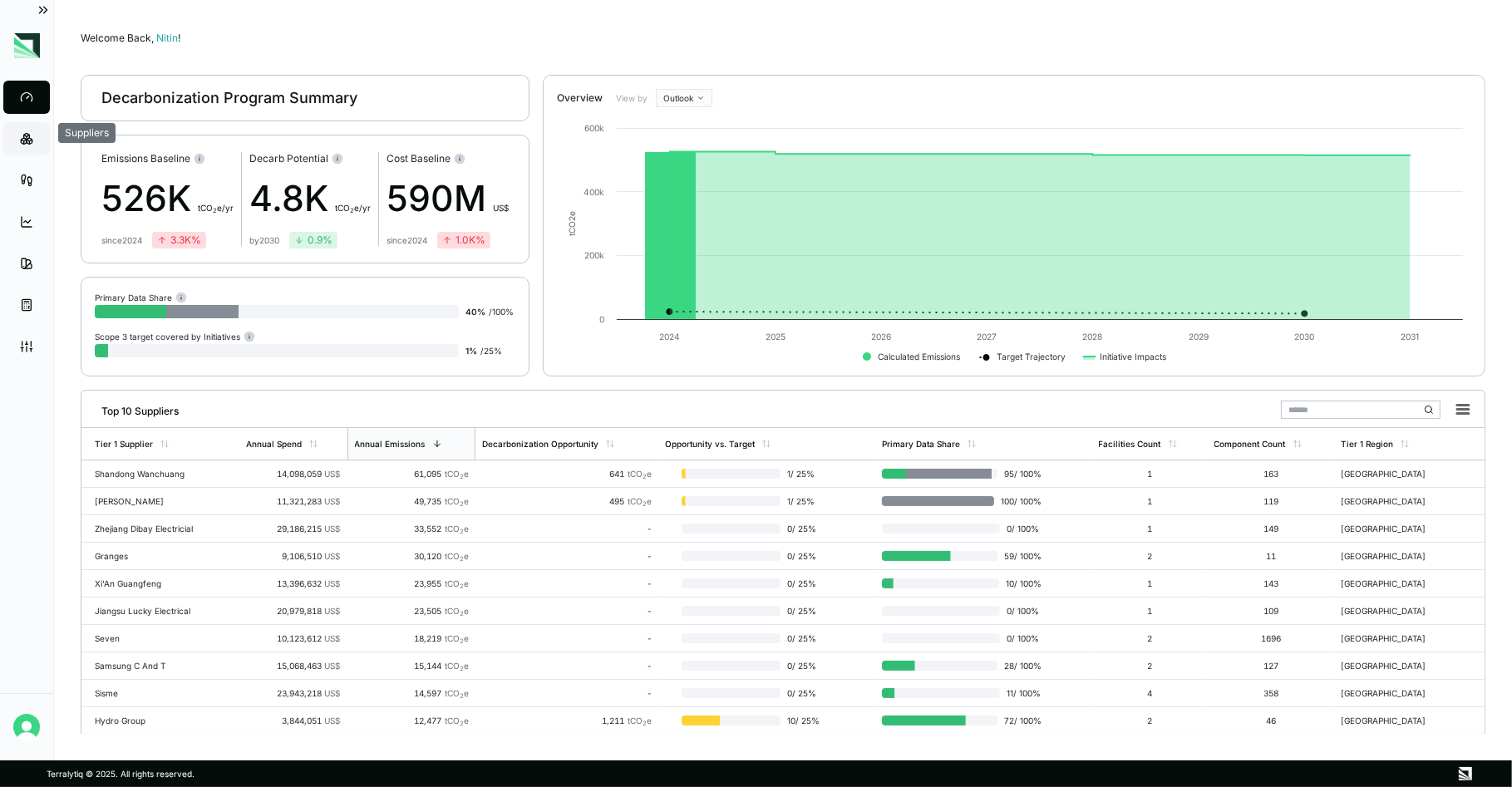
click at [21, 135] on icon at bounding box center [26, 138] width 13 height 13
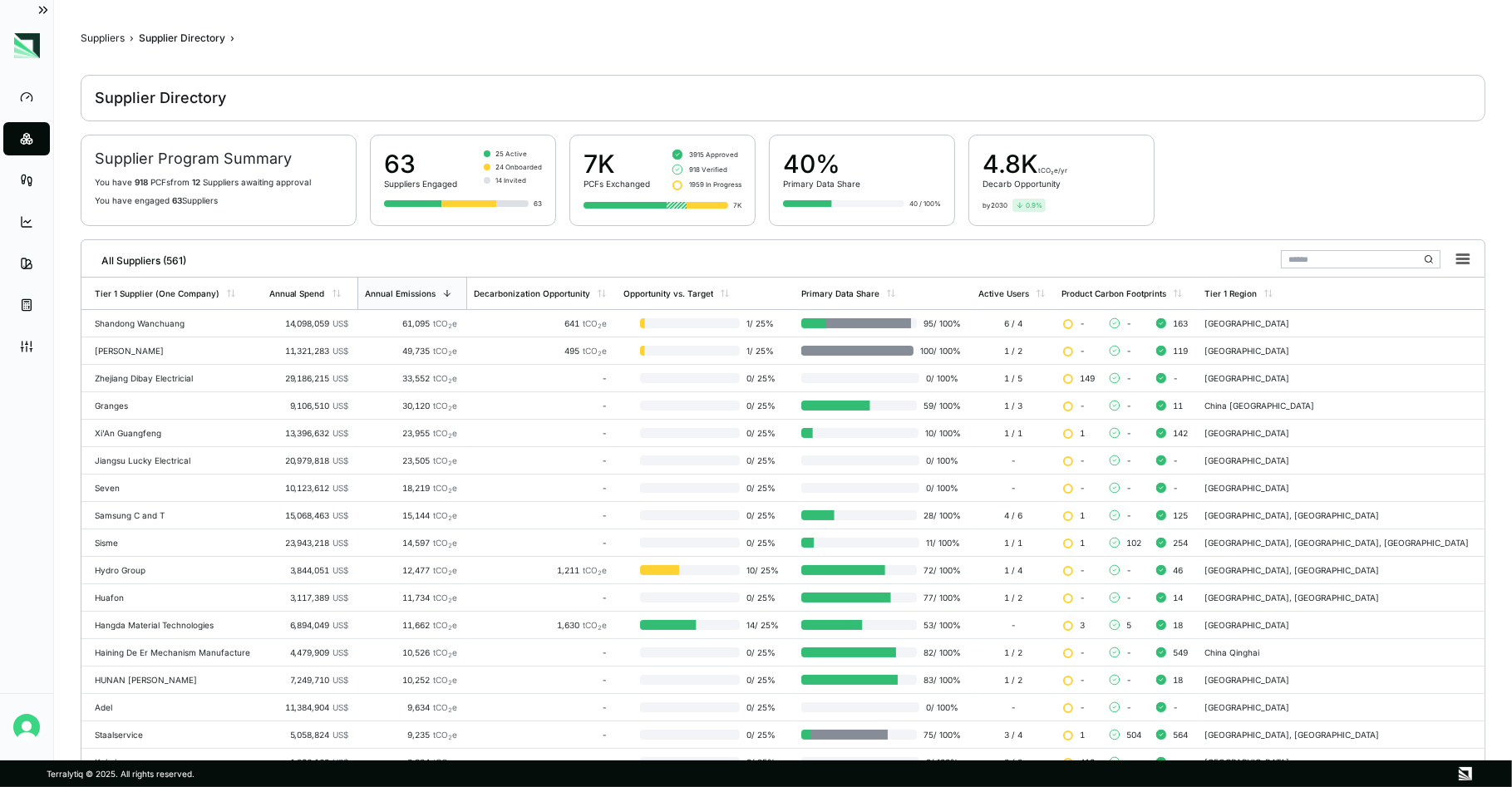
click at [1312, 253] on input "text" at bounding box center [1360, 259] width 160 height 19
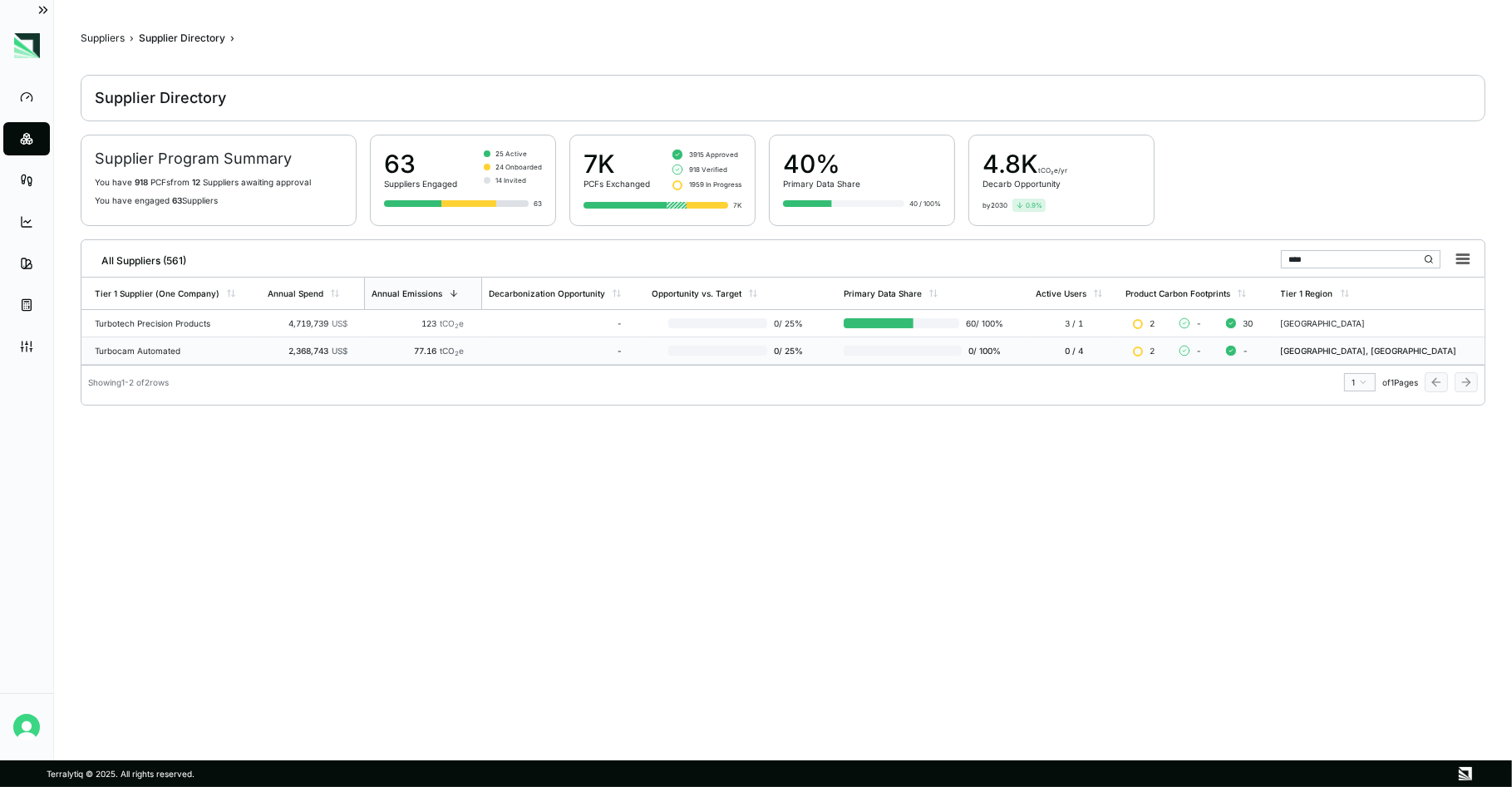
type input "****"
click at [189, 348] on div "Turbocam Automated" at bounding box center [174, 350] width 160 height 10
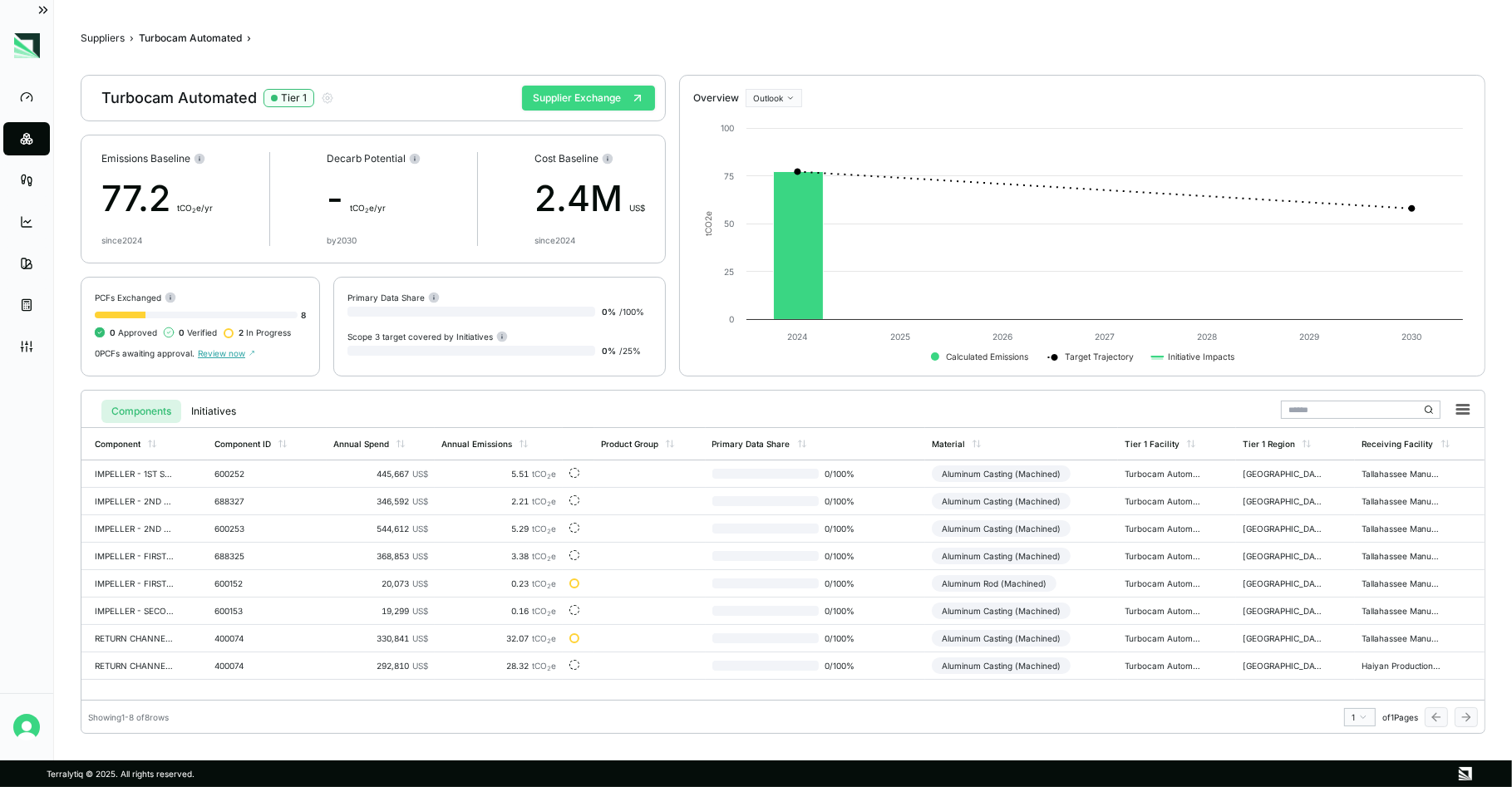
click at [566, 93] on button "Supplier Exchange" at bounding box center [588, 98] width 133 height 25
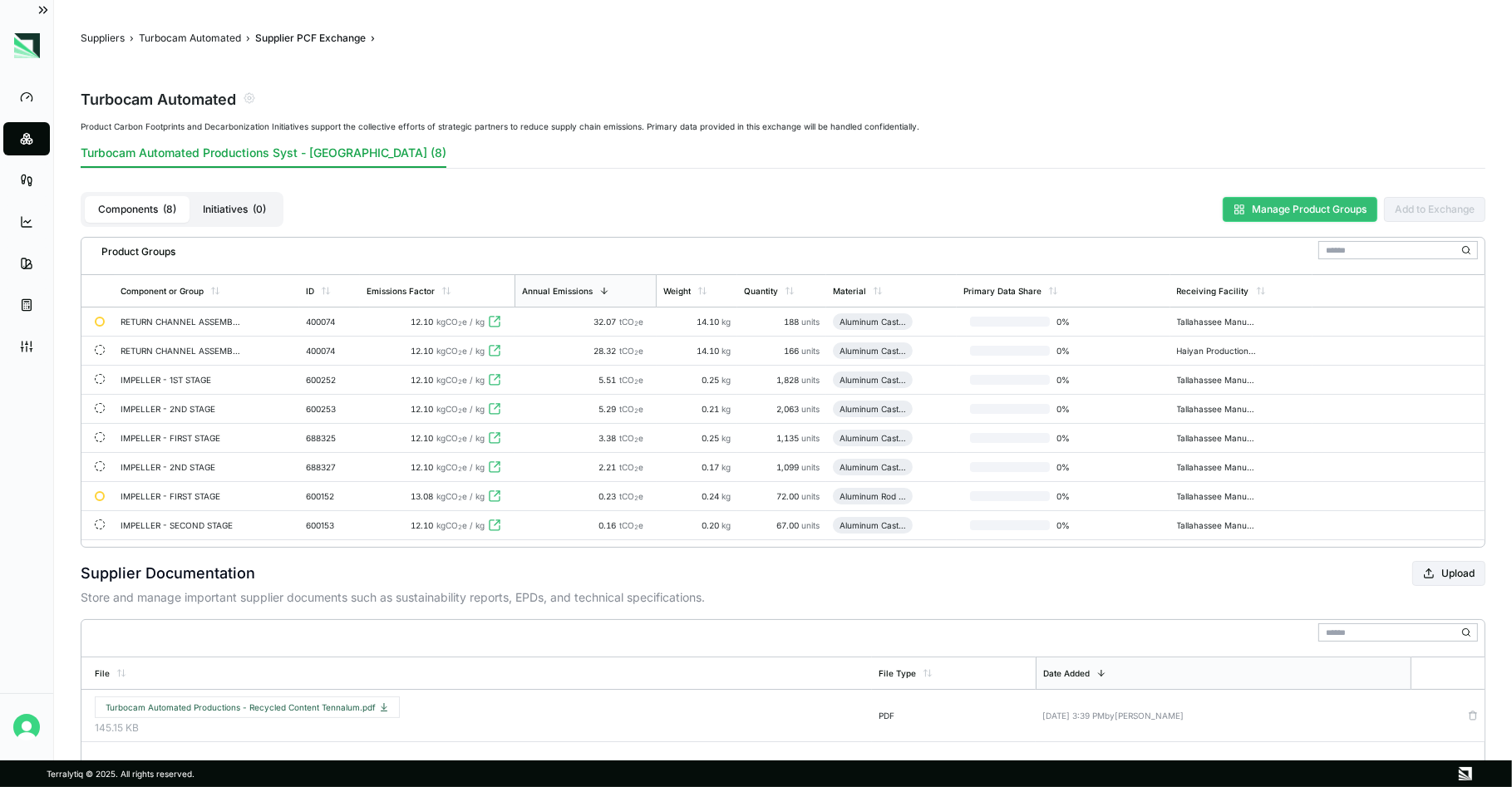
click at [1273, 209] on button "Manage Product Groups" at bounding box center [1300, 209] width 154 height 25
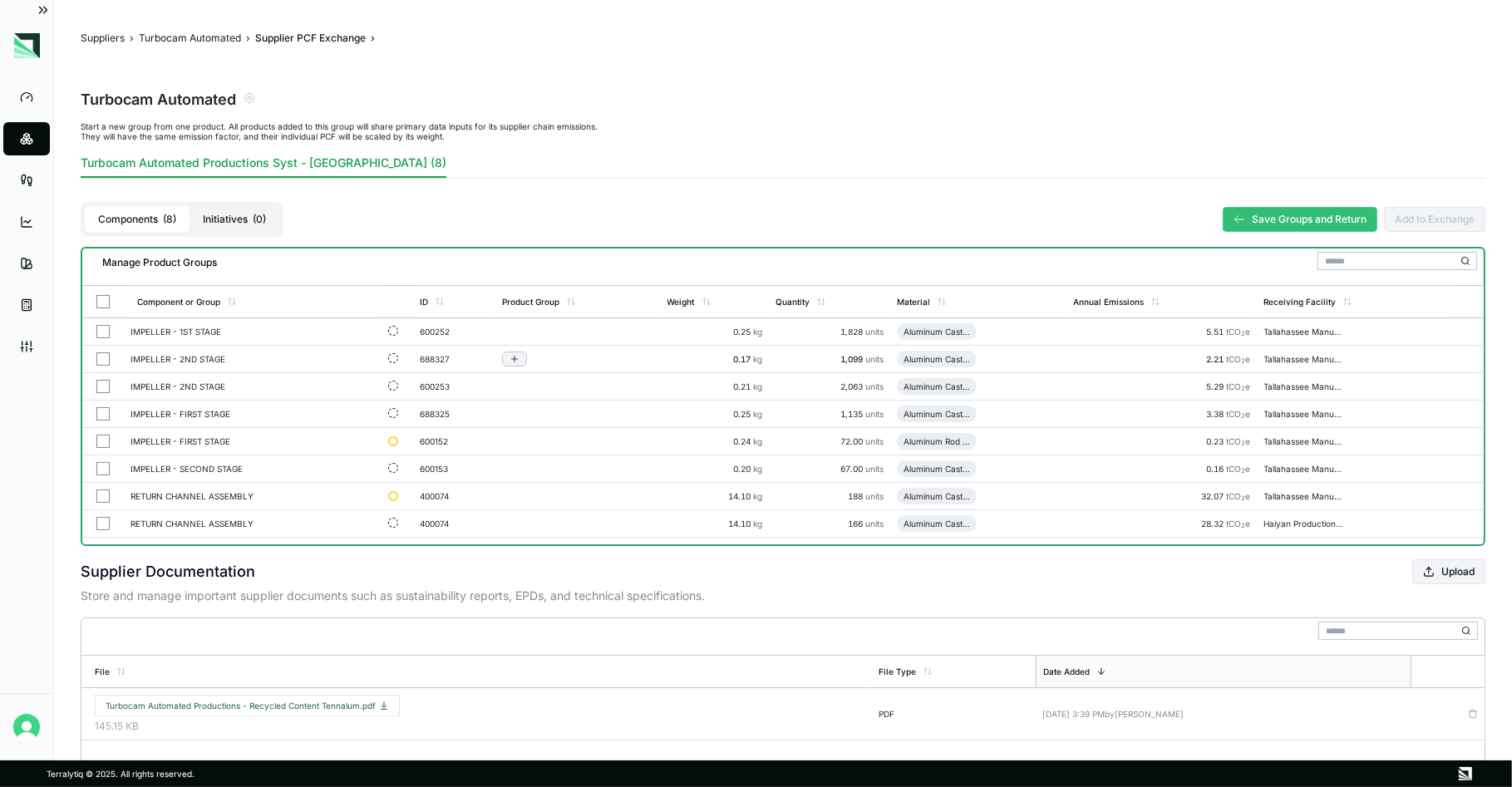
click at [100, 358] on button "button" at bounding box center [103, 358] width 13 height 13
click at [105, 386] on button "button" at bounding box center [103, 386] width 13 height 13
click at [99, 468] on button "button" at bounding box center [103, 468] width 13 height 13
click at [290, 264] on div "Group Multiple" at bounding box center [278, 265] width 80 height 10
click at [275, 284] on div "Add To New Group" at bounding box center [284, 283] width 92 height 10
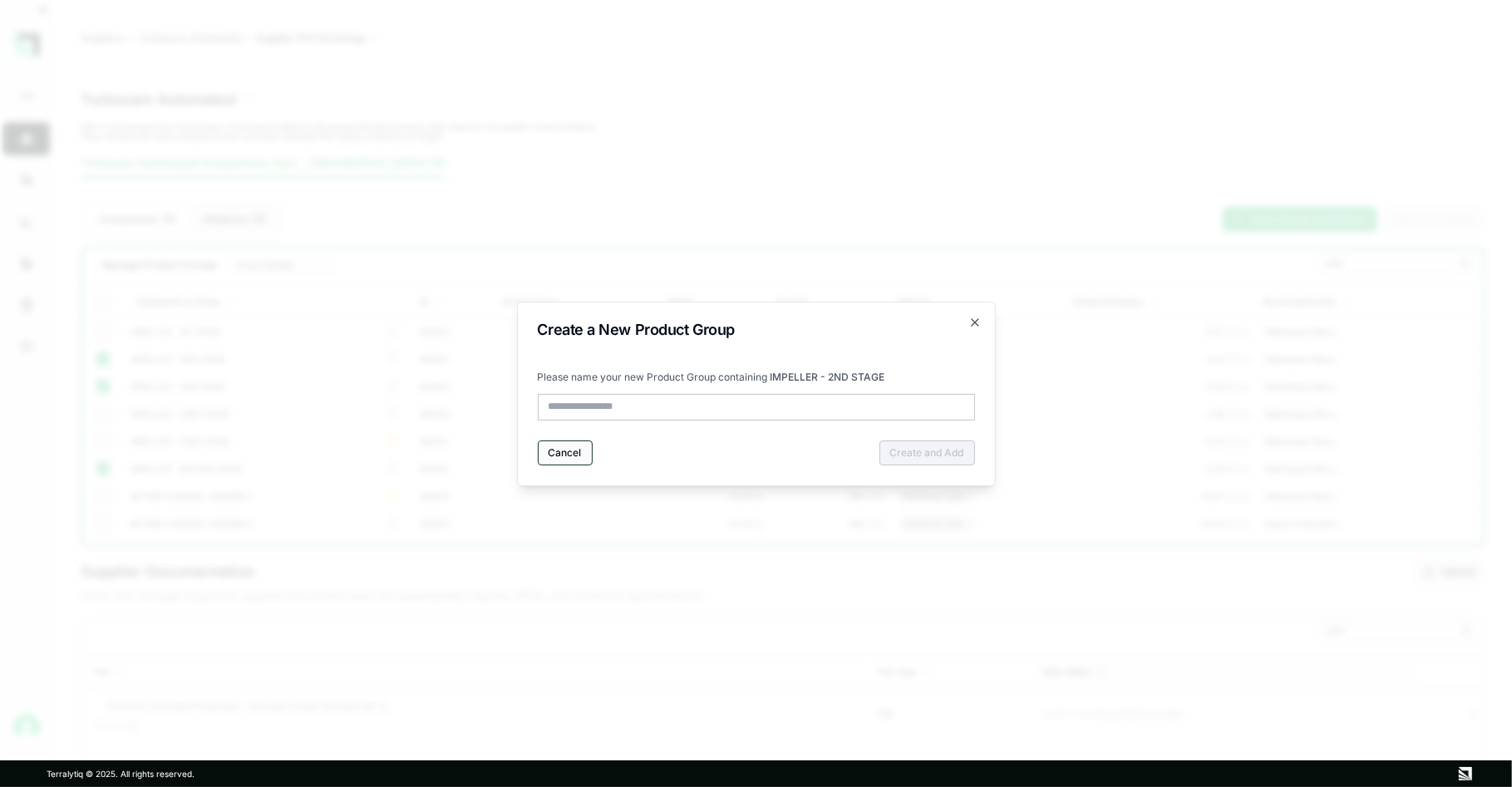
click at [571, 458] on button "Cancel" at bounding box center [565, 453] width 55 height 25
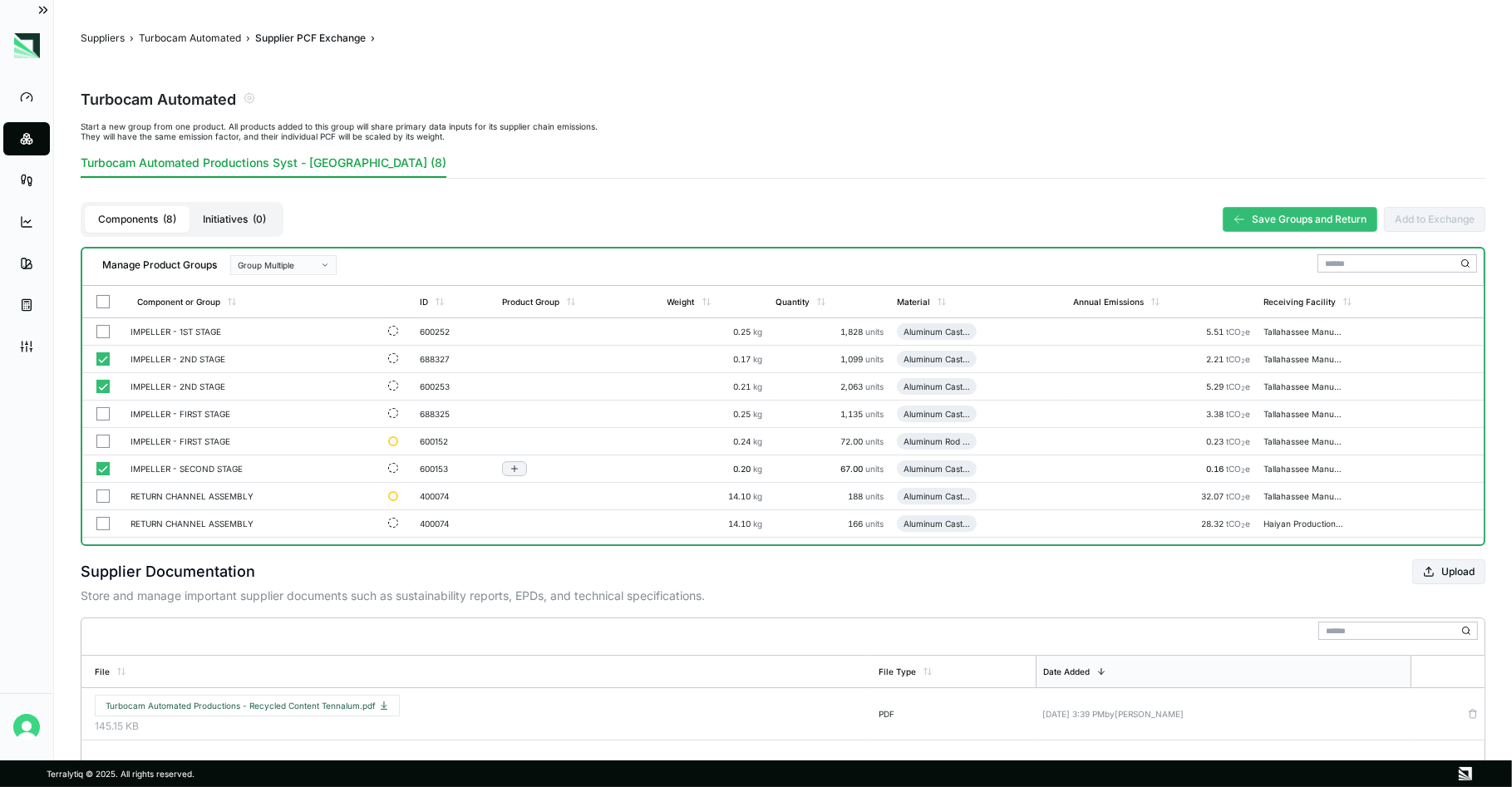
click at [105, 466] on button "button" at bounding box center [103, 468] width 13 height 13
click at [104, 387] on button "button" at bounding box center [103, 386] width 13 height 13
click at [104, 353] on button "button" at bounding box center [103, 358] width 13 height 13
click at [1345, 261] on input "text" at bounding box center [1397, 261] width 160 height 19
click at [103, 301] on button "button" at bounding box center [103, 301] width 13 height 13
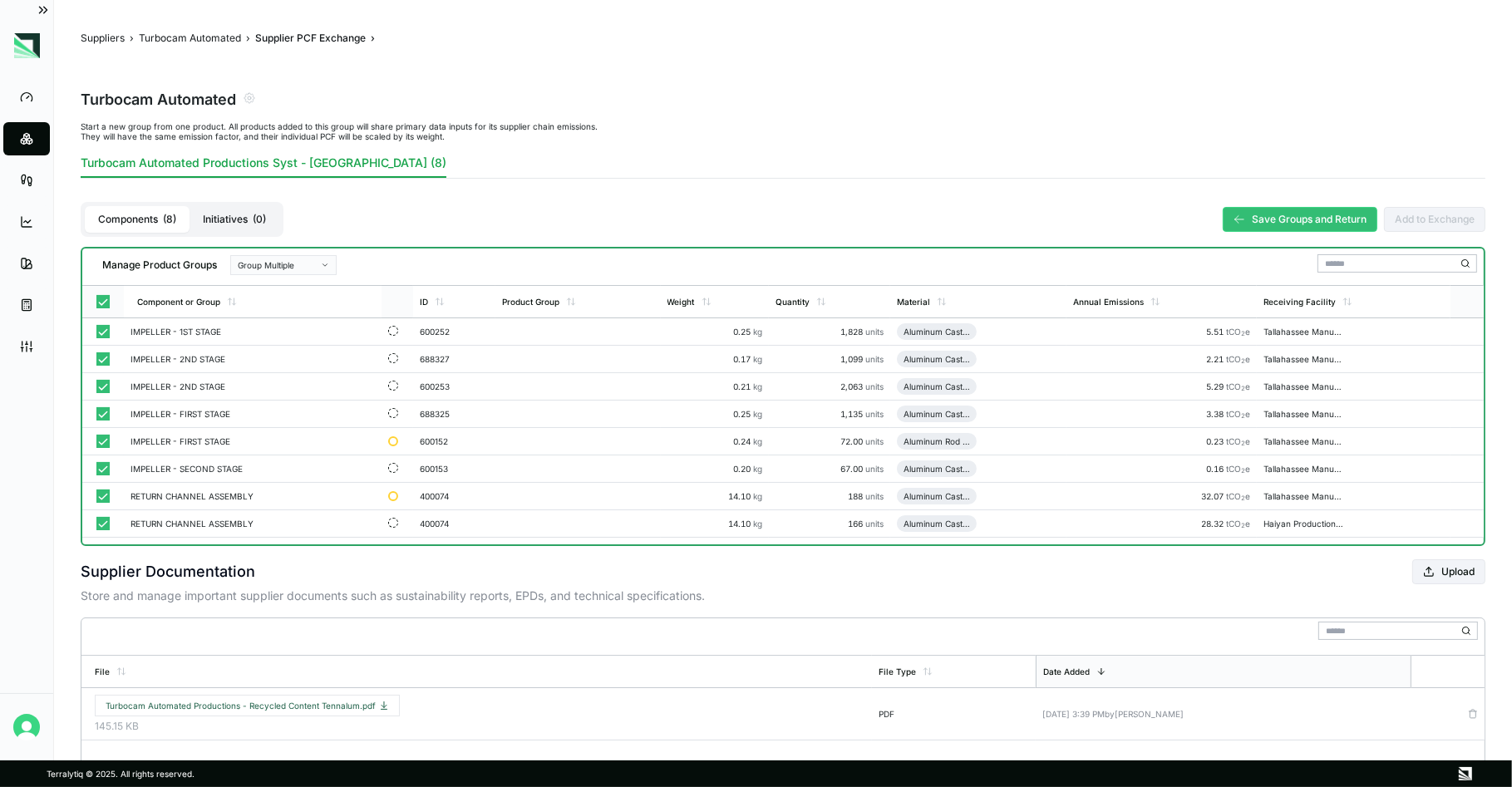
click at [99, 299] on button "button" at bounding box center [103, 301] width 13 height 13
click at [919, 304] on div "Material" at bounding box center [913, 301] width 33 height 10
click at [942, 299] on icon at bounding box center [942, 301] width 0 height 6
click at [947, 299] on icon at bounding box center [941, 301] width 10 height 10
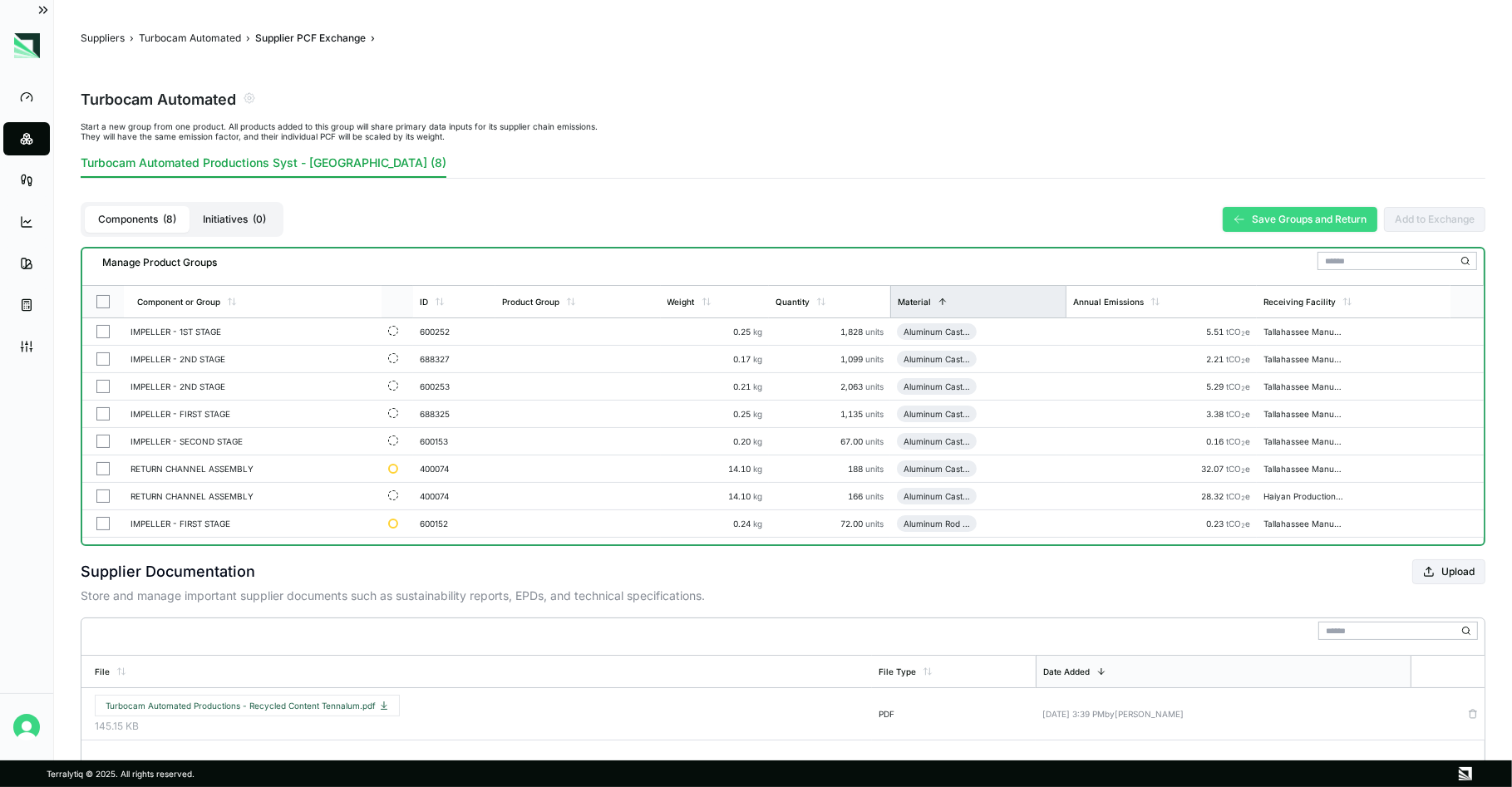
click at [1306, 218] on button "Save Groups and Return" at bounding box center [1300, 219] width 154 height 25
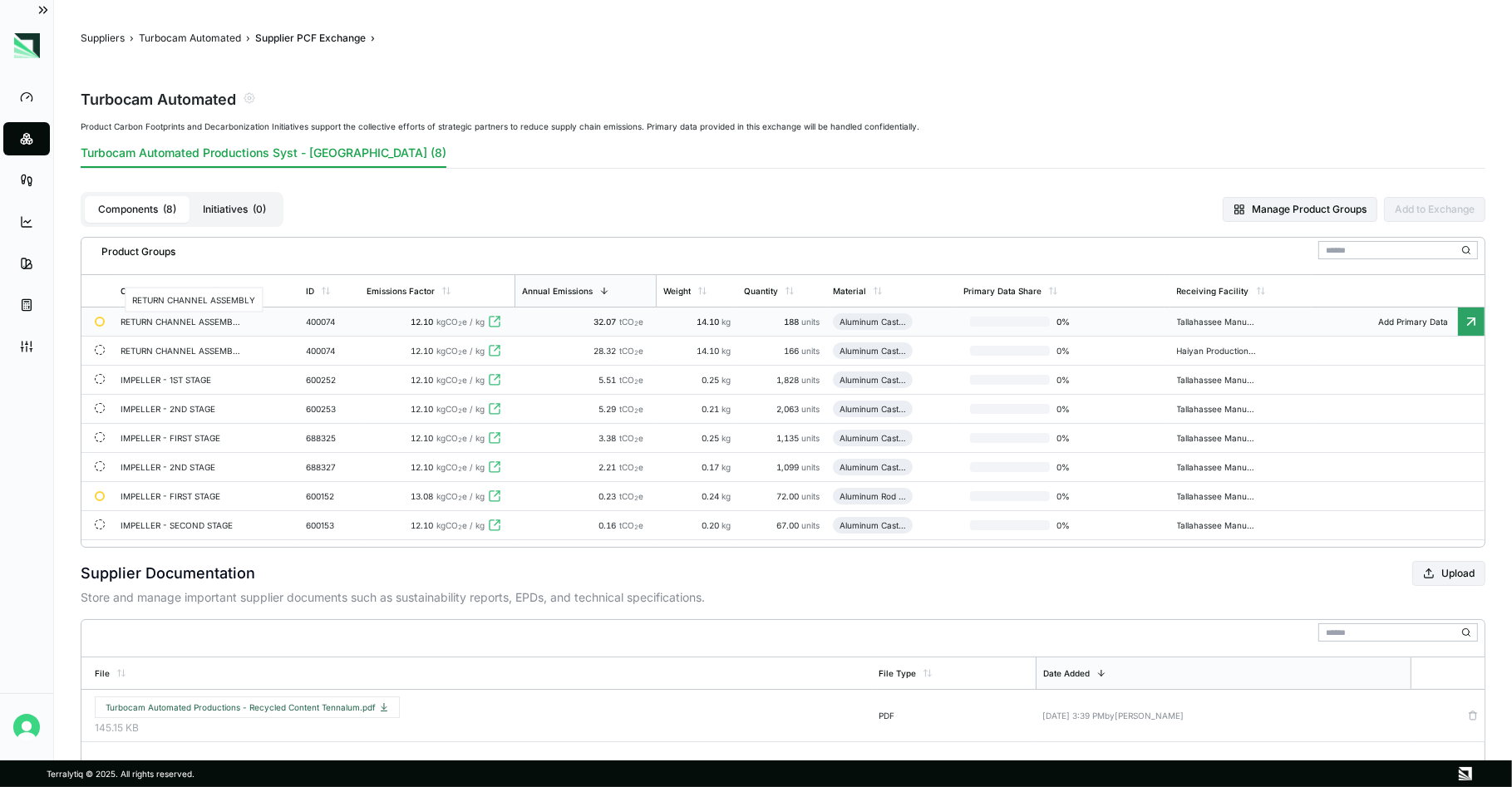
click at [225, 321] on div "RETURN CHANNEL ASSEMBLY" at bounding box center [180, 321] width 119 height 10
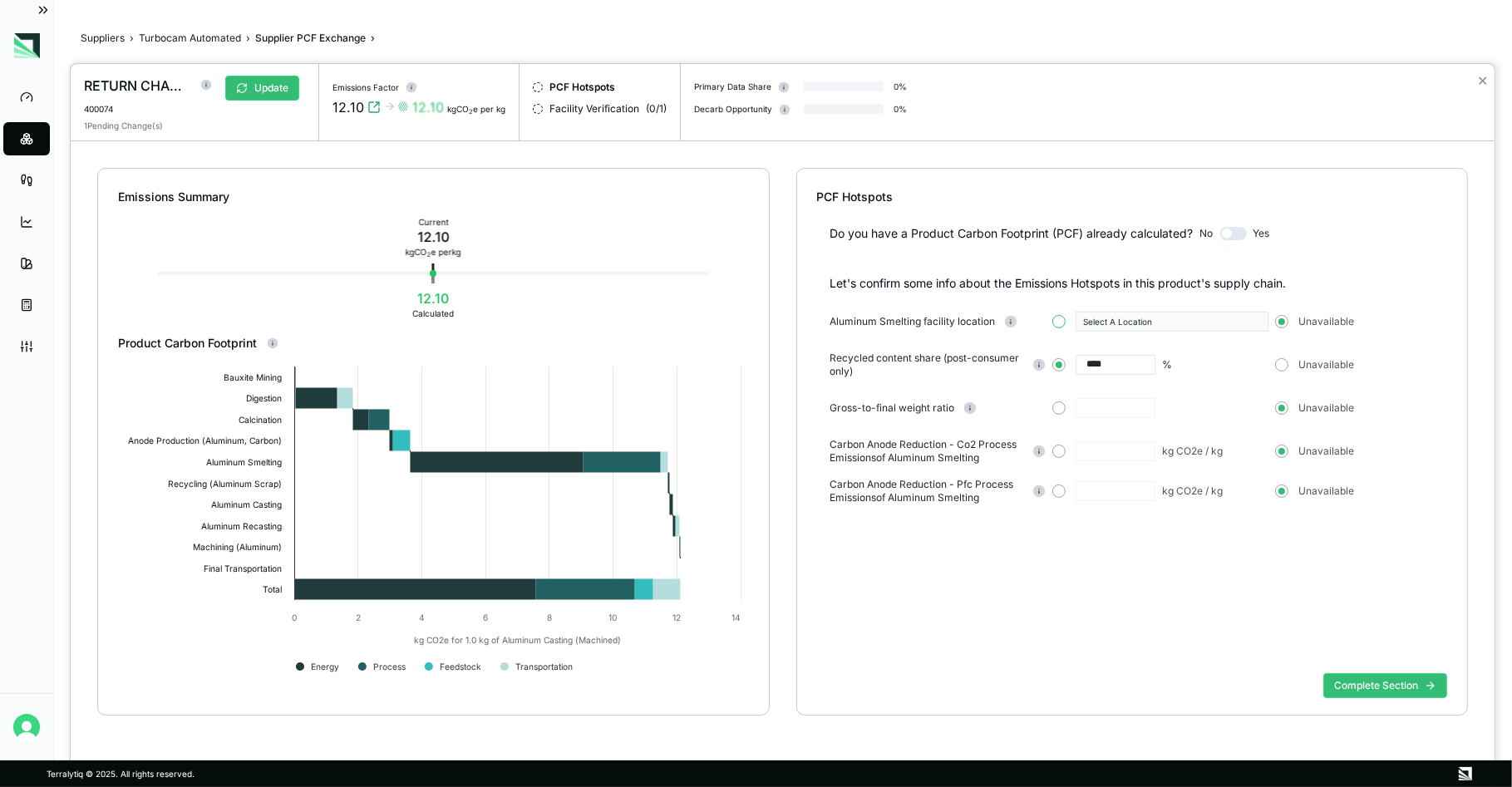
click at [1061, 322] on button "button" at bounding box center [1059, 321] width 13 height 13
click at [1128, 319] on div "Select A Location" at bounding box center [1166, 321] width 166 height 10
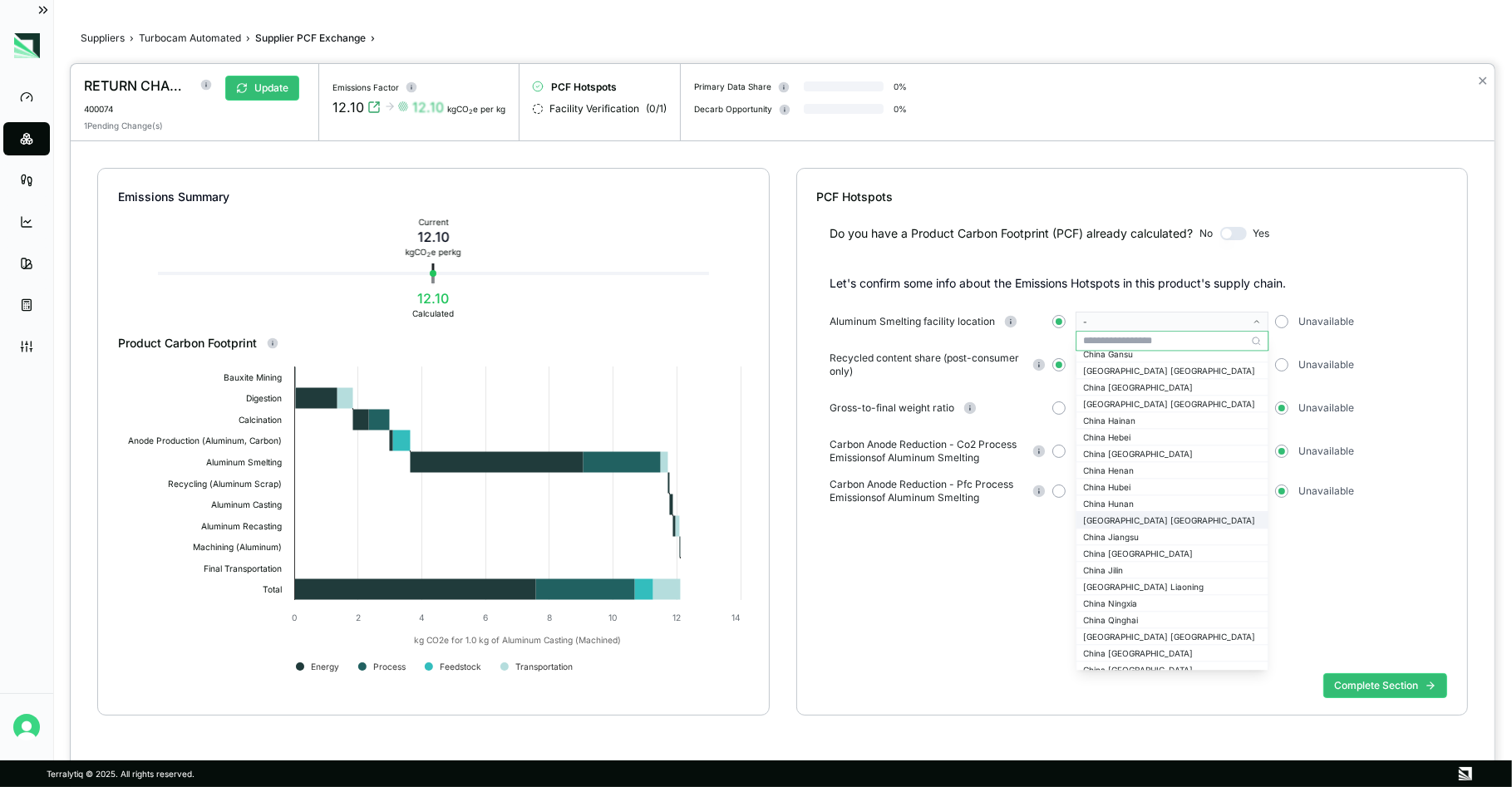
scroll to position [1372, 0]
click at [1256, 317] on icon "button" at bounding box center [1256, 321] width 8 height 8
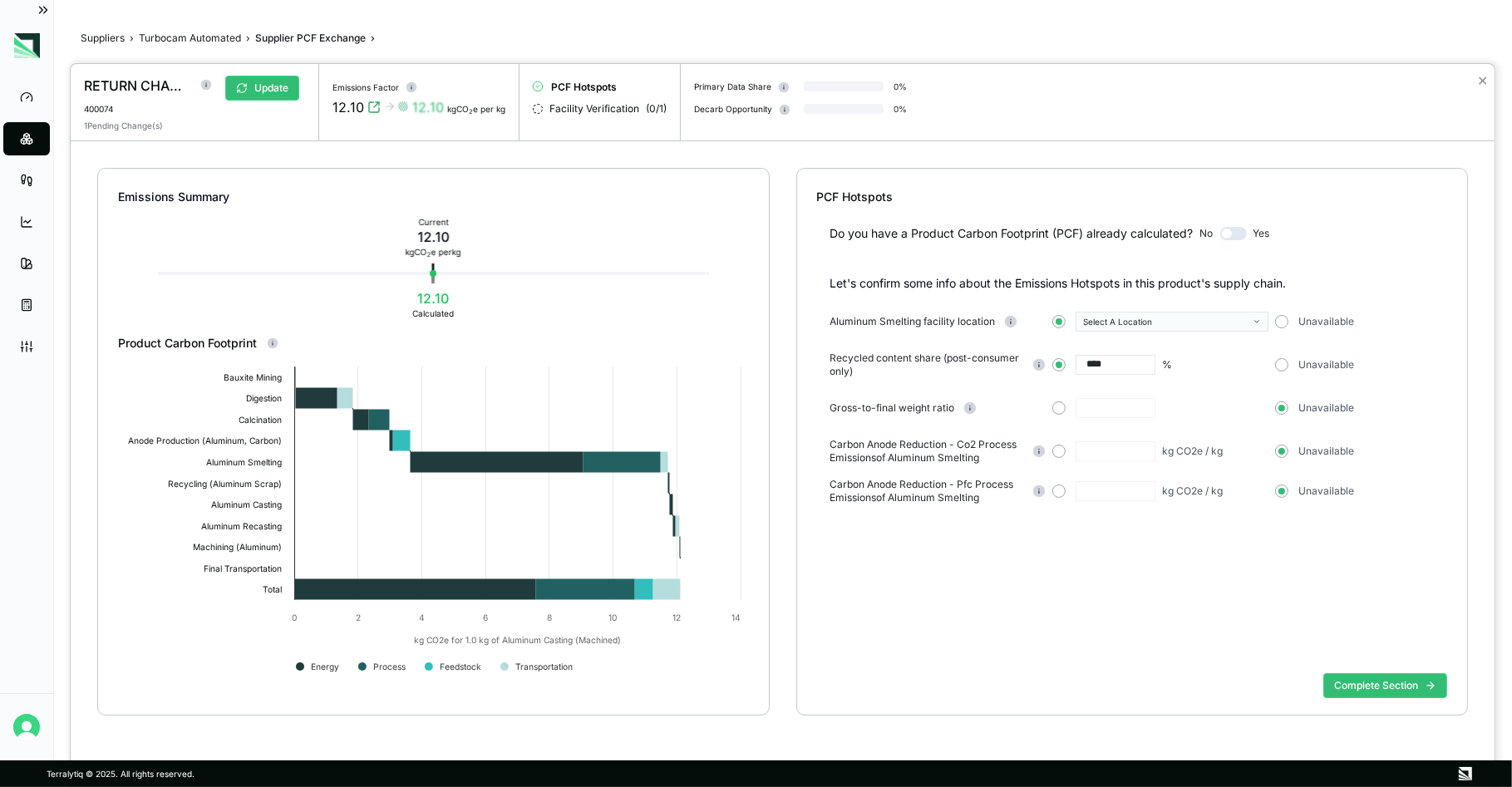
click at [1232, 238] on button "button" at bounding box center [1234, 234] width 27 height 13
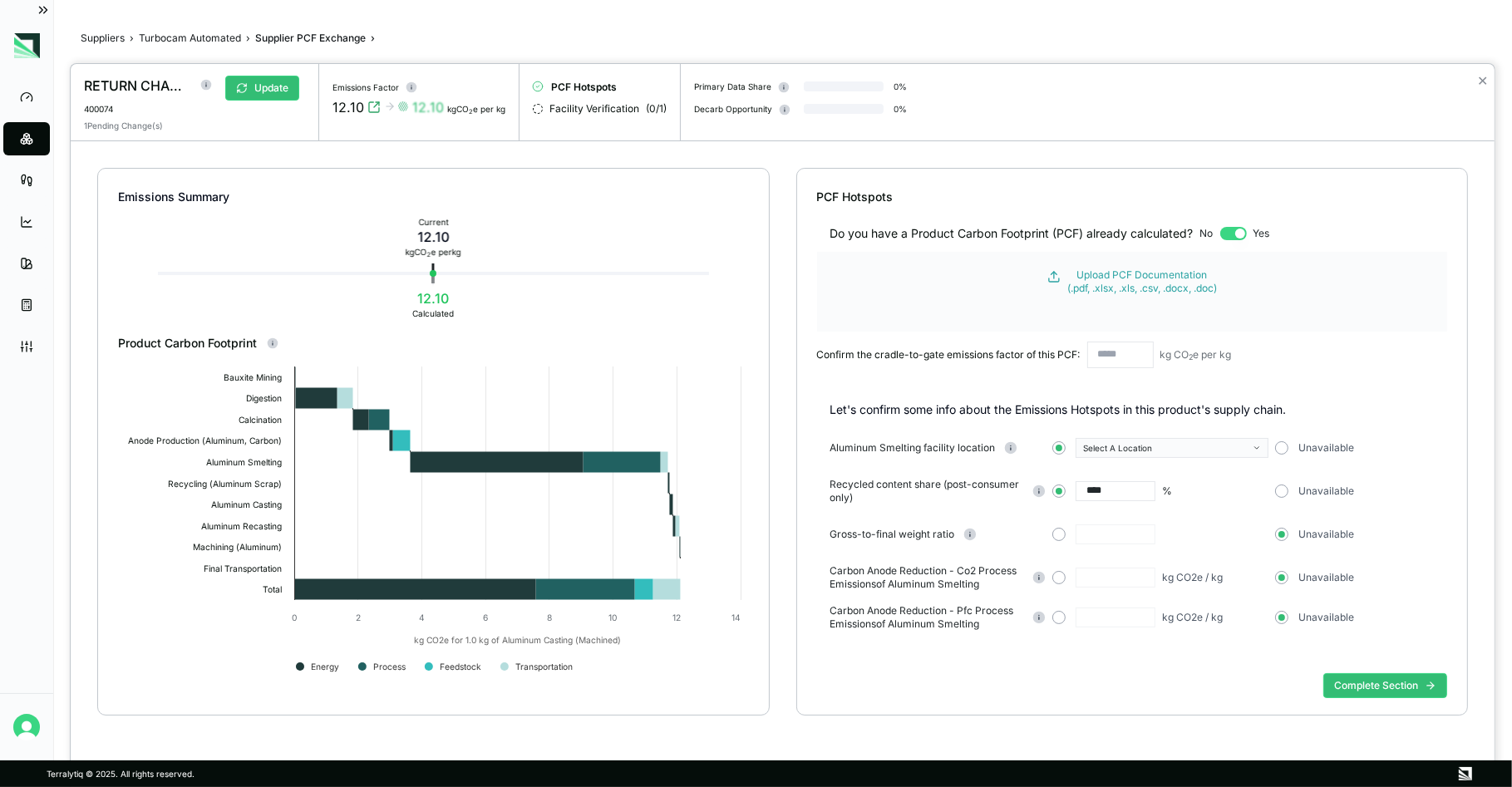
click at [1113, 352] on input "text" at bounding box center [1121, 355] width 67 height 27
click at [1241, 234] on button "button" at bounding box center [1234, 234] width 27 height 13
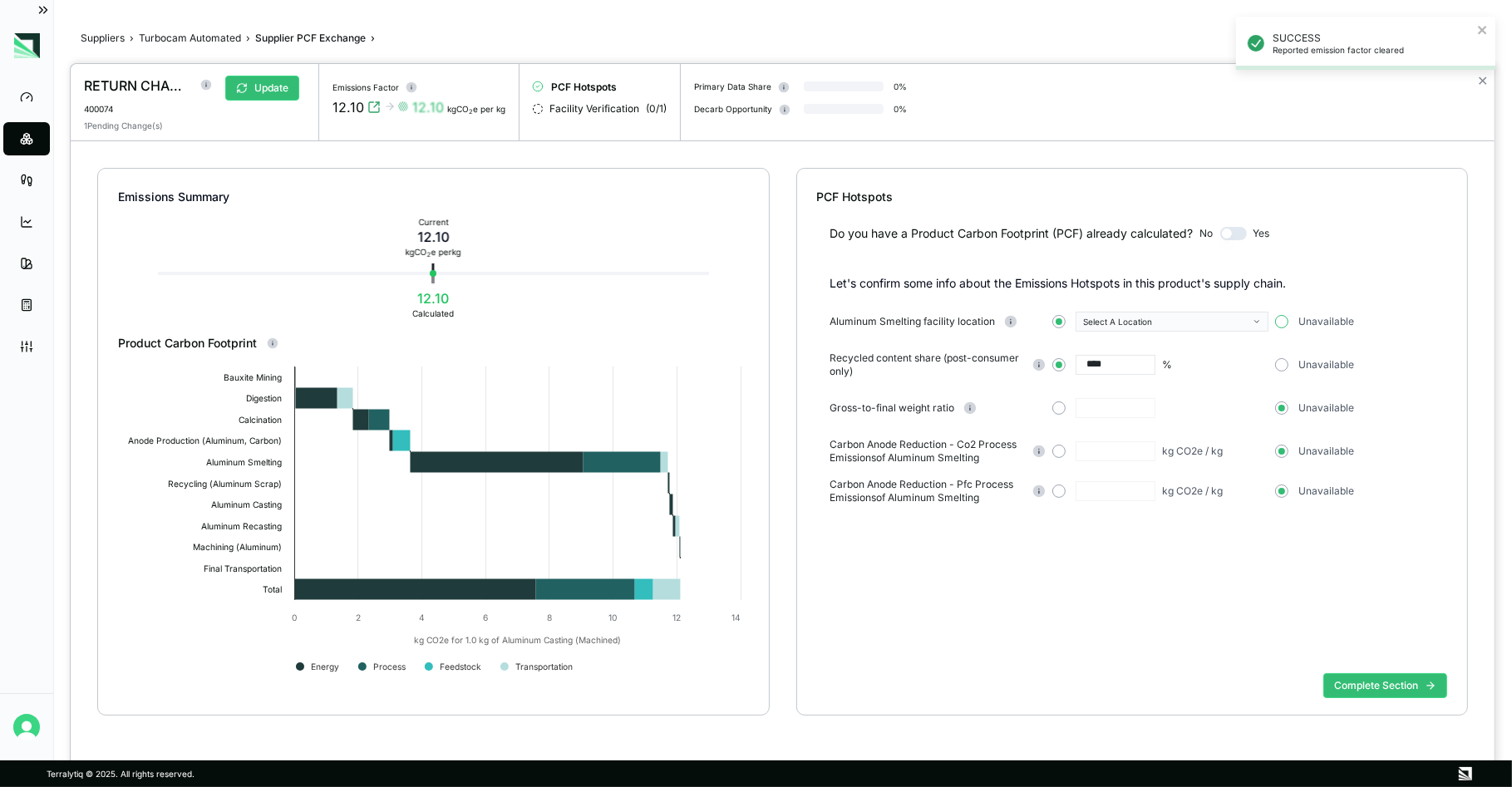
click at [1284, 316] on button "button" at bounding box center [1281, 321] width 13 height 13
click at [787, 500] on div "Emissions Summary Current 12.10 kg CO 2 e per kg 12.10 Calculated Product Carbo…" at bounding box center [782, 462] width 1424 height 641
click at [1381, 687] on button "Complete Section" at bounding box center [1385, 685] width 124 height 25
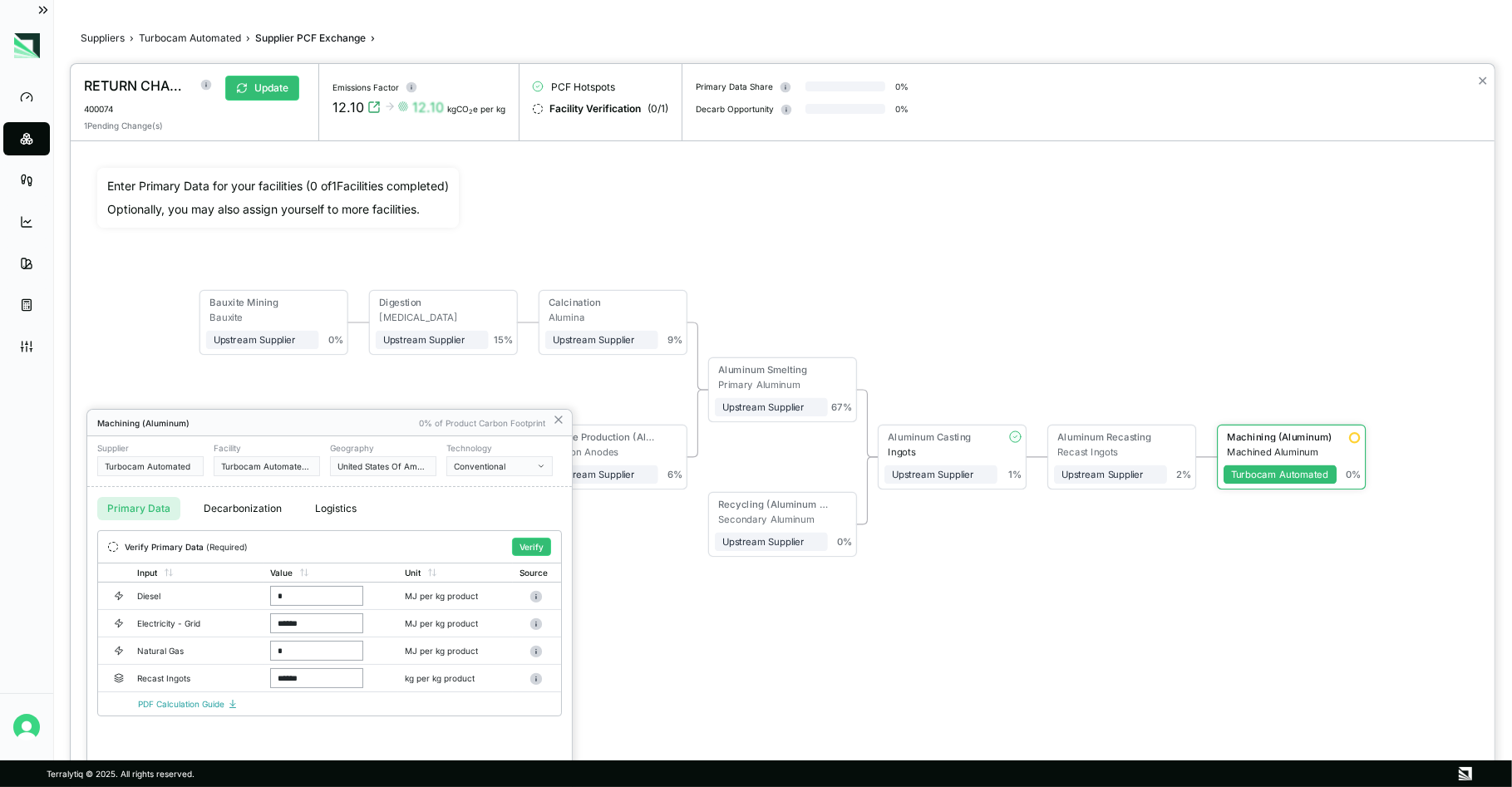
click at [1097, 552] on div at bounding box center [782, 425] width 1424 height 723
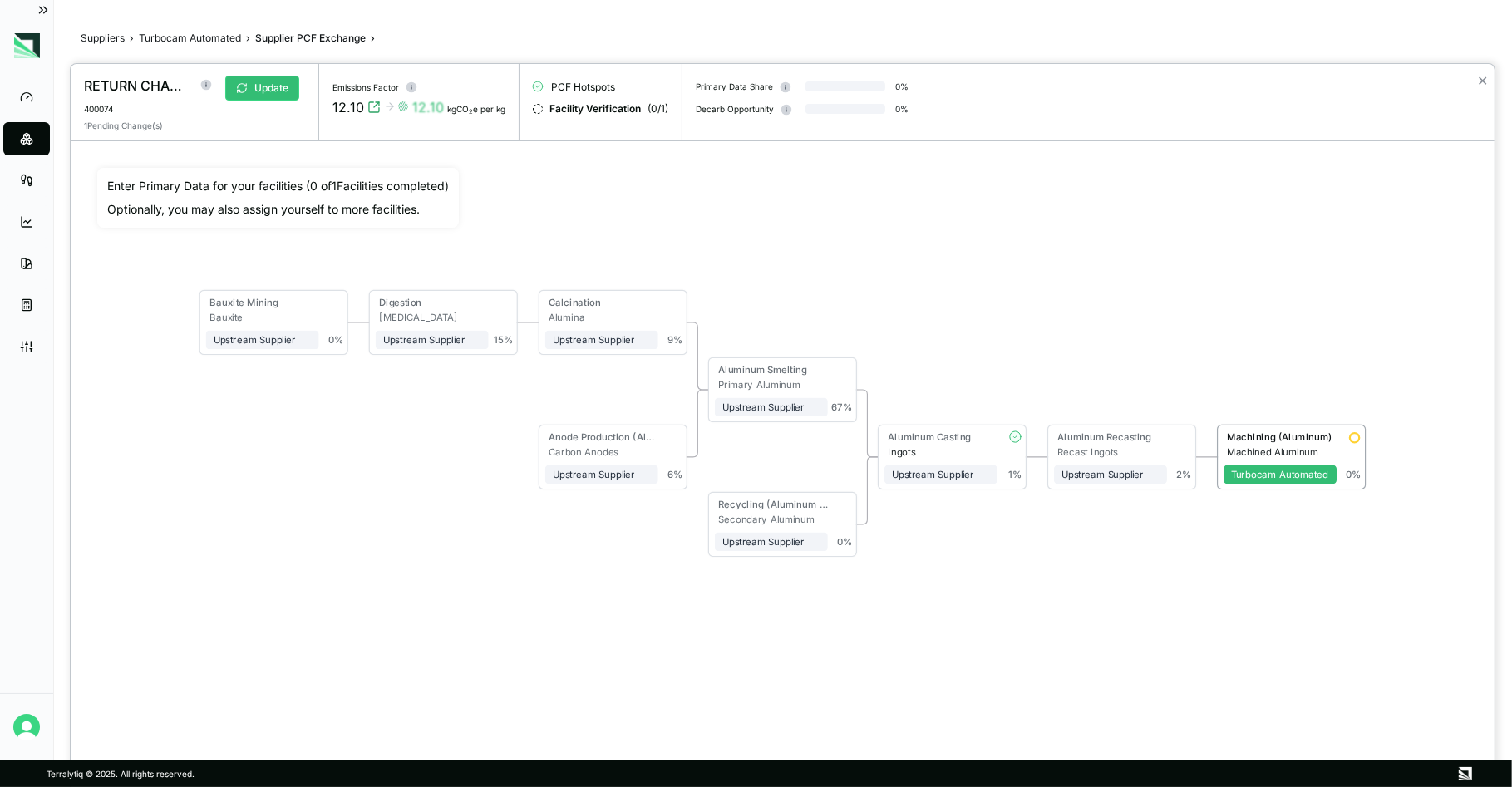
click at [1260, 442] on div "Machining (Aluminum)" at bounding box center [1278, 439] width 108 height 15
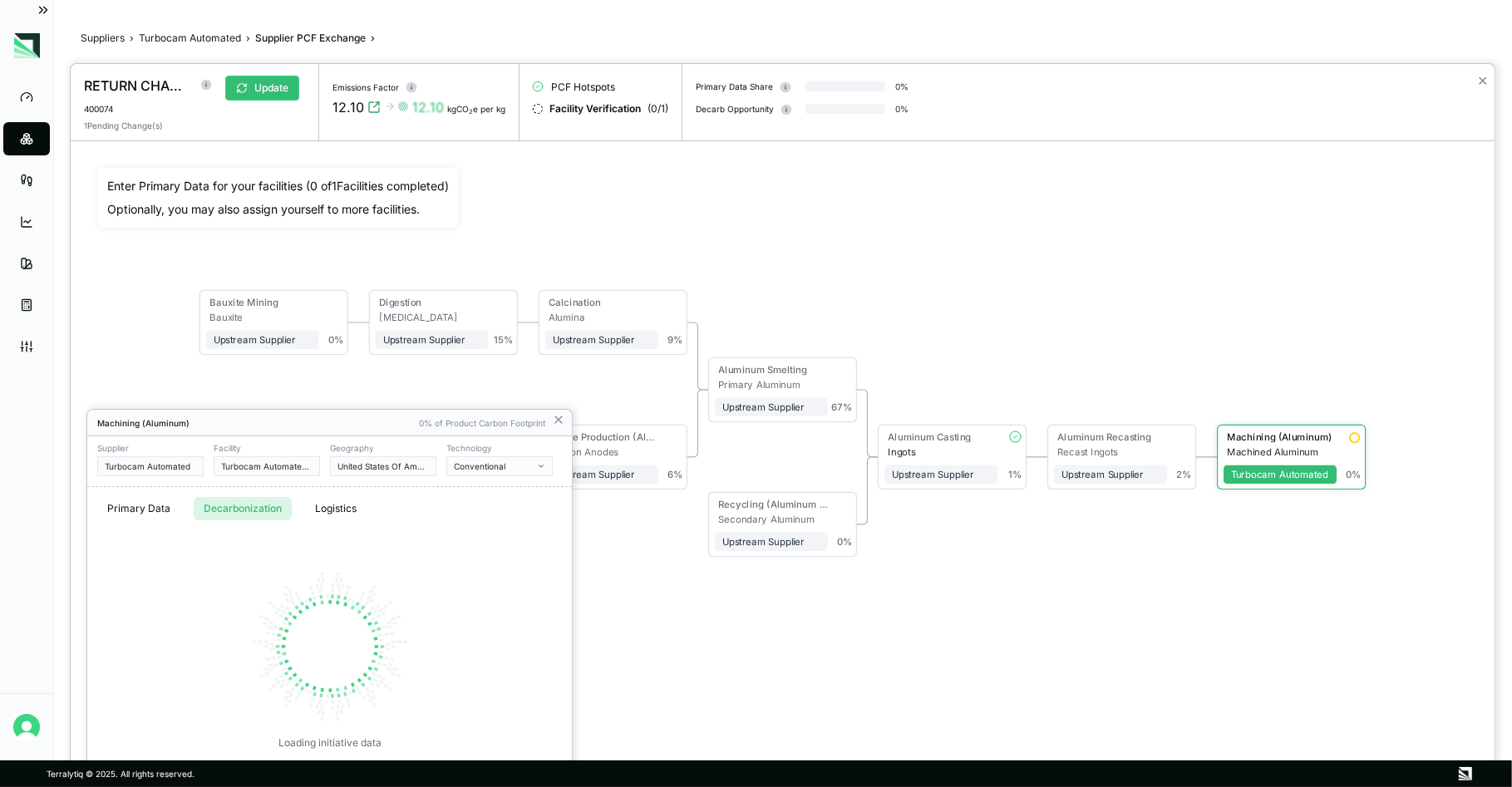
click at [263, 510] on button "Decarbonization" at bounding box center [242, 509] width 98 height 23
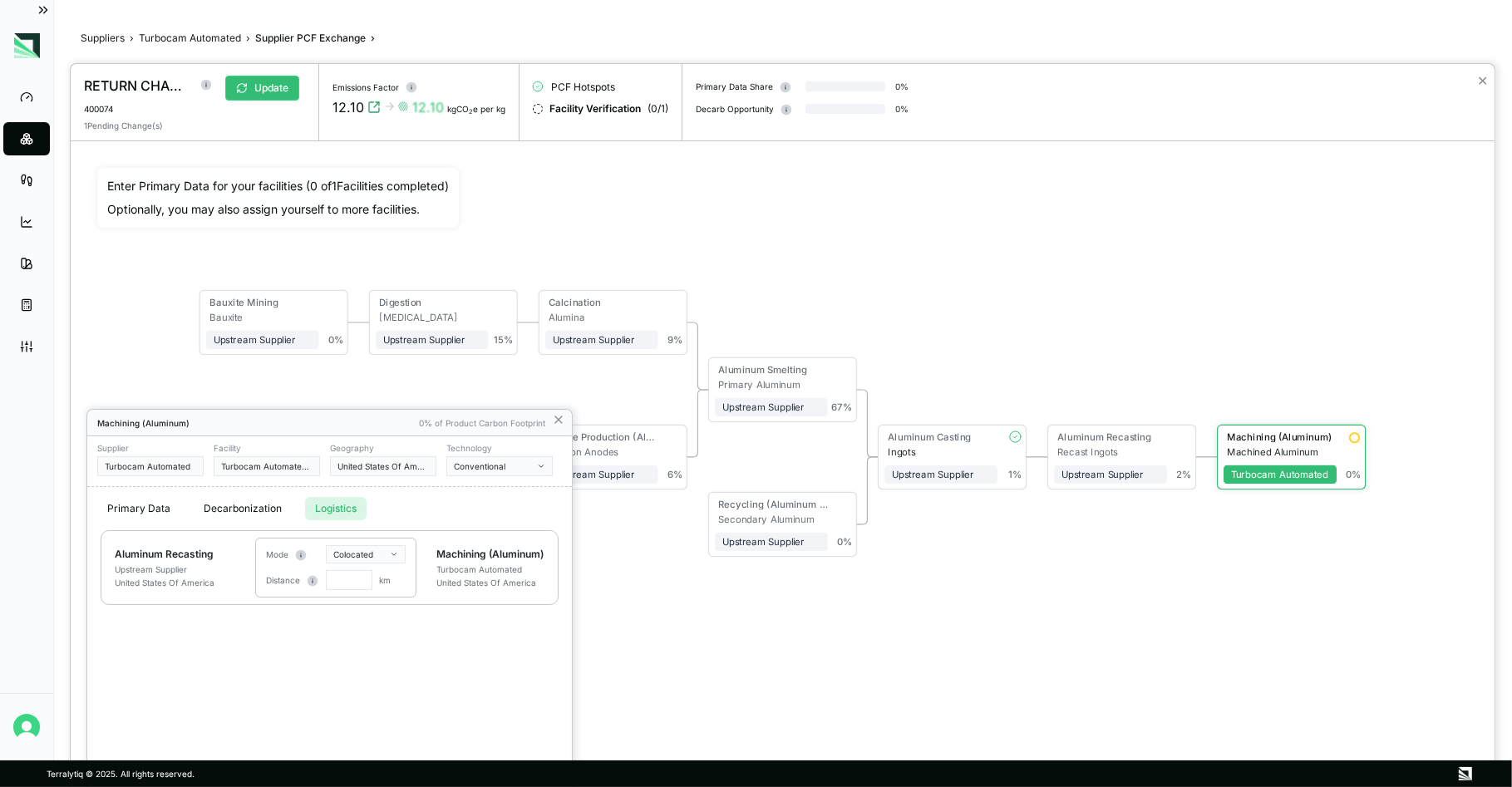
click at [343, 509] on button "Logistics" at bounding box center [335, 509] width 62 height 23
click at [251, 512] on button "Decarbonization" at bounding box center [242, 509] width 98 height 23
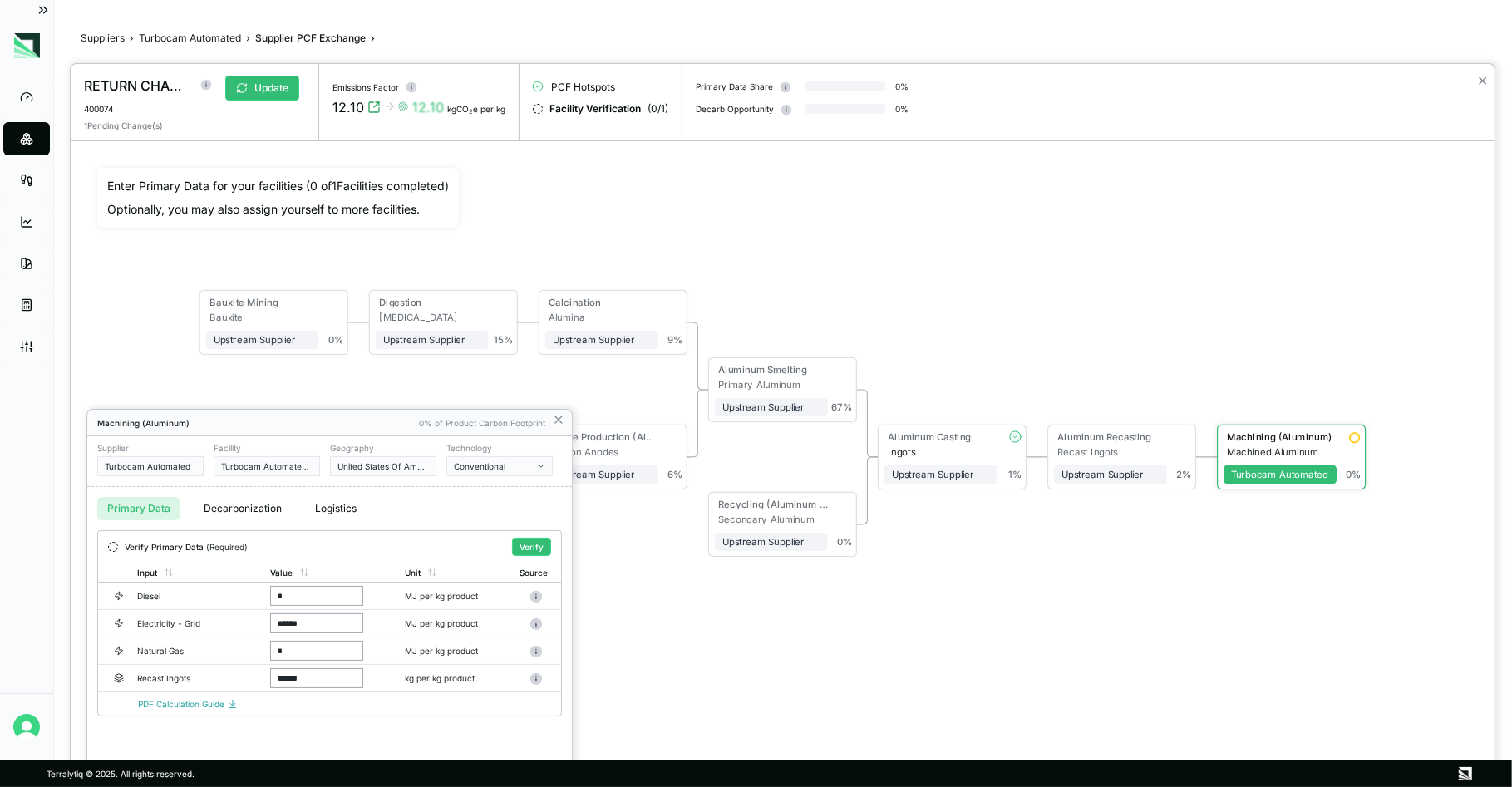
click at [139, 506] on button "Primary Data" at bounding box center [138, 509] width 83 height 23
click at [555, 421] on icon at bounding box center [558, 419] width 13 height 13
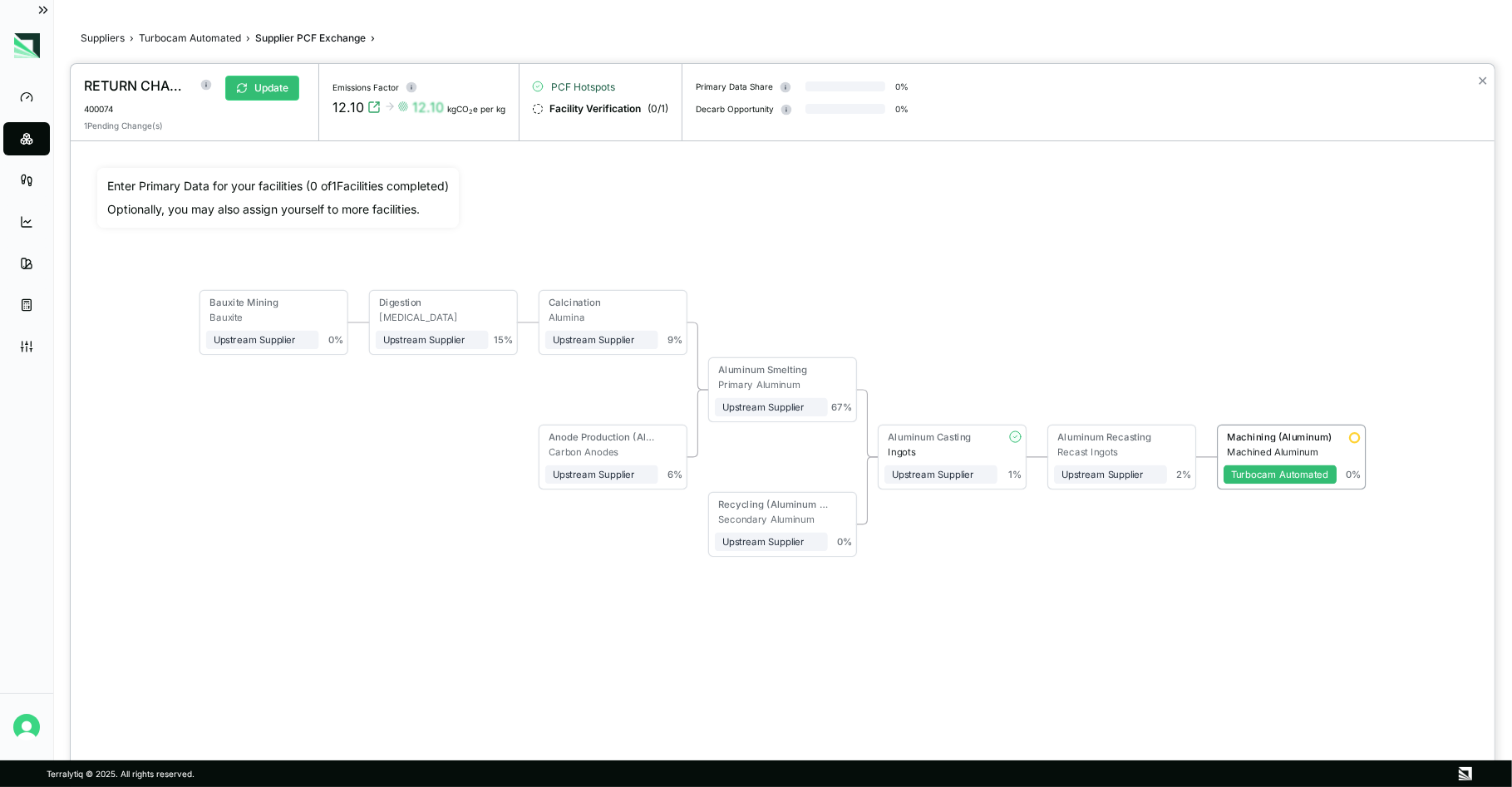
click at [585, 92] on span "PCF Hotspots" at bounding box center [583, 86] width 64 height 13
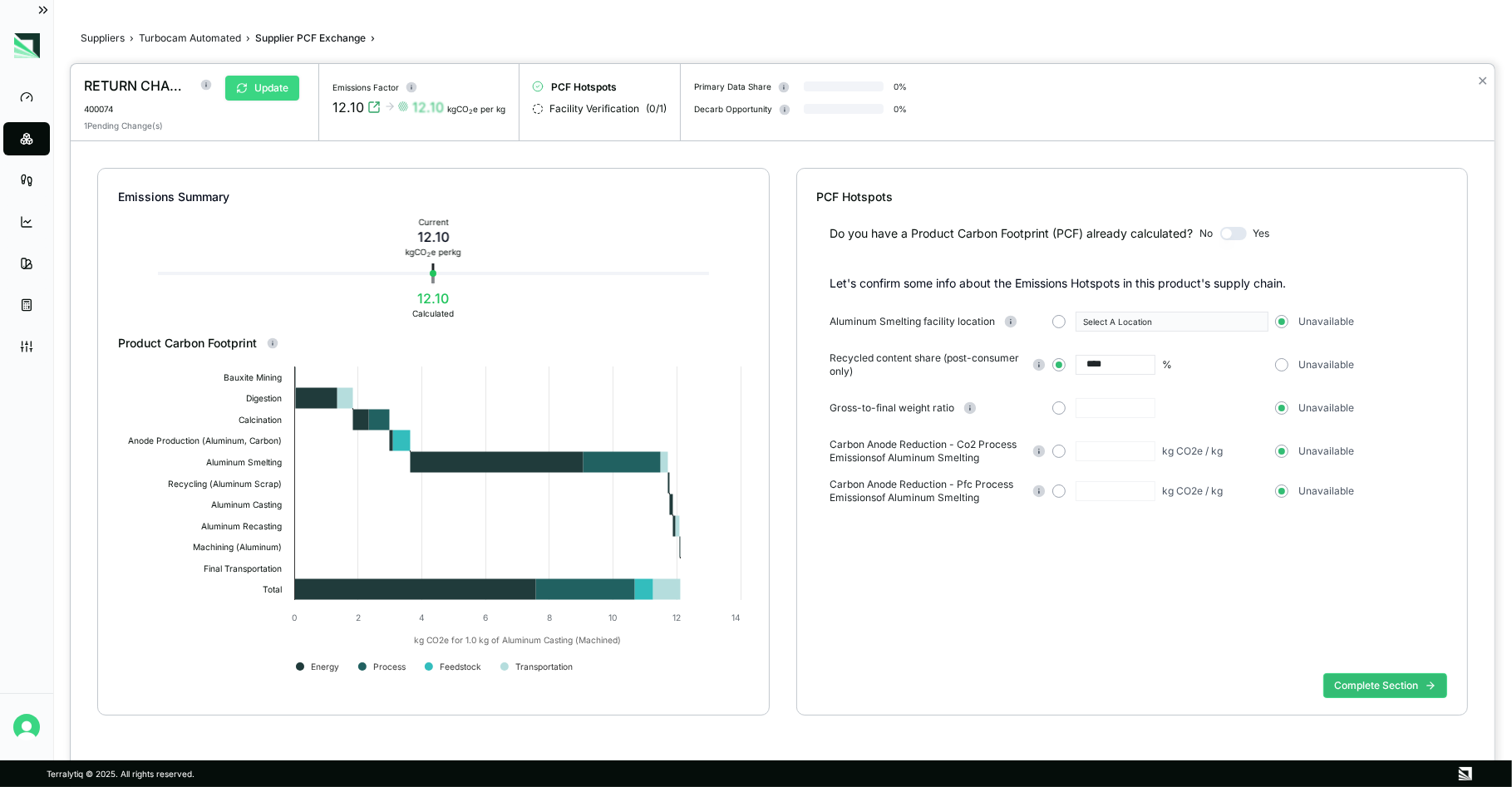
click at [273, 89] on button "Update" at bounding box center [262, 88] width 74 height 25
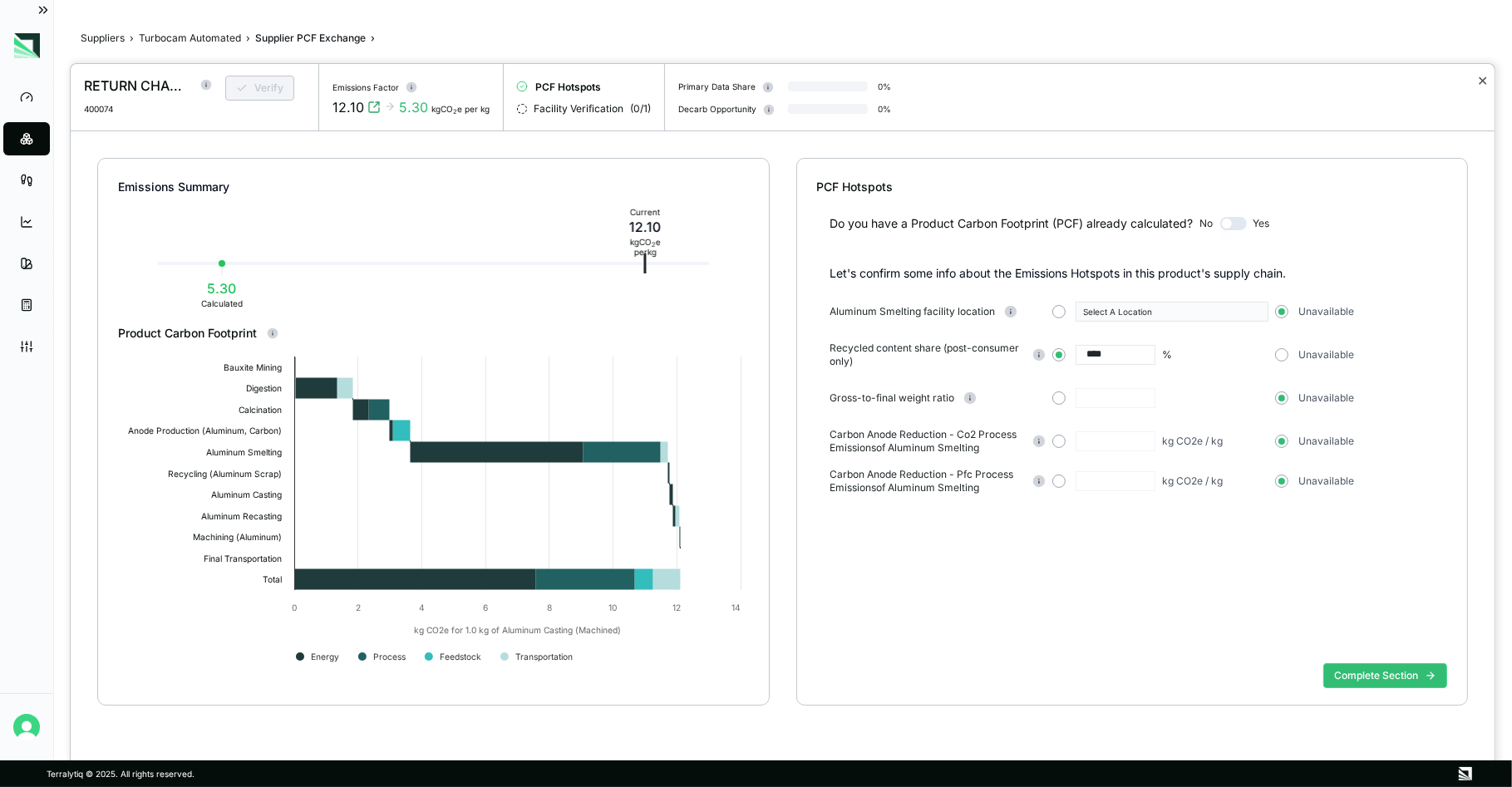
click at [1483, 80] on button "✕" at bounding box center [1483, 80] width 11 height 20
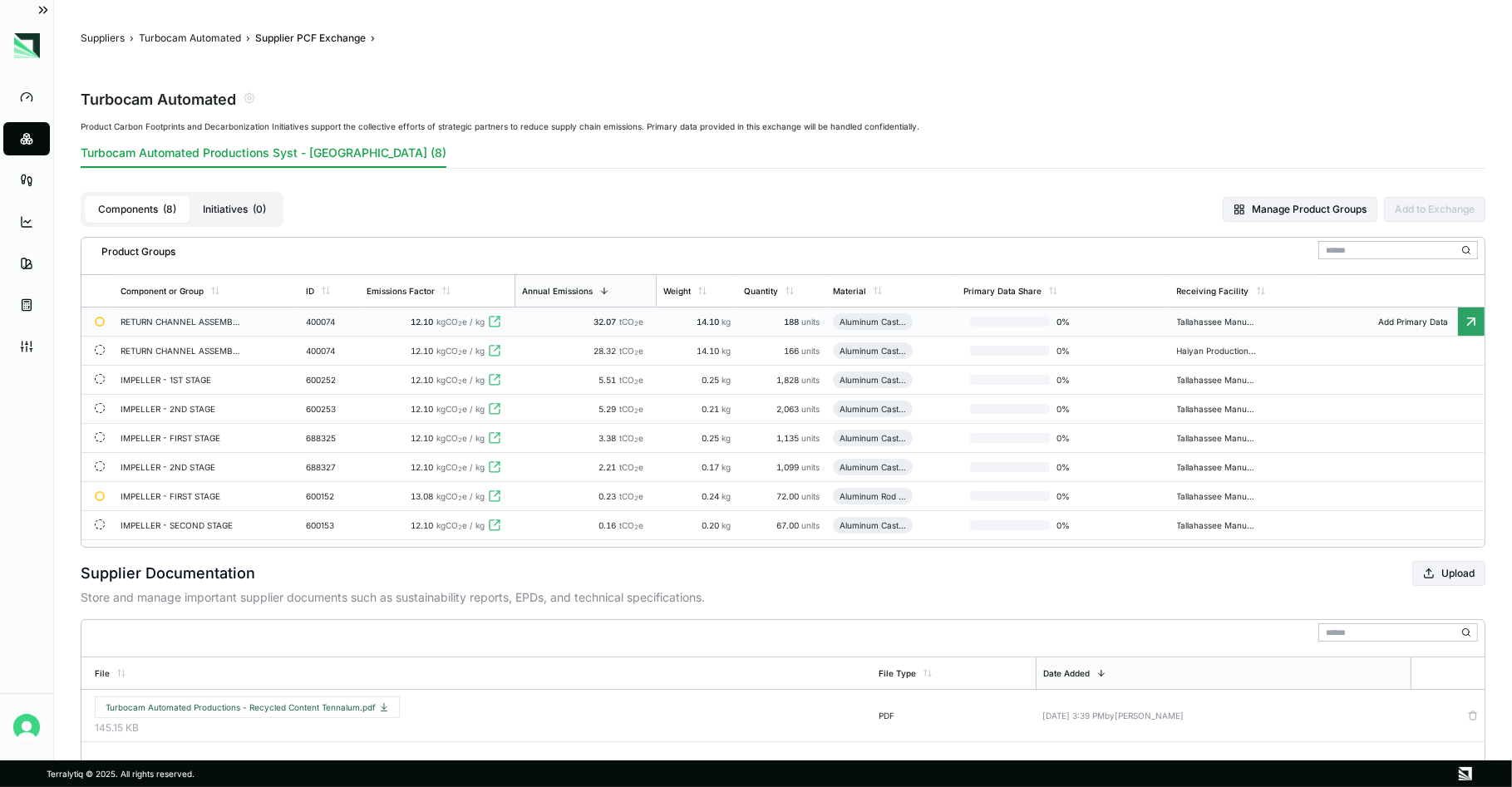
click at [211, 315] on td "RETURN CHANNEL ASSEMBLY" at bounding box center [207, 322] width 185 height 29
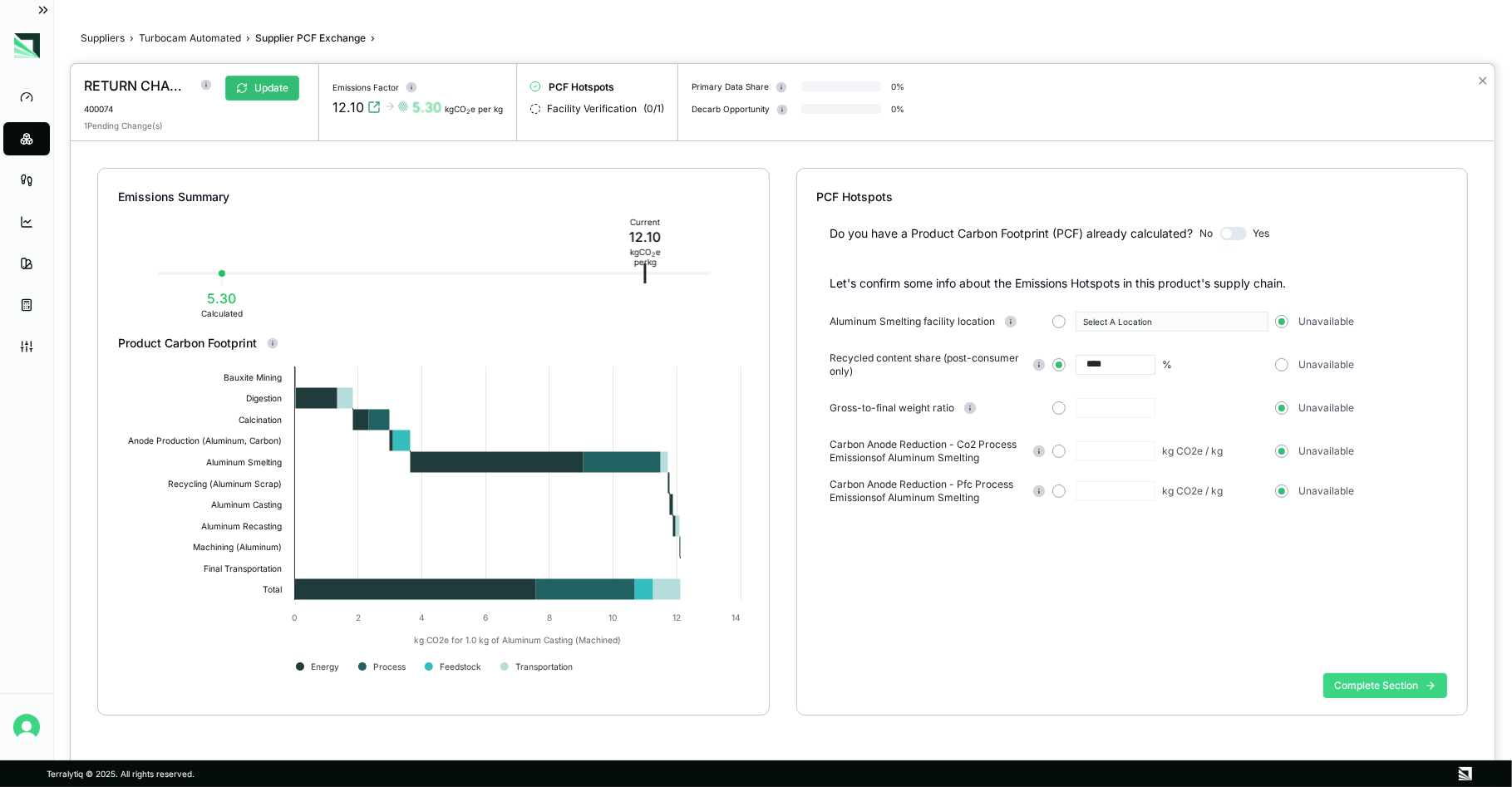
click at [1361, 684] on button "Complete Section" at bounding box center [1385, 685] width 124 height 25
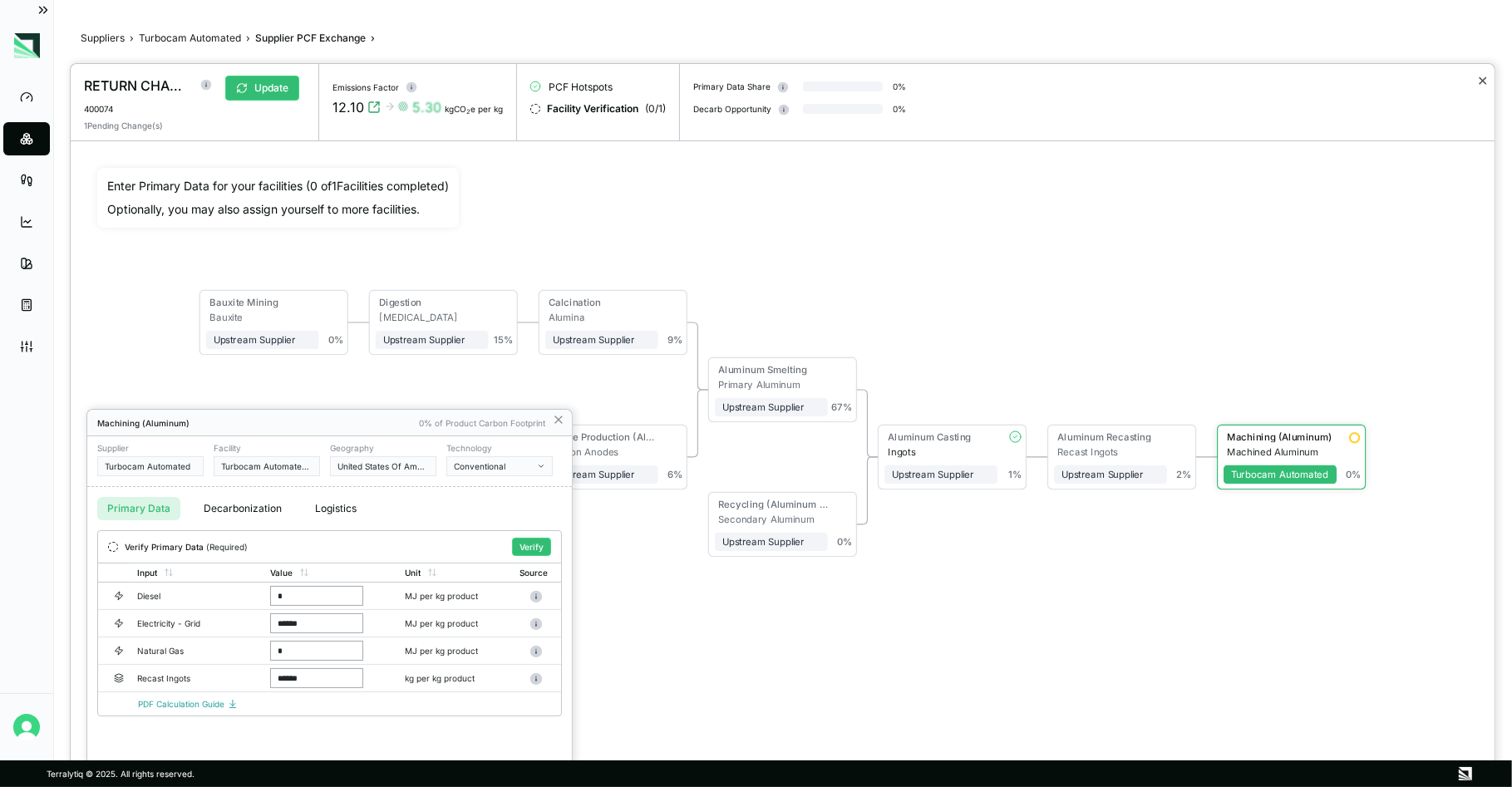
drag, startPoint x: 1472, startPoint y: 80, endPoint x: 1481, endPoint y: 81, distance: 9.1
click at [1472, 79] on div at bounding box center [782, 425] width 1424 height 723
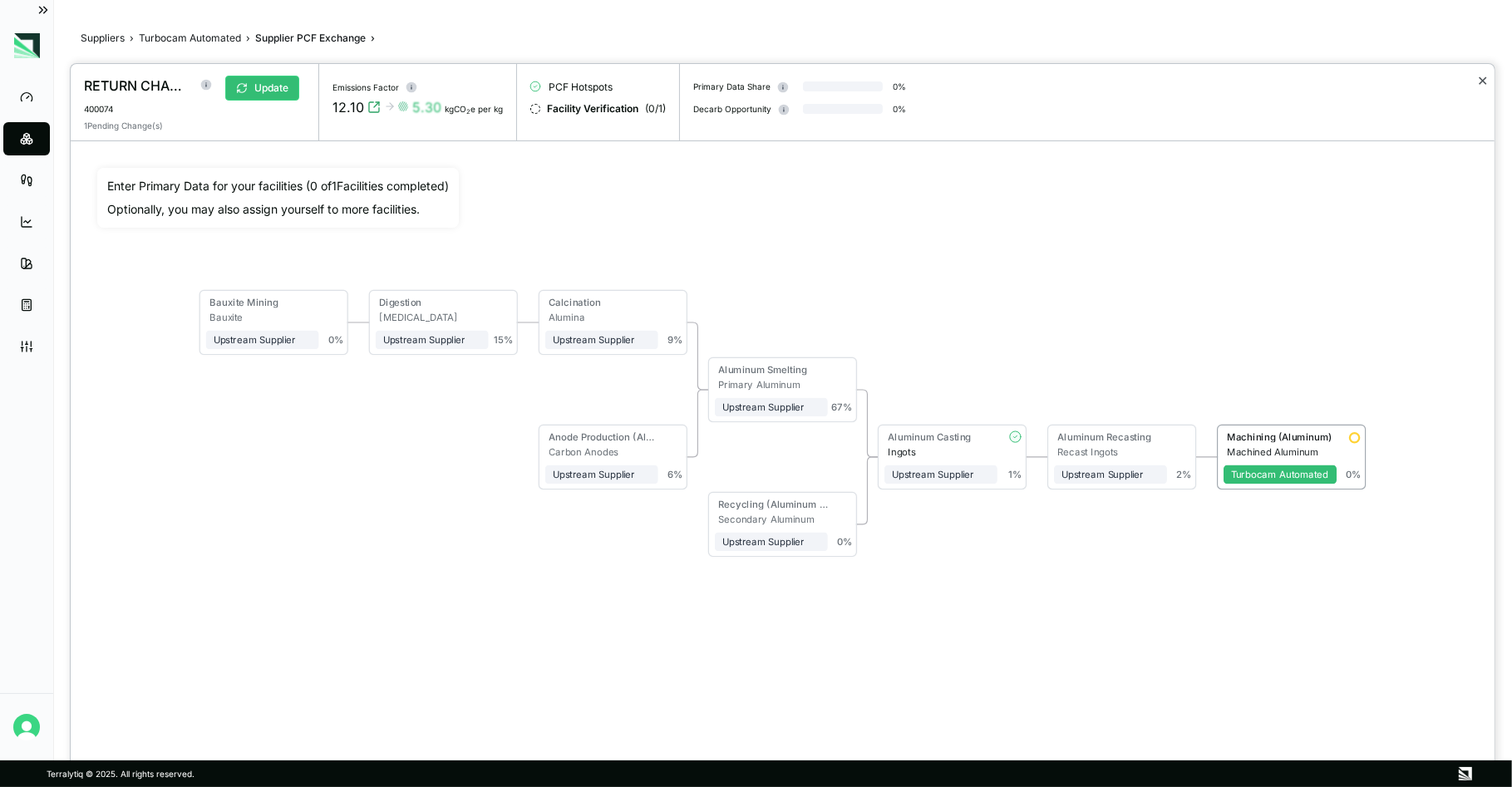
click at [1484, 79] on button "✕" at bounding box center [1483, 80] width 11 height 20
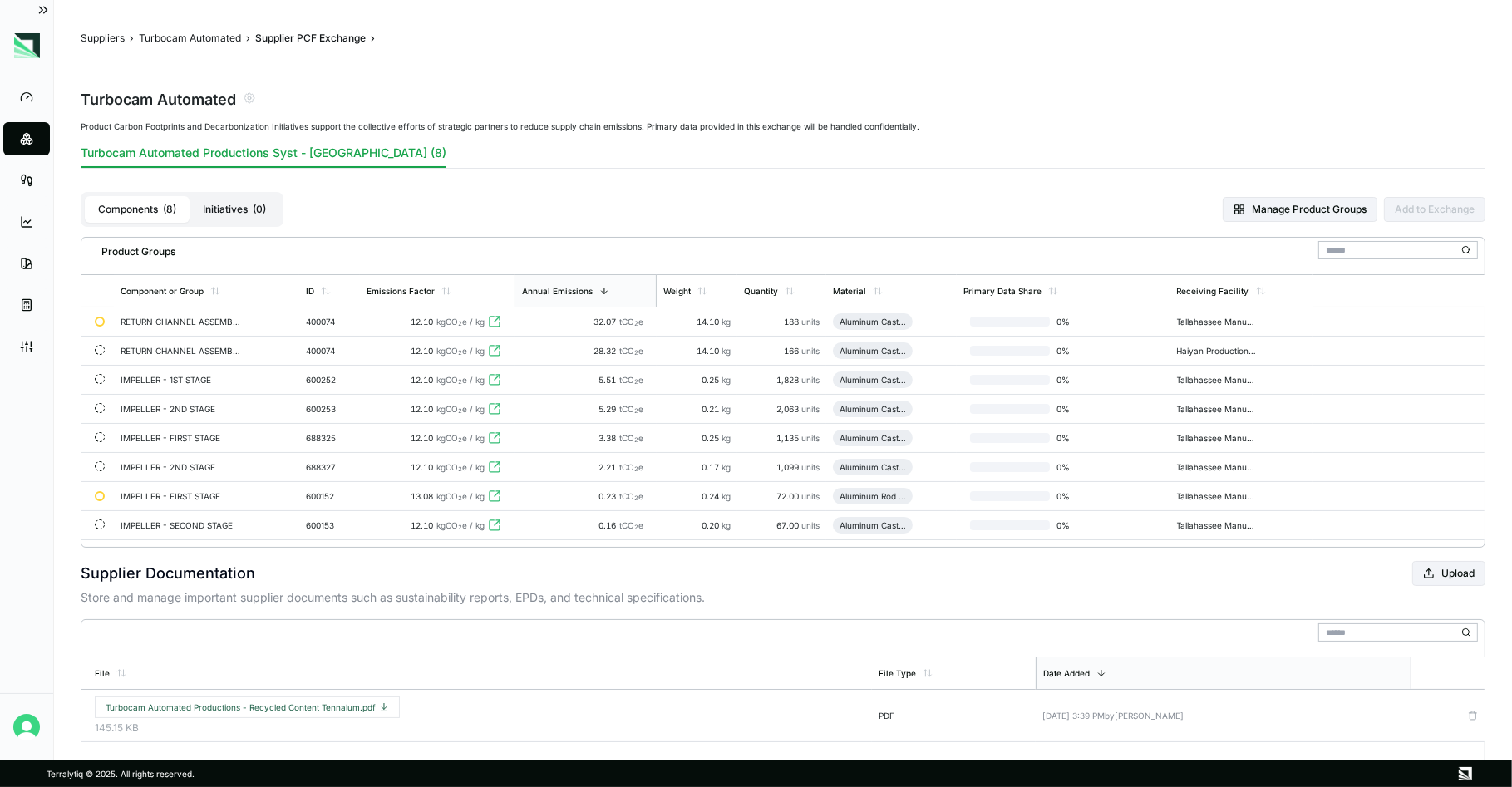
click at [238, 210] on button "Initiatives ( 0 )" at bounding box center [234, 209] width 90 height 27
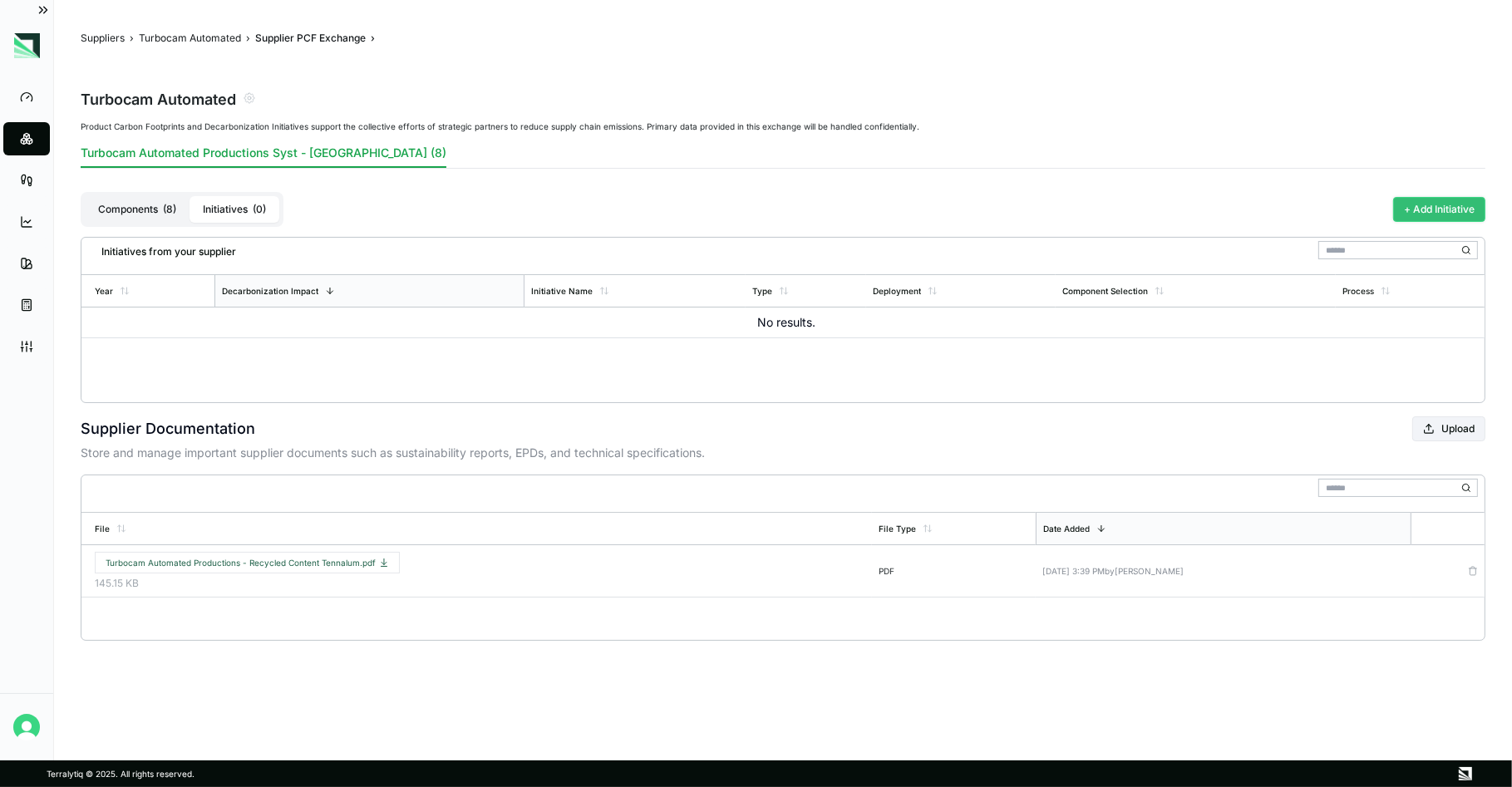
click at [1449, 209] on button "+ Add Initiative" at bounding box center [1440, 209] width 93 height 25
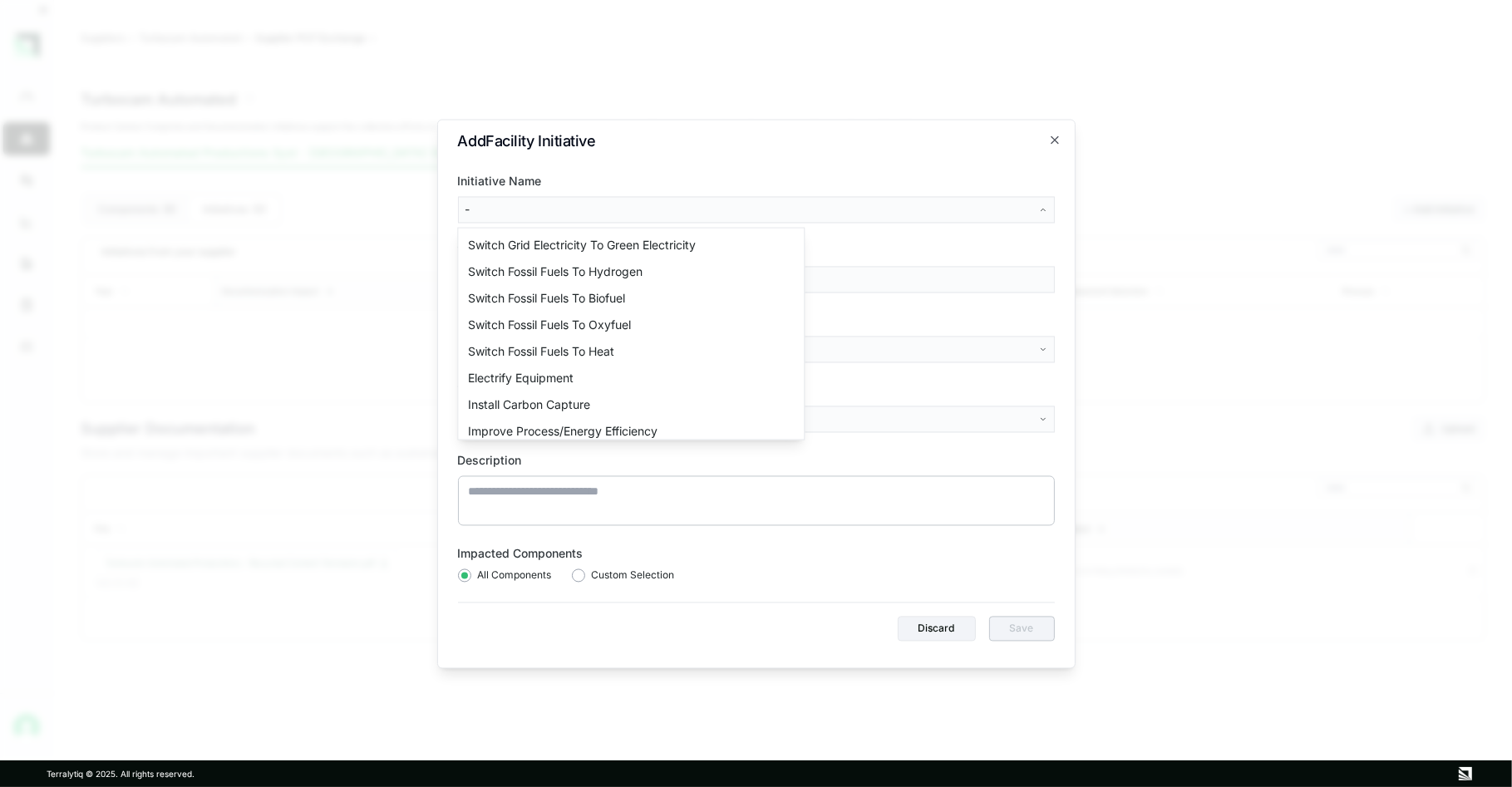
click at [829, 217] on body "Dashboard Suppliers Product Carbon Footprints Category Glidepaths Resources Tas…" at bounding box center [756, 393] width 1512 height 787
click at [576, 244] on div "Switch Grid Electricity To Green Electricity" at bounding box center [631, 245] width 339 height 27
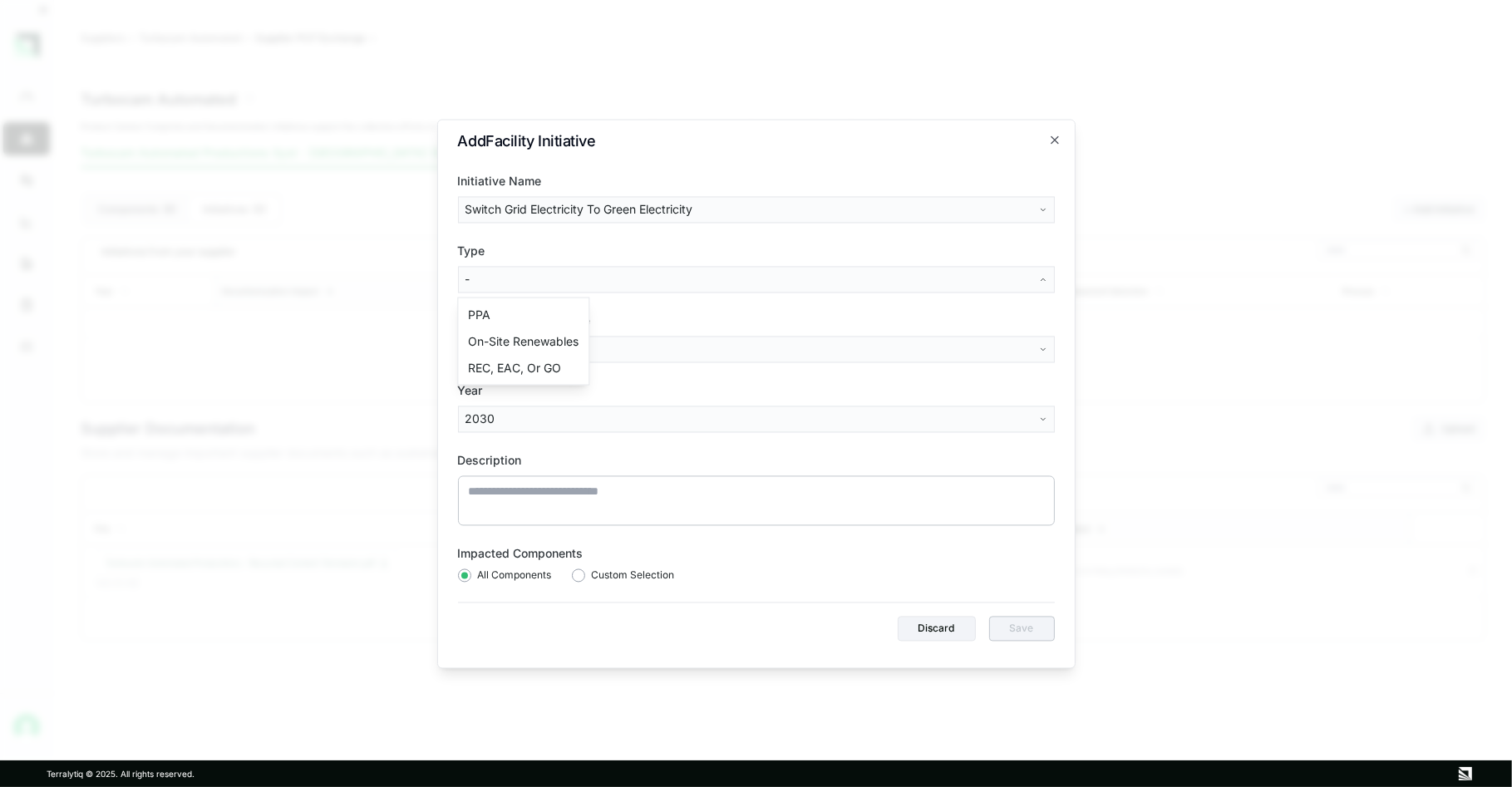
click at [530, 271] on body "Dashboard Suppliers Product Carbon Footprints Category Glidepaths Resources Tas…" at bounding box center [756, 393] width 1512 height 787
click at [524, 340] on div "On-Site Renewables" at bounding box center [523, 341] width 124 height 27
click at [520, 351] on body "Dashboard Suppliers Product Carbon Footprints Category Glidepaths Resources Tas…" at bounding box center [756, 393] width 1512 height 787
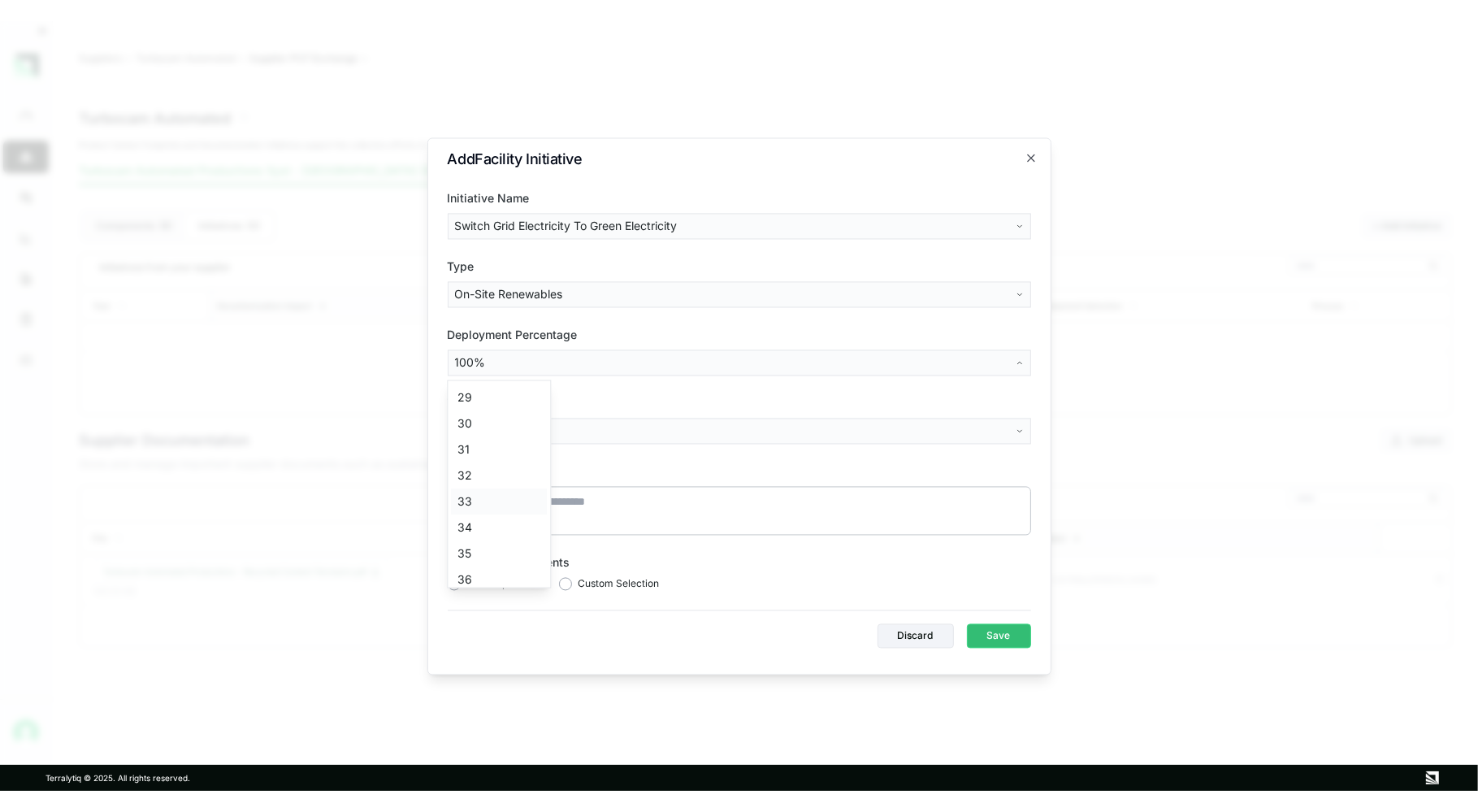
scroll to position [727, 0]
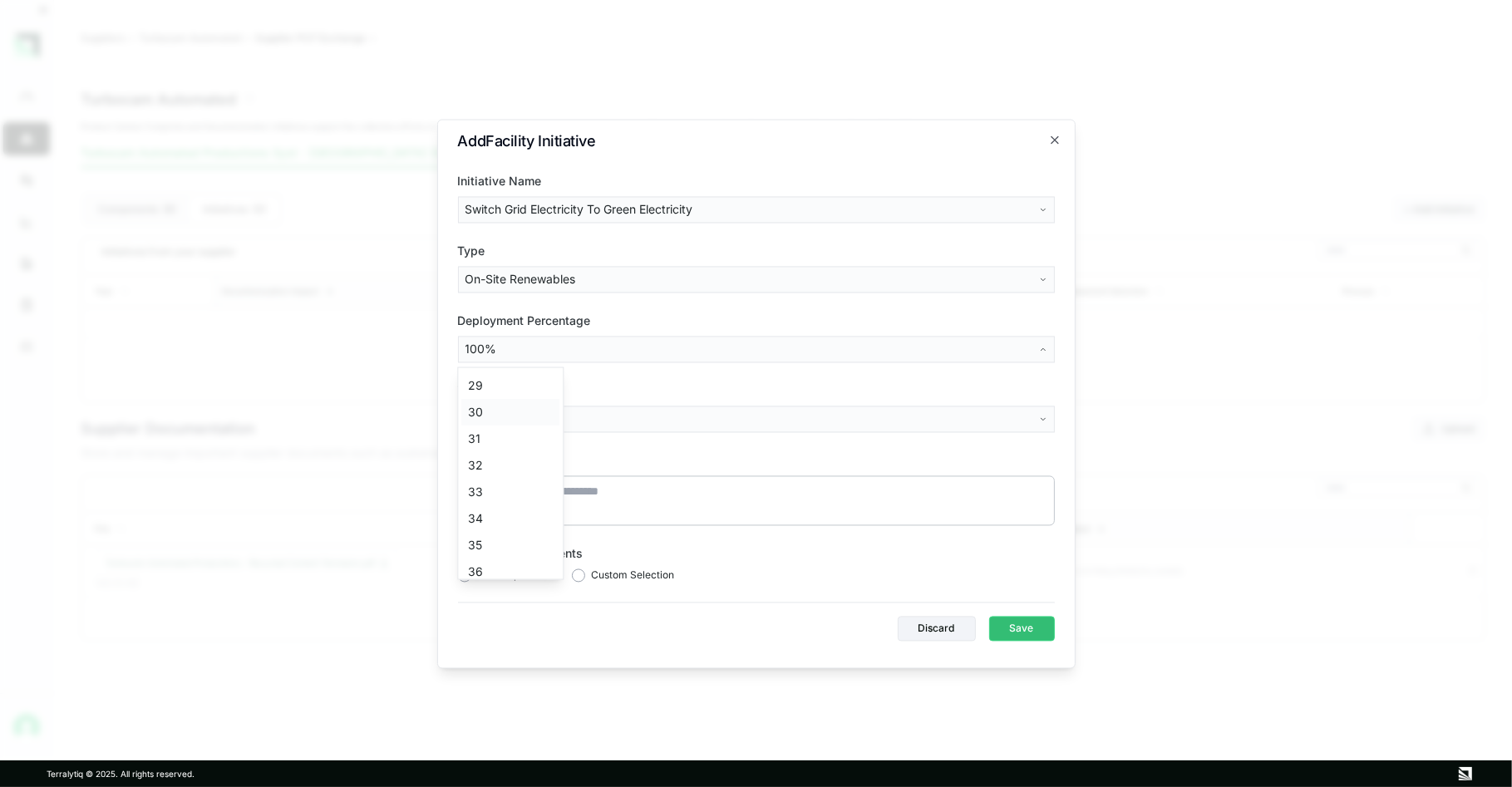
click at [498, 413] on div "30" at bounding box center [511, 413] width 98 height 27
click at [486, 418] on body "Dashboard Suppliers Product Carbon Footprints Category Glidepaths Resources Tas…" at bounding box center [756, 393] width 1512 height 787
click at [489, 585] on div "2027" at bounding box center [511, 587] width 98 height 27
click at [579, 575] on button "button" at bounding box center [579, 575] width 13 height 13
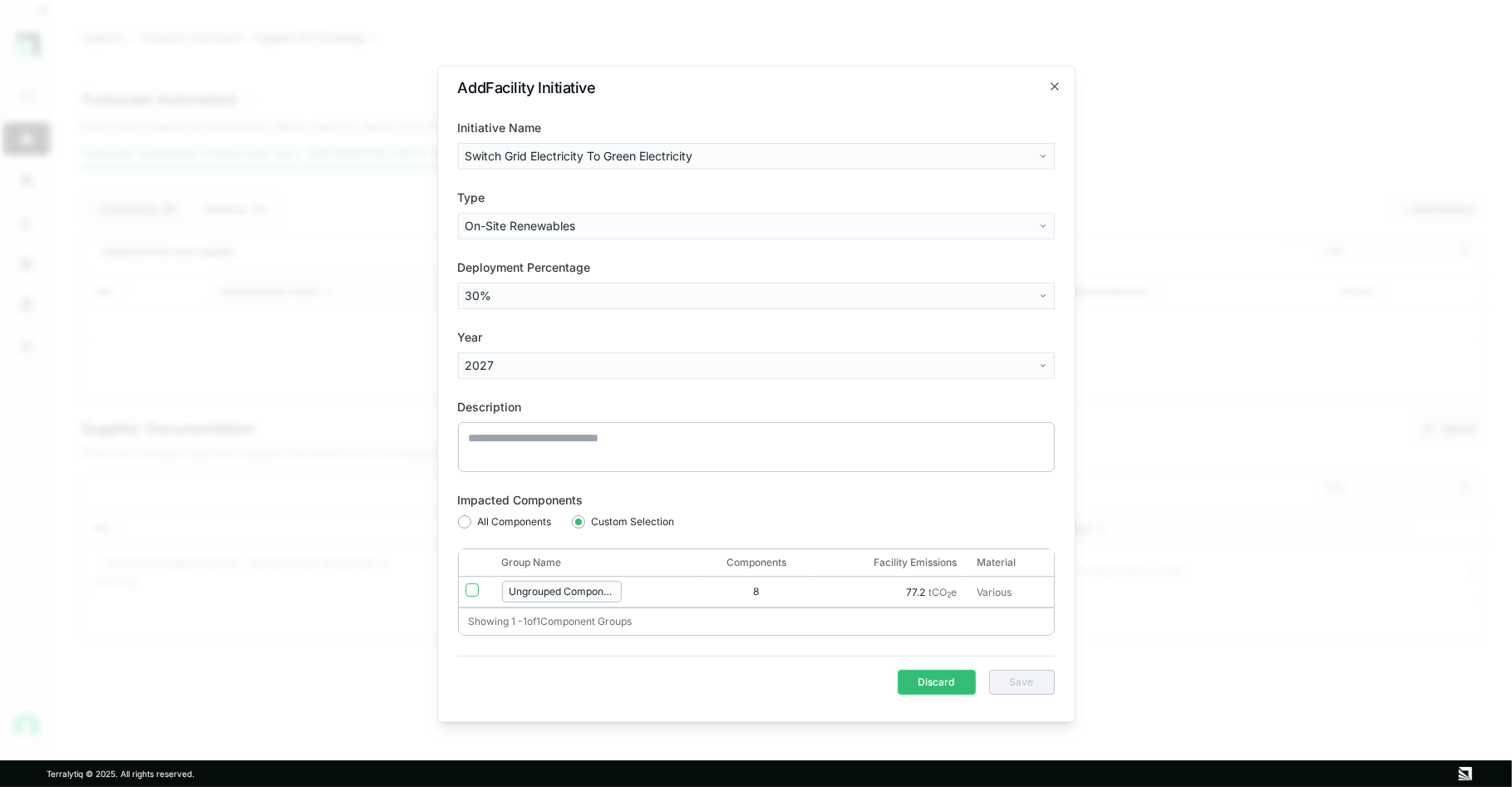
click at [942, 676] on button "Discard" at bounding box center [937, 683] width 78 height 25
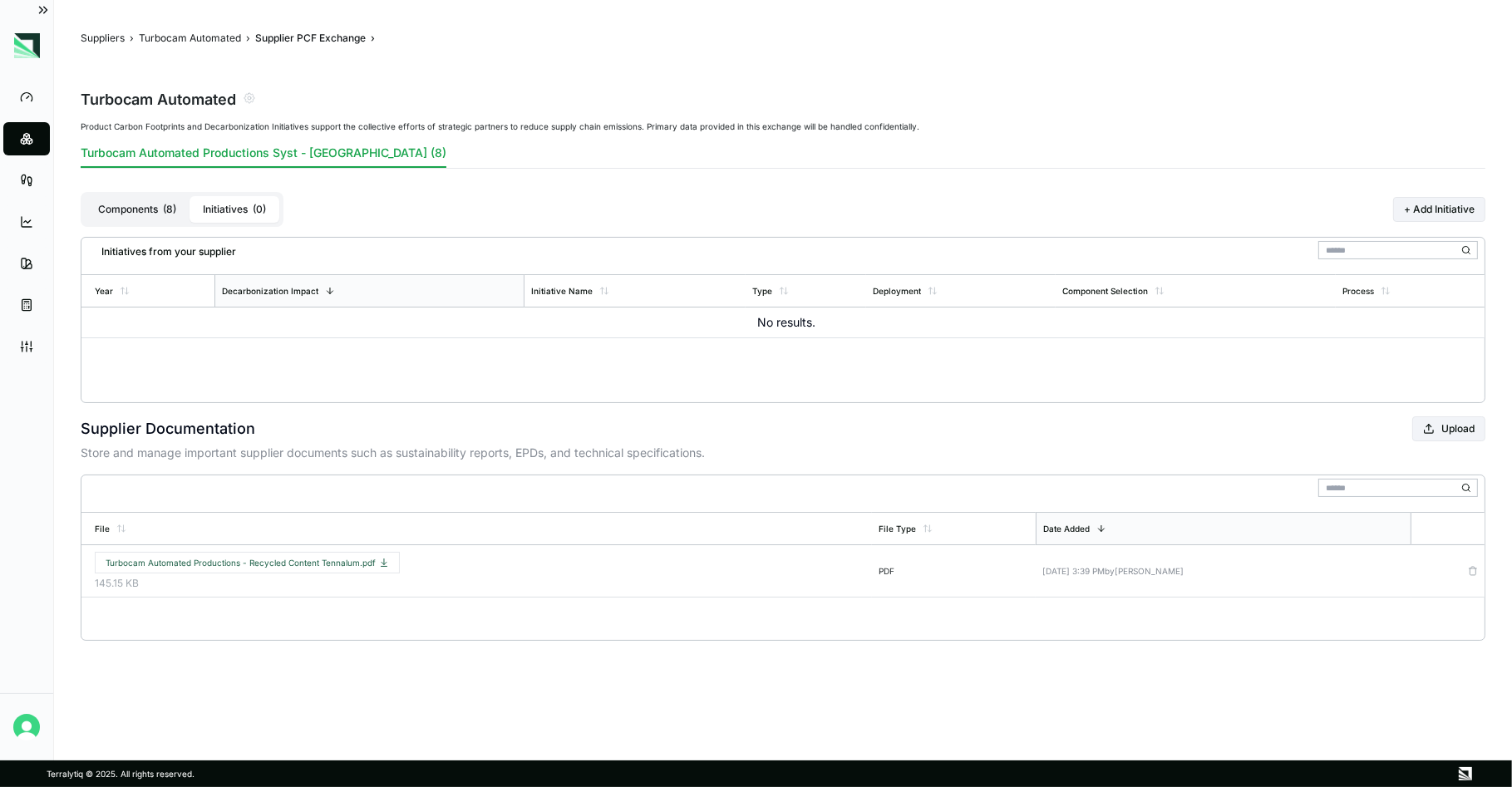
click at [136, 216] on button "Components ( 8 )" at bounding box center [136, 209] width 104 height 27
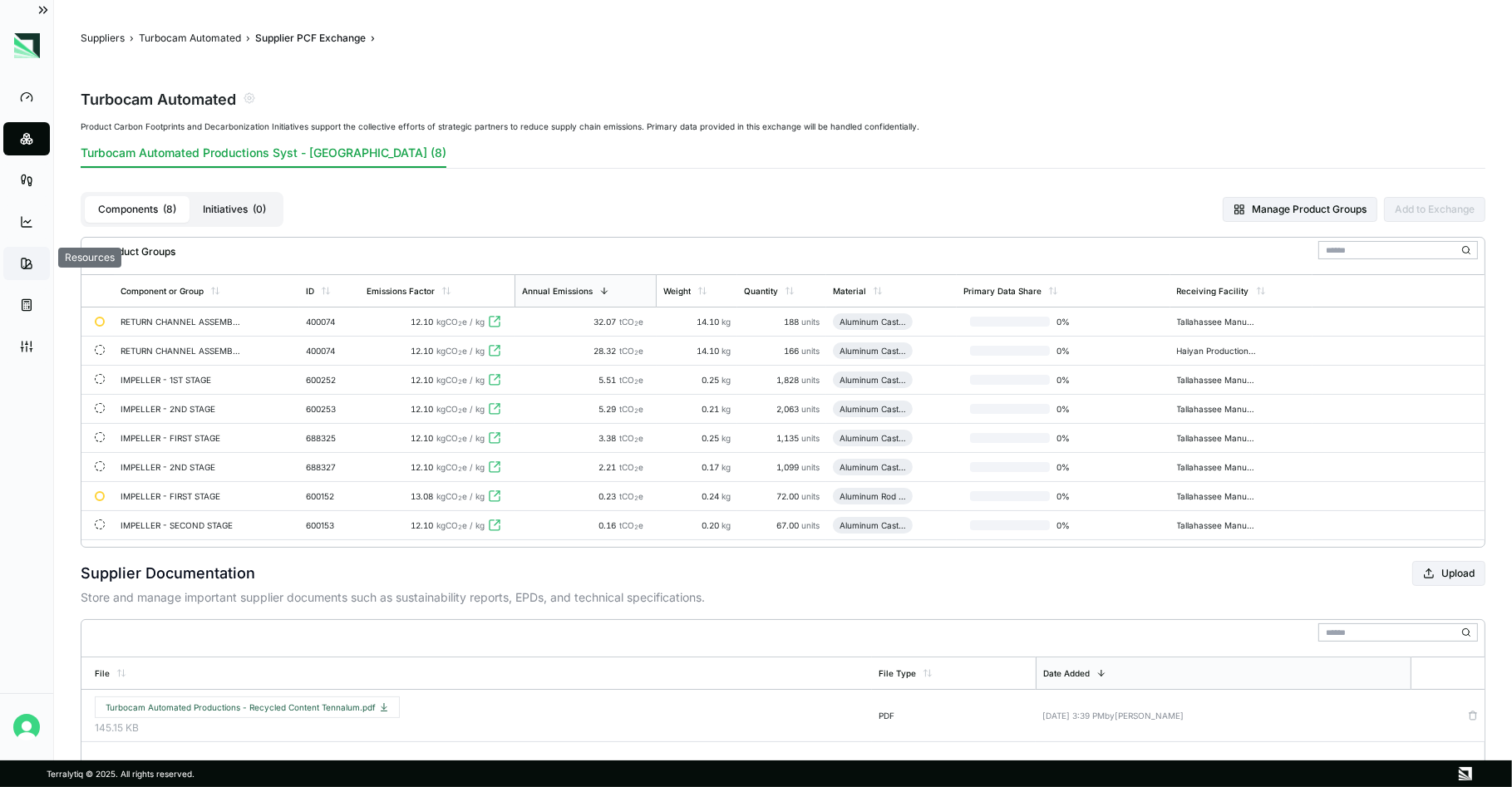
click at [29, 265] on icon at bounding box center [29, 264] width 5 height 8
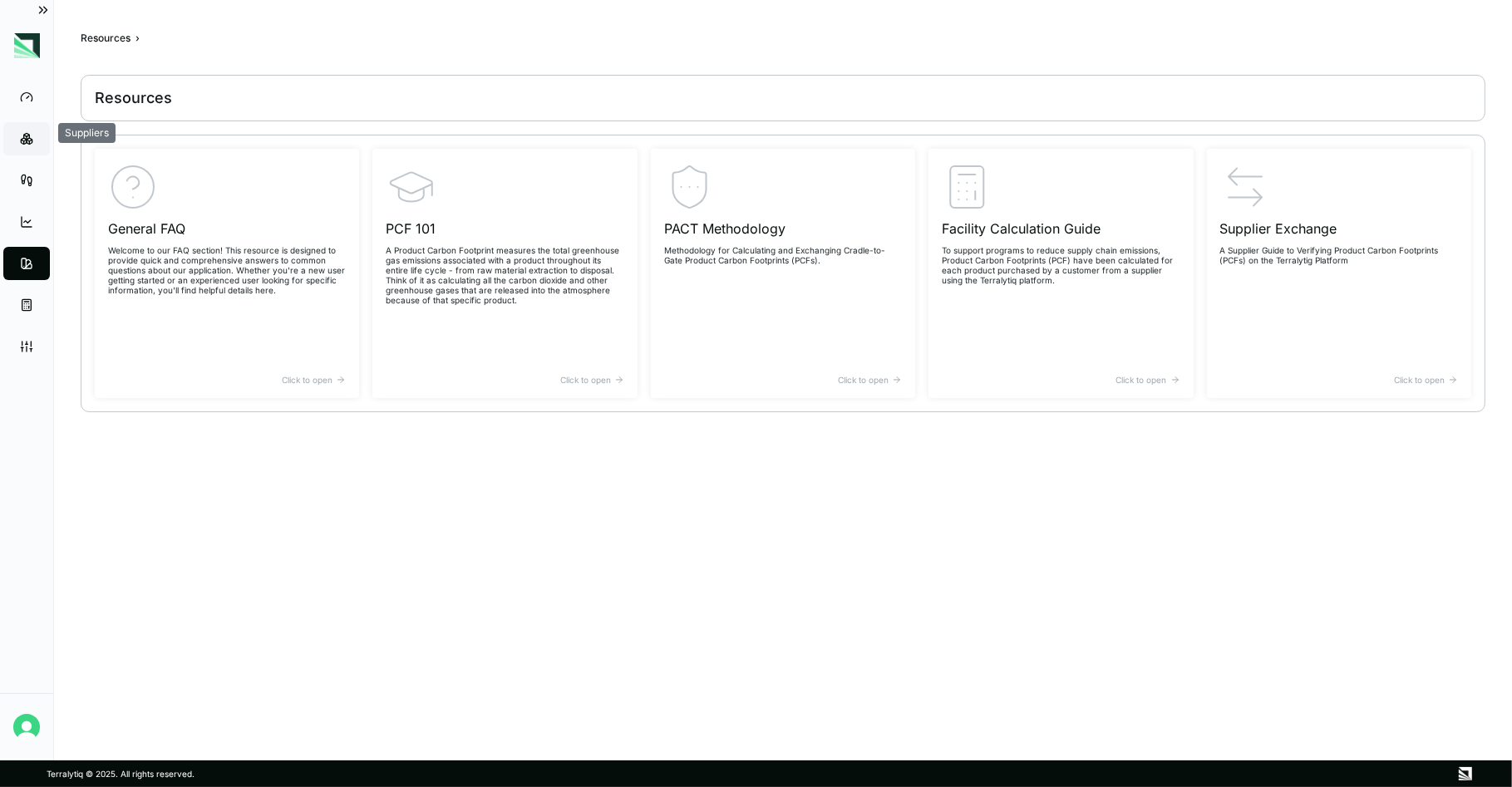
click at [29, 137] on icon at bounding box center [26, 138] width 13 height 13
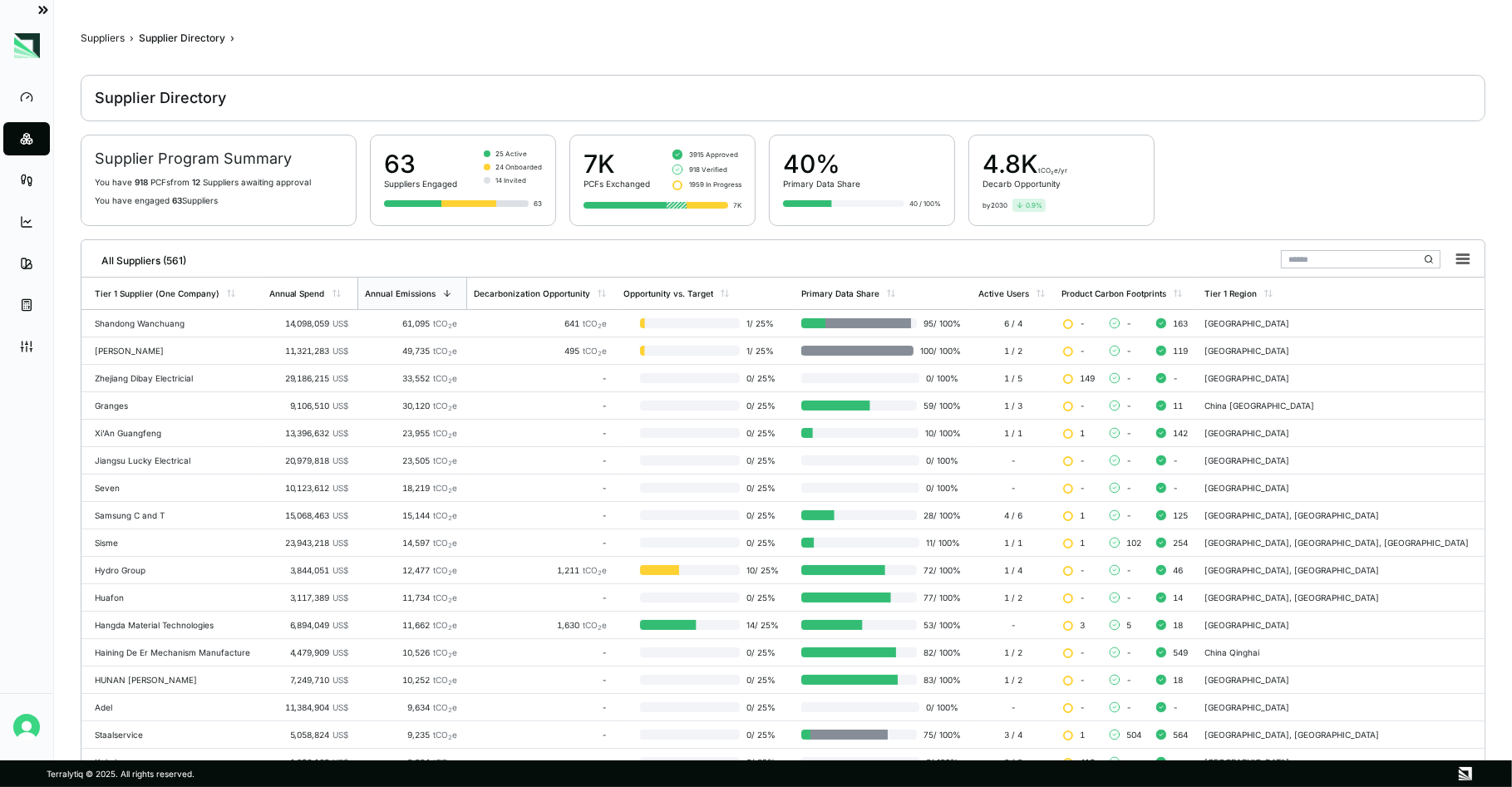
click at [46, 12] on icon at bounding box center [43, 10] width 15 height 15
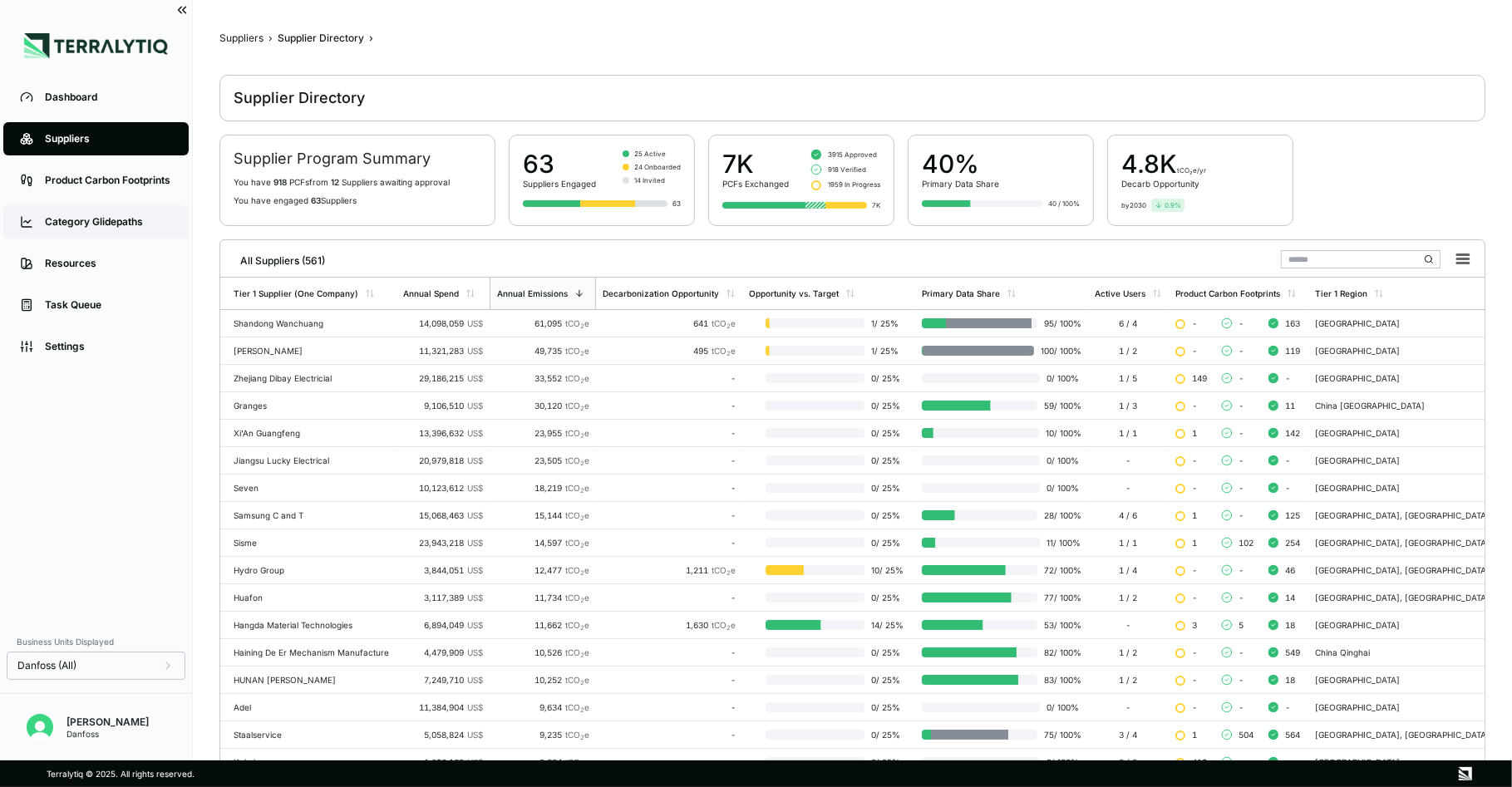
click at [93, 221] on div "Category Glidepaths" at bounding box center [108, 222] width 127 height 13
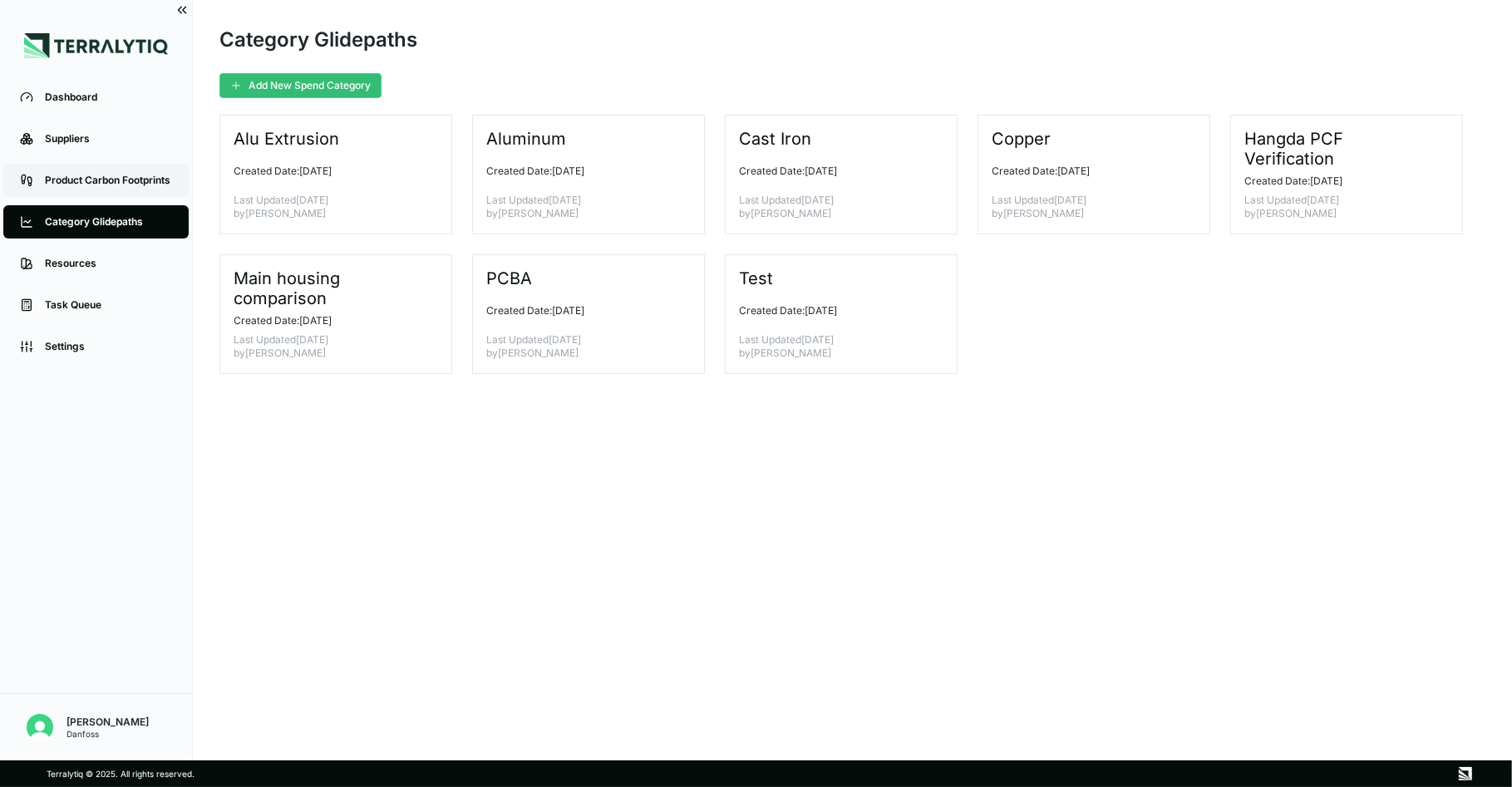
click at [117, 188] on link "Product Carbon Footprints" at bounding box center [96, 180] width 185 height 33
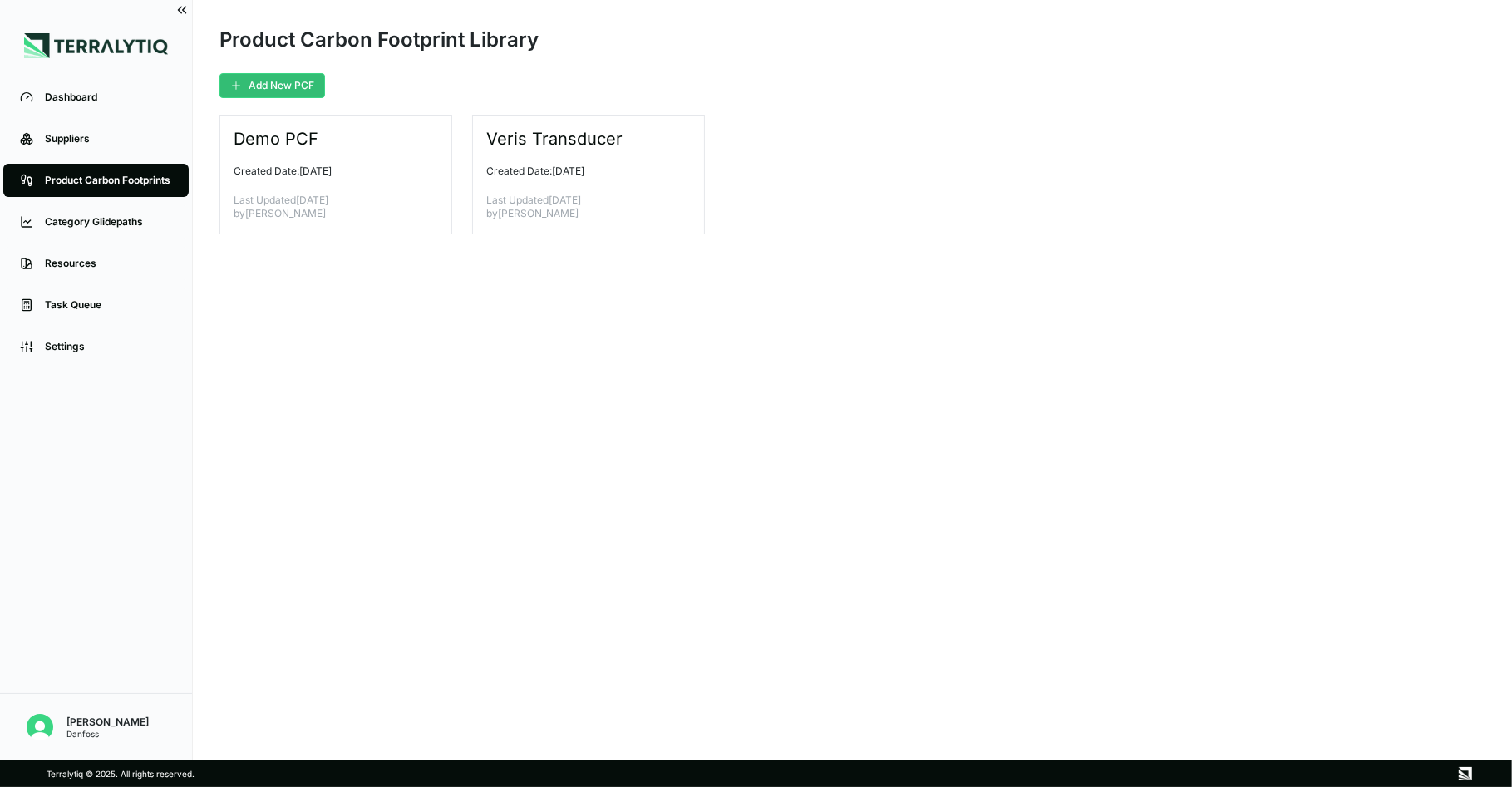
click at [951, 438] on main "Product Carbon Footprint Library Add New PCF Demo PCF Created Date: October 23,…" at bounding box center [852, 380] width 1319 height 760
click at [91, 95] on div "Dashboard" at bounding box center [108, 97] width 127 height 13
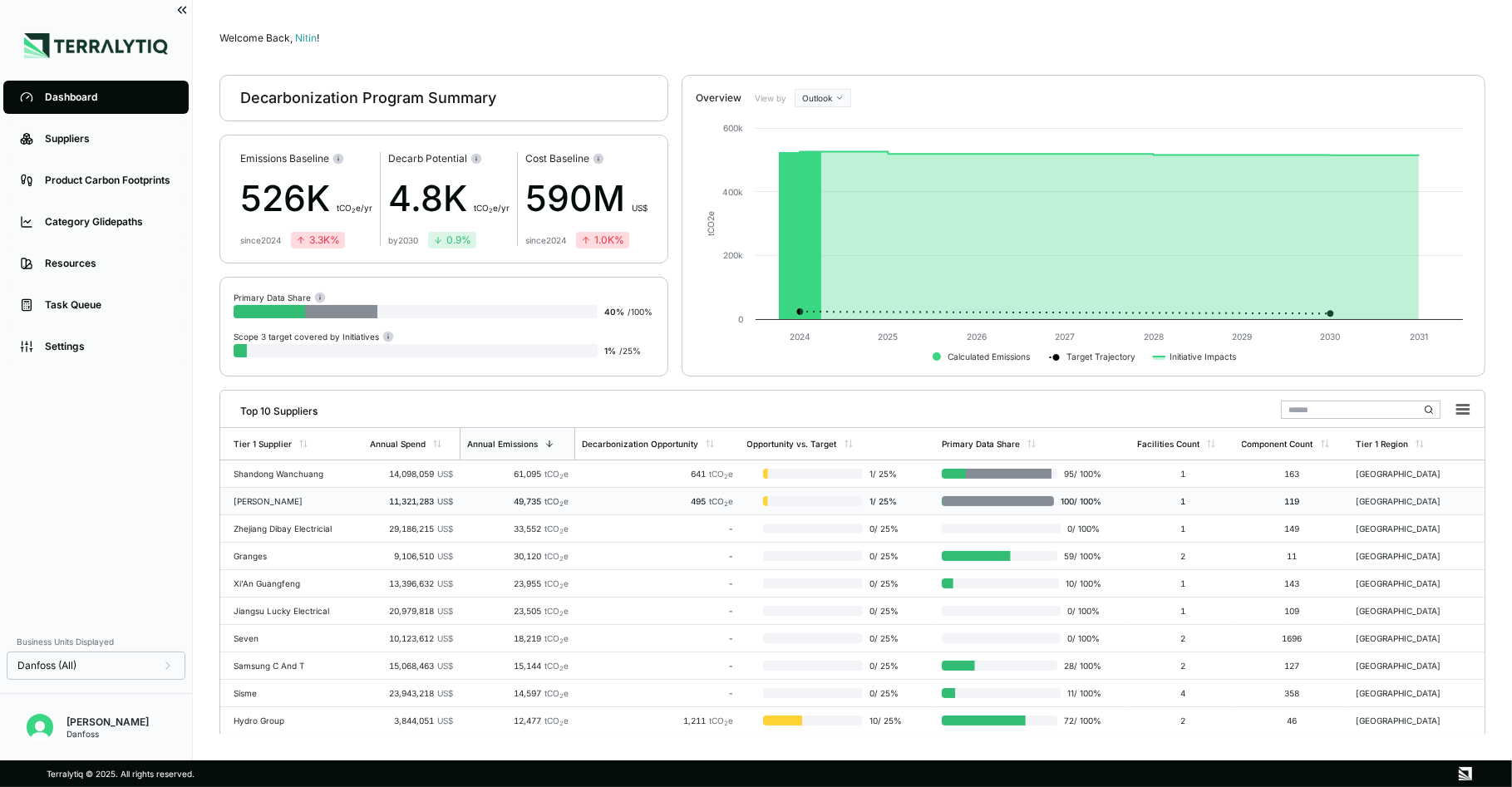
click at [645, 500] on div "495 tCO 2 e" at bounding box center [658, 501] width 152 height 10
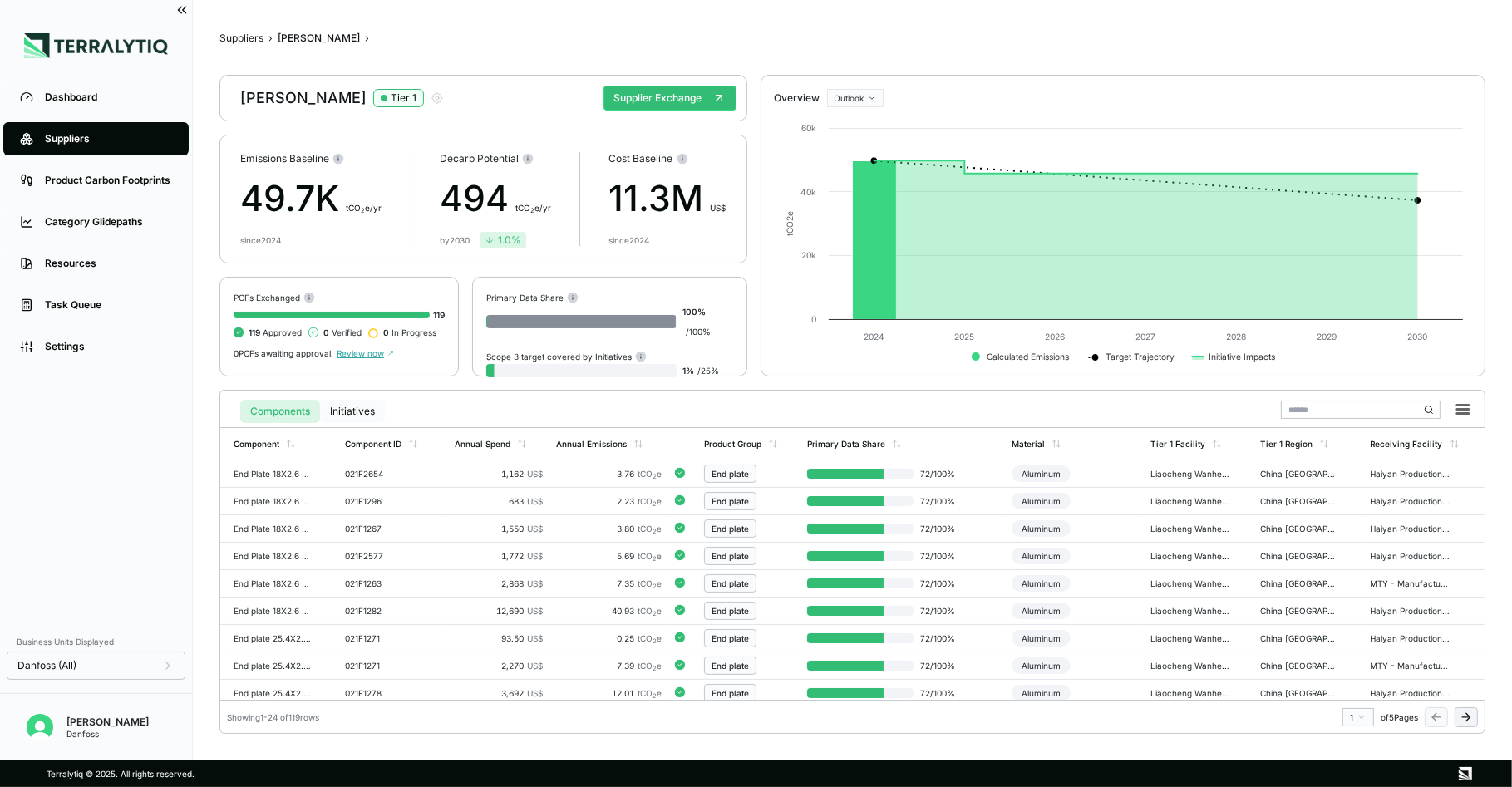
click at [355, 407] on button "Initiatives" at bounding box center [352, 412] width 65 height 23
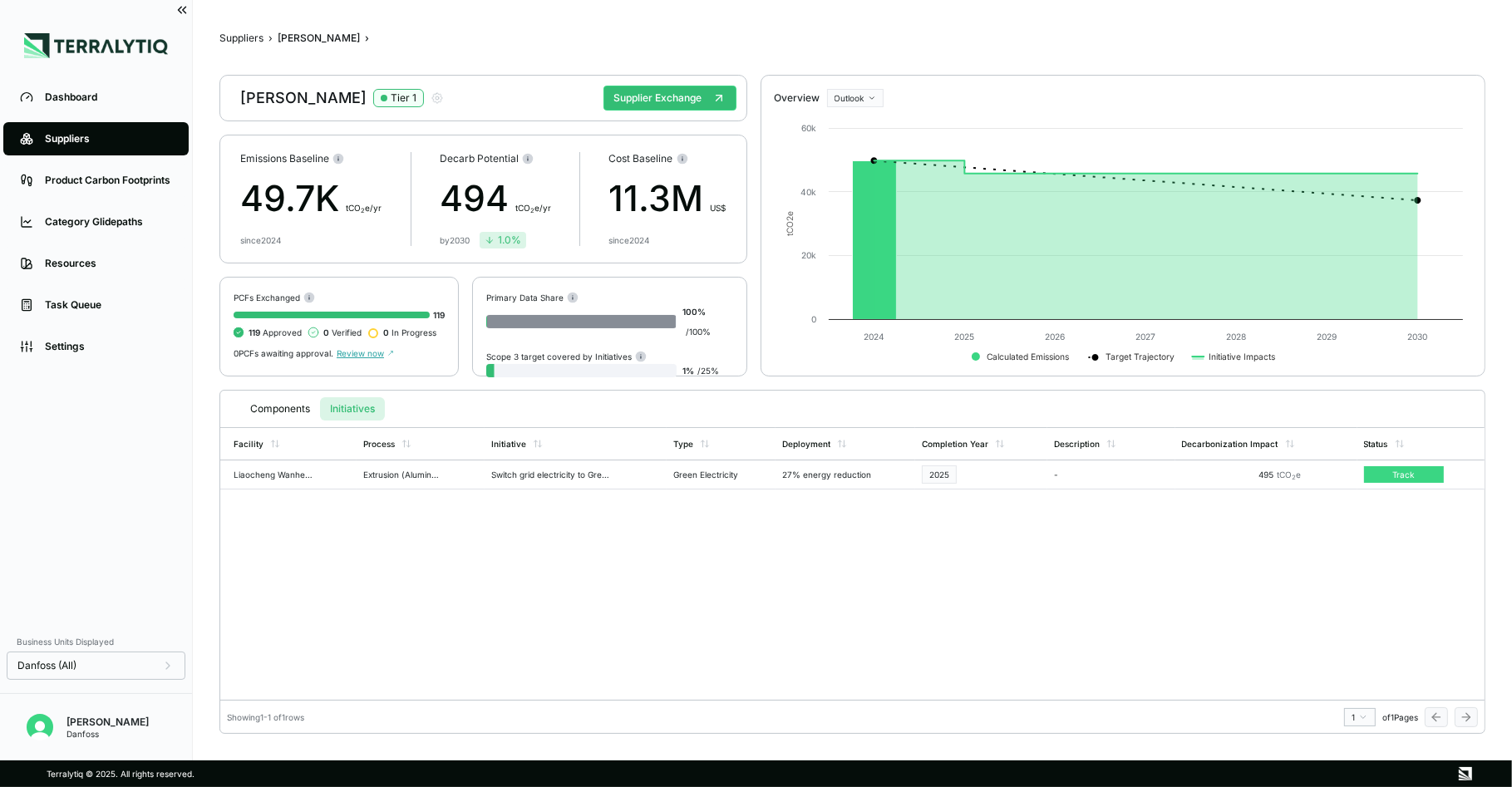
click at [1153, 564] on div "Facility Process Initiative Type Deployment Completion Year Description Decarbo…" at bounding box center [852, 563] width 1264 height 273
click at [648, 90] on button "Supplier Exchange" at bounding box center [670, 98] width 133 height 25
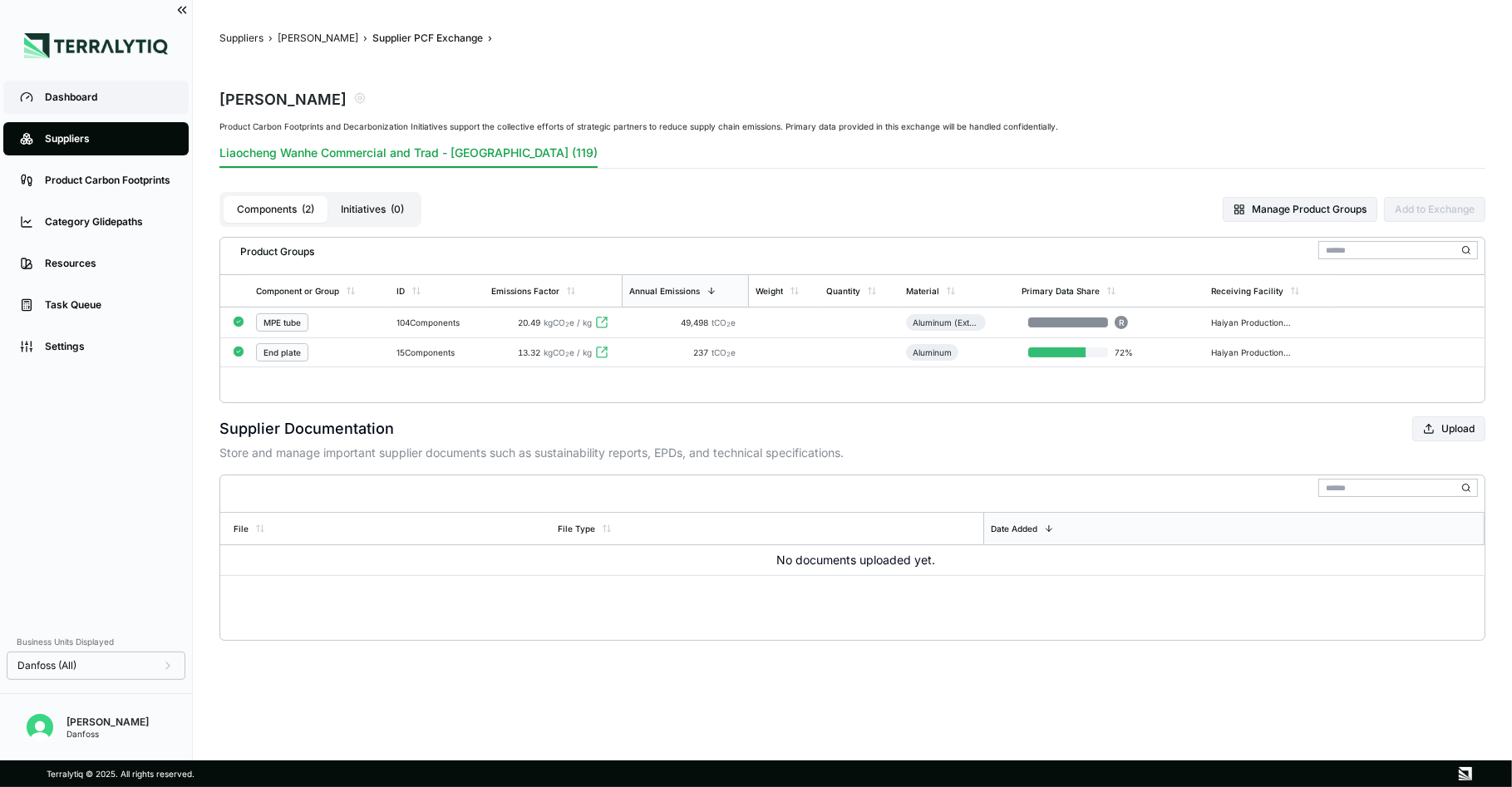
click at [70, 104] on link "Dashboard" at bounding box center [96, 96] width 185 height 33
